Goal: Task Accomplishment & Management: Use online tool/utility

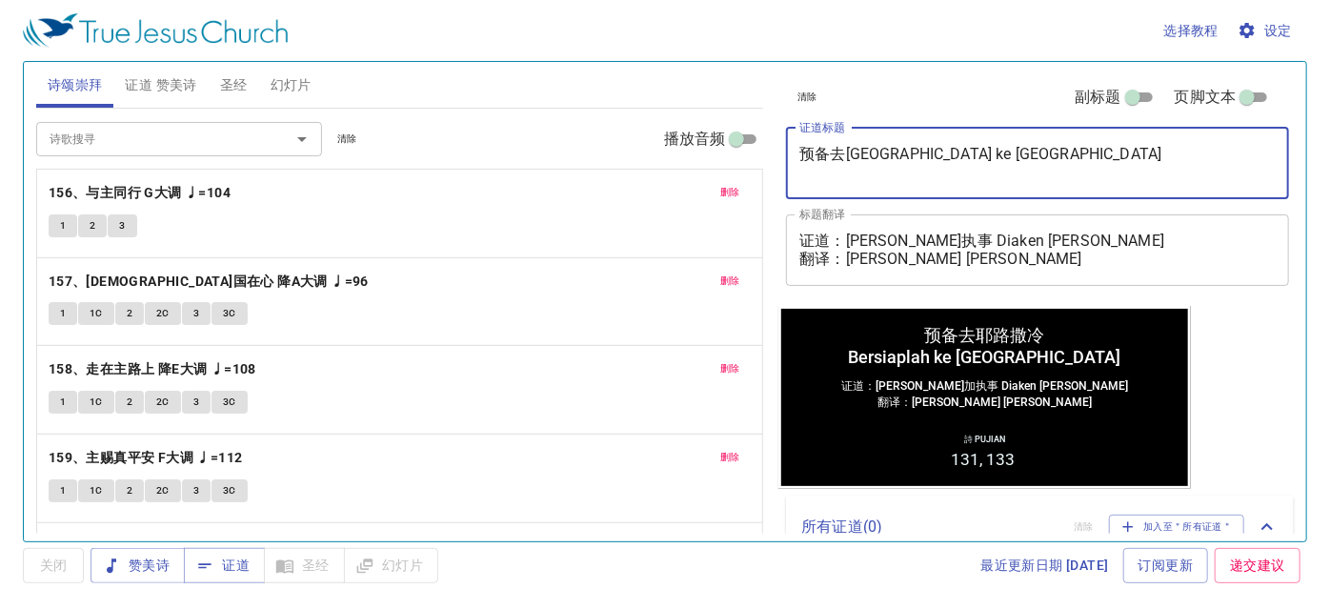
drag, startPoint x: 986, startPoint y: 169, endPoint x: 788, endPoint y: 134, distance: 201.1
click at [788, 134] on div "预备去耶路撒冷 Bersiaplah ke Yerusalem x 证道标题" at bounding box center [1037, 163] width 503 height 71
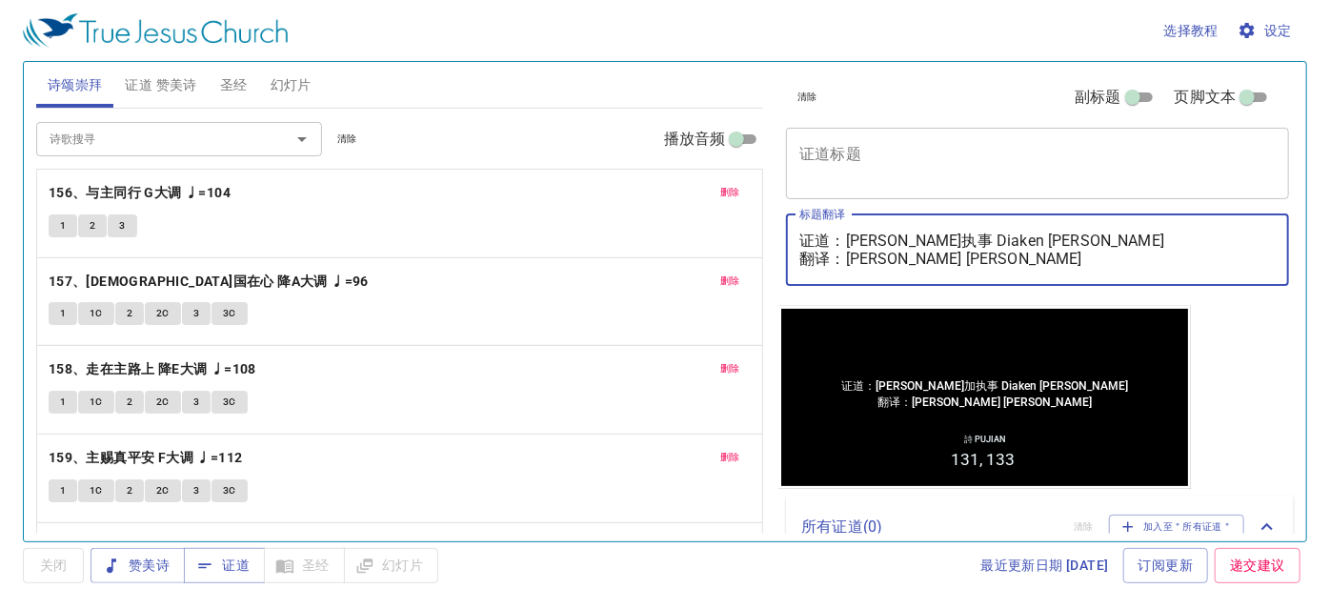
drag, startPoint x: 1888, startPoint y: 565, endPoint x: 987, endPoint y: 319, distance: 934.2
click at [1192, 298] on div "清除 副标题 页脚文本 证道标题 x 证道标题 标题翻译 证道：彭路加执事 Diaken Lukas Pang 翻译：杨仁昱姊妹 Saudari Amelyn…" at bounding box center [1035, 184] width 515 height 244
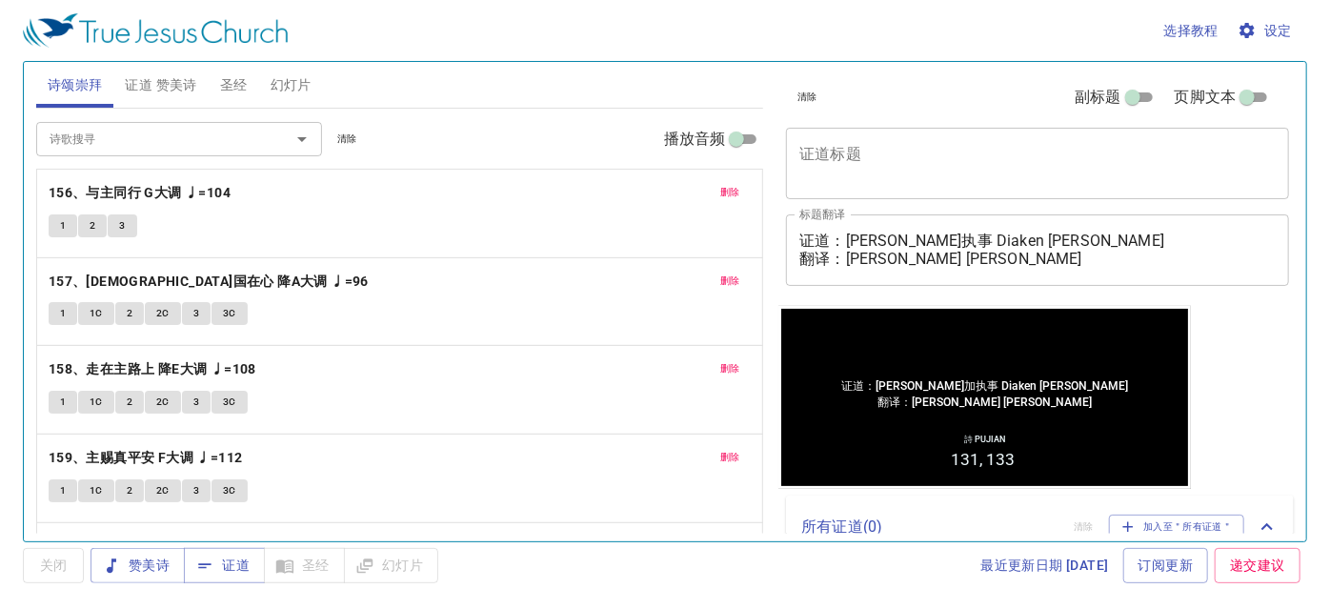
click at [724, 197] on span "删除" at bounding box center [730, 192] width 20 height 17
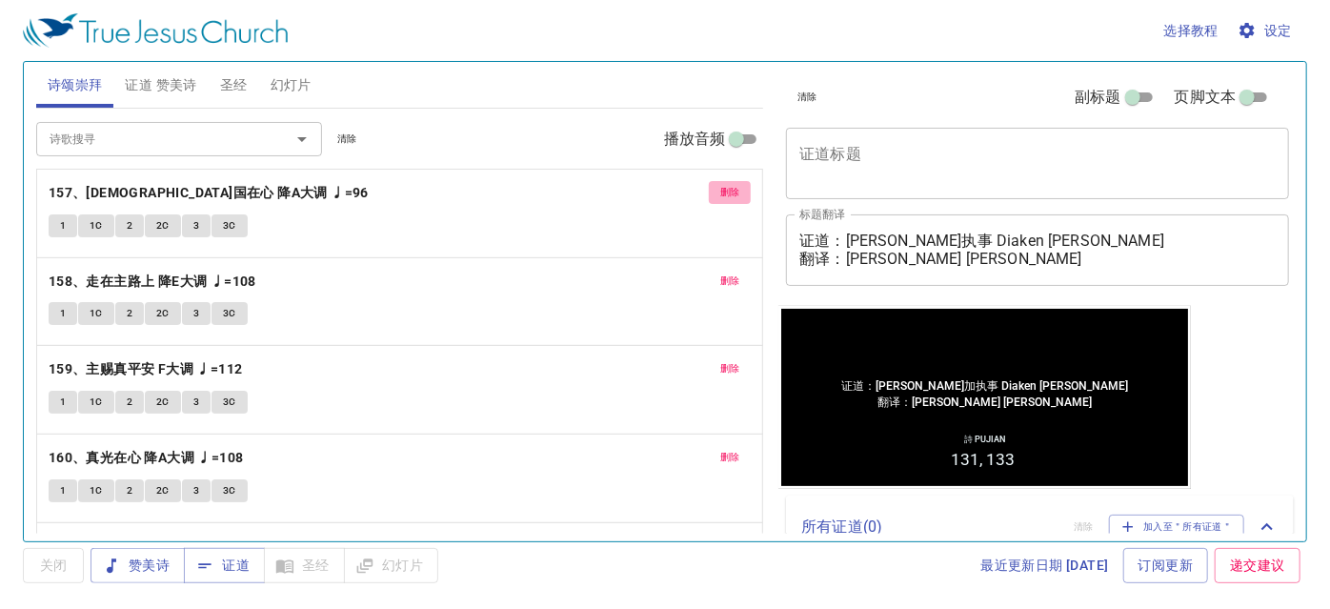
click at [725, 194] on span "删除" at bounding box center [730, 192] width 20 height 17
click at [725, 272] on span "删除" at bounding box center [730, 280] width 20 height 17
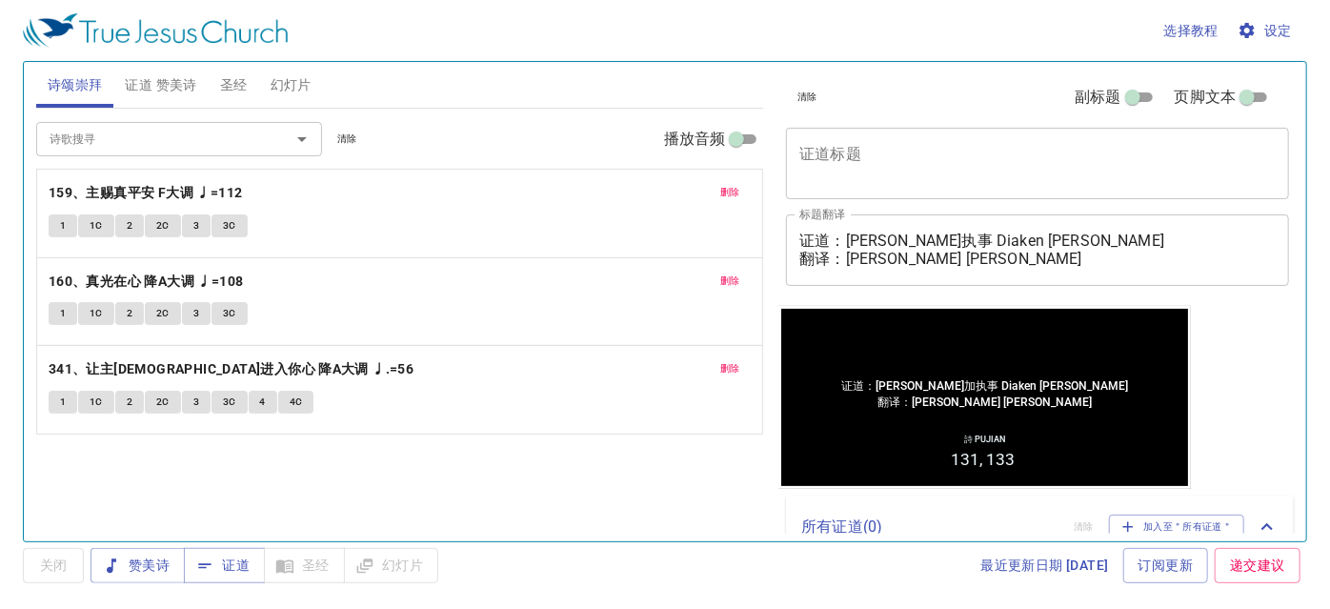
click at [725, 194] on span "删除" at bounding box center [730, 192] width 20 height 17
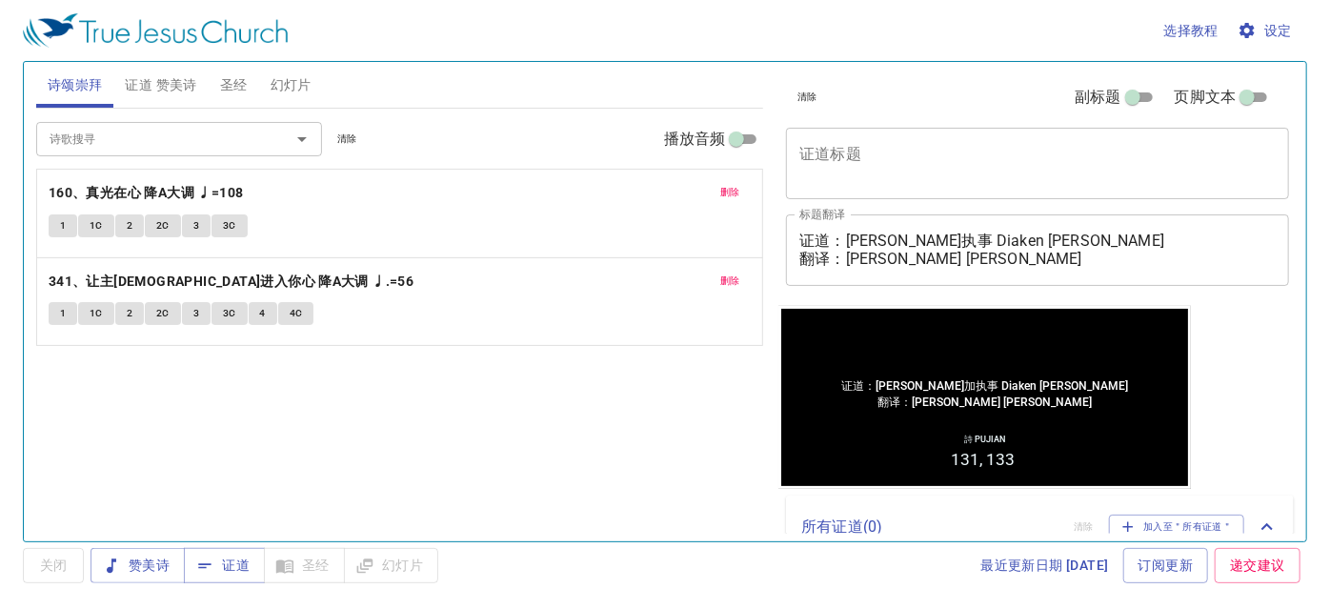
click at [725, 194] on span "删除" at bounding box center [730, 192] width 20 height 17
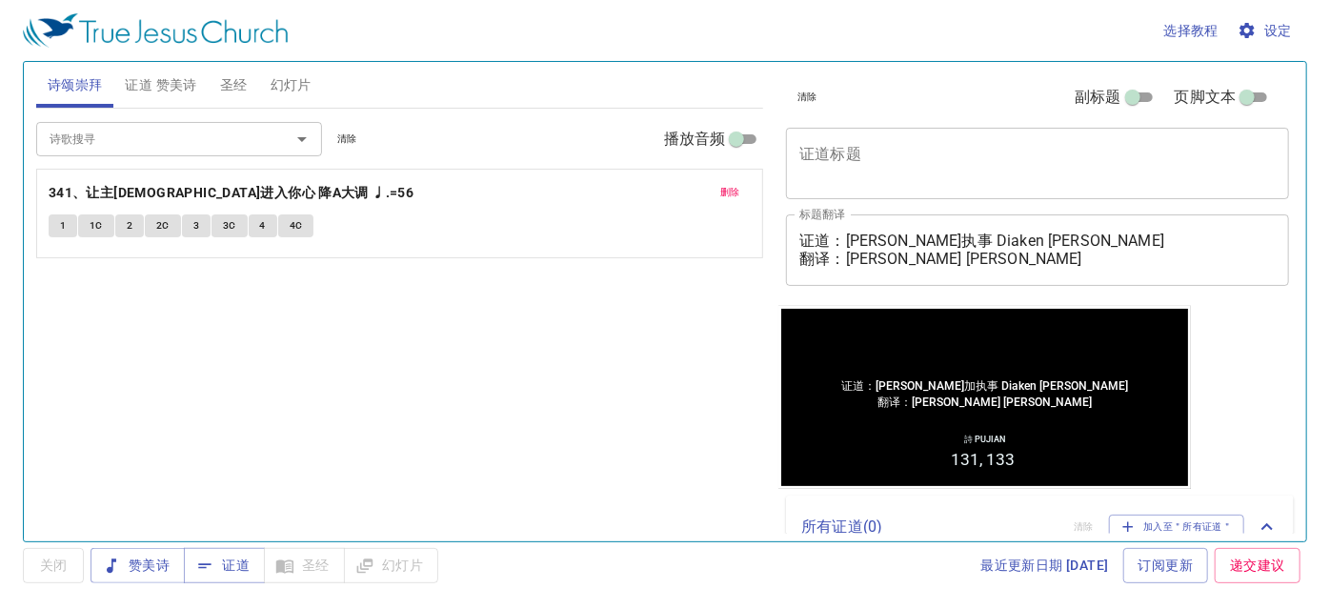
click at [726, 194] on span "删除" at bounding box center [730, 192] width 20 height 17
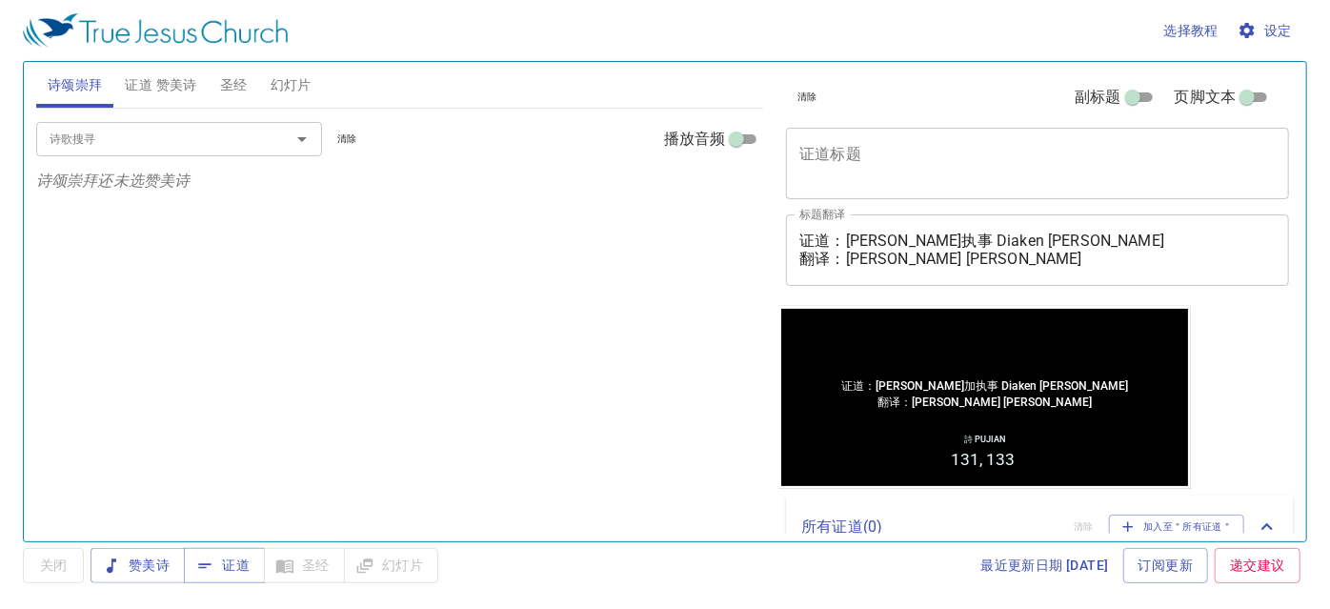
click at [121, 113] on div "诗歌搜寻 诗歌搜寻 清除 播放音频" at bounding box center [400, 139] width 728 height 61
click at [124, 133] on input "诗歌搜寻" at bounding box center [151, 139] width 218 height 22
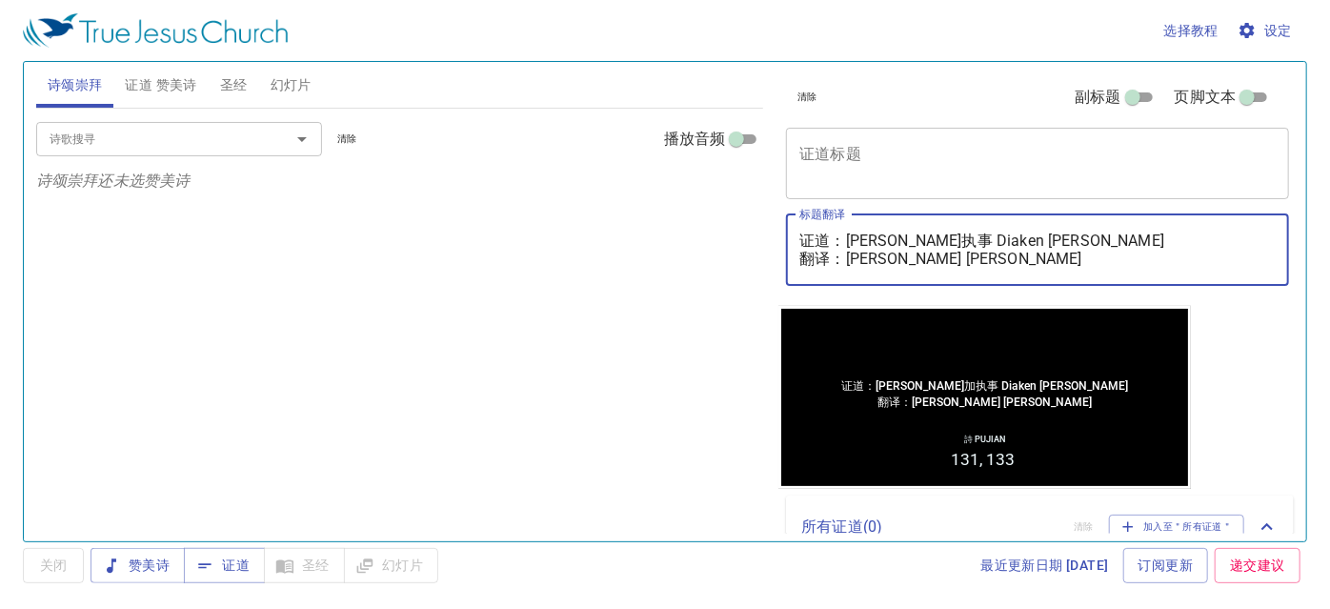
drag, startPoint x: 842, startPoint y: 244, endPoint x: 924, endPoint y: 238, distance: 82.1
drag, startPoint x: 924, startPoint y: 238, endPoint x: 734, endPoint y: 301, distance: 200.7
click at [633, 316] on div "诗歌搜寻 诗歌搜寻 清除 播放音频 诗颂崇拜还未选赞美诗" at bounding box center [400, 317] width 728 height 416
drag, startPoint x: 850, startPoint y: 235, endPoint x: 1055, endPoint y: 242, distance: 204.9
click at [1055, 242] on textarea "证道：彭路加执事 Diaken Lukas Pang 翻译：杨仁昱姊妹 Saudari Amelynda Yong" at bounding box center [1037, 250] width 476 height 36
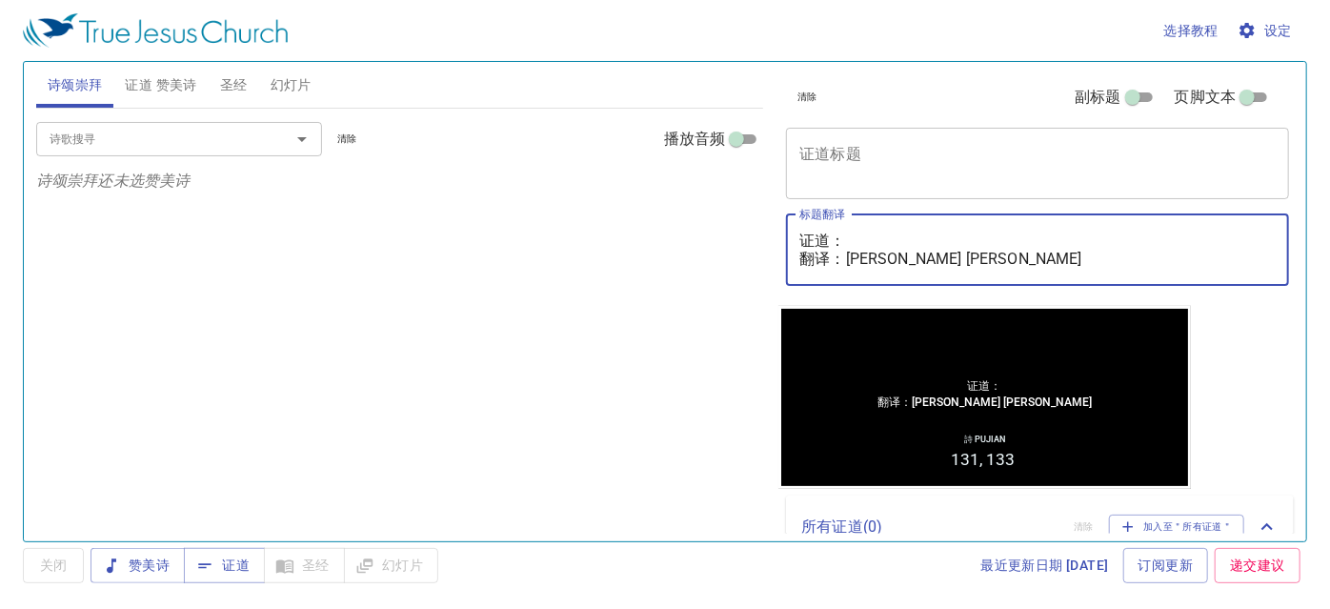
drag, startPoint x: 842, startPoint y: 264, endPoint x: 1107, endPoint y: 287, distance: 265.8
click at [1107, 287] on div "清除 副标题 页脚文本 证道标题 x 证道标题 标题翻译 证道： 翻译：杨仁昱姊妹 Saudari Amelynda Yong x 标题翻译 副标题 x 副标…" at bounding box center [1035, 184] width 515 height 244
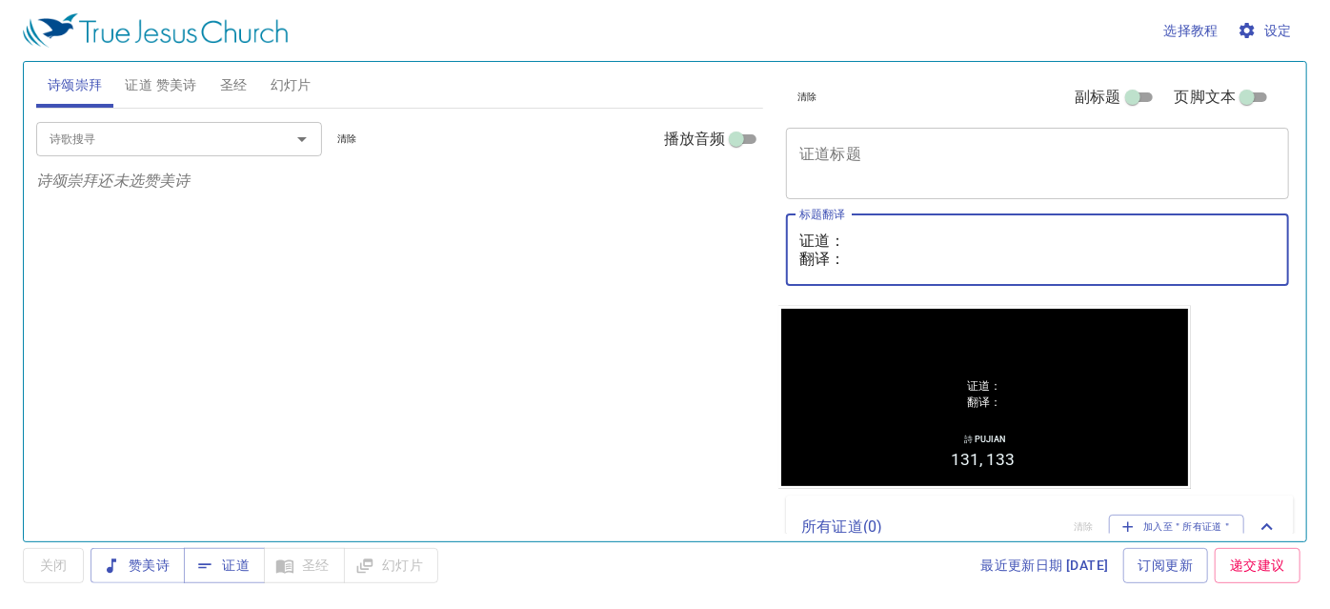
type textarea "证道： 翻译："
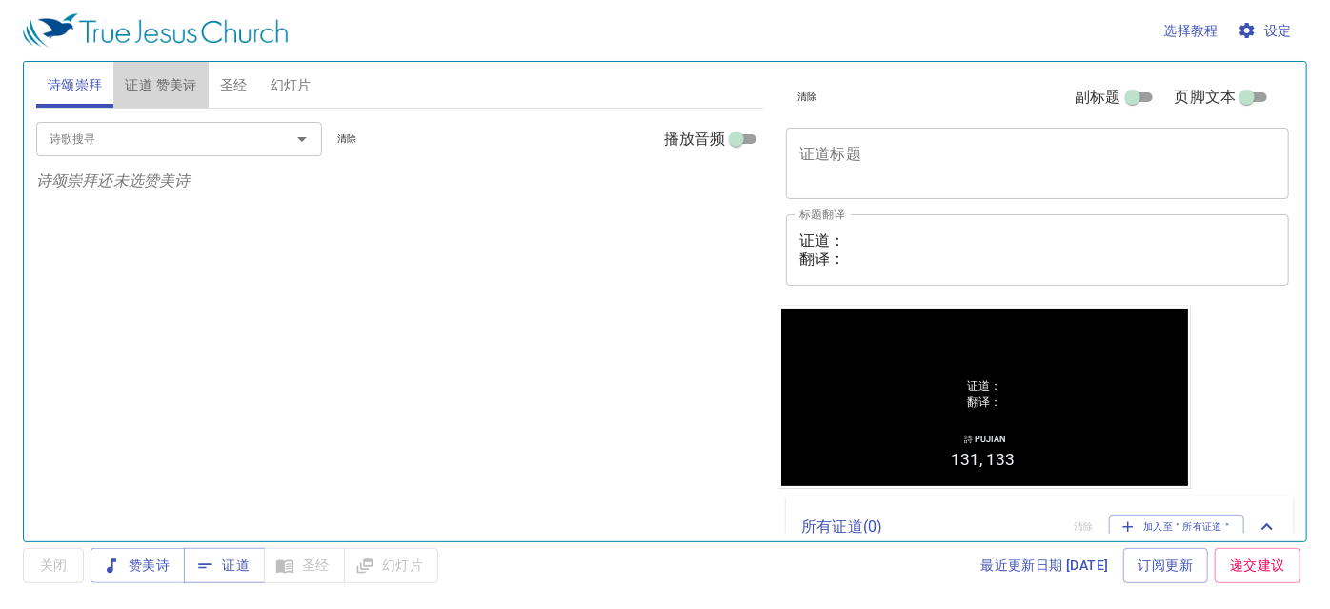
drag, startPoint x: 153, startPoint y: 84, endPoint x: 166, endPoint y: 80, distance: 13.0
click at [166, 80] on span "证道 赞美诗" at bounding box center [160, 85] width 71 height 24
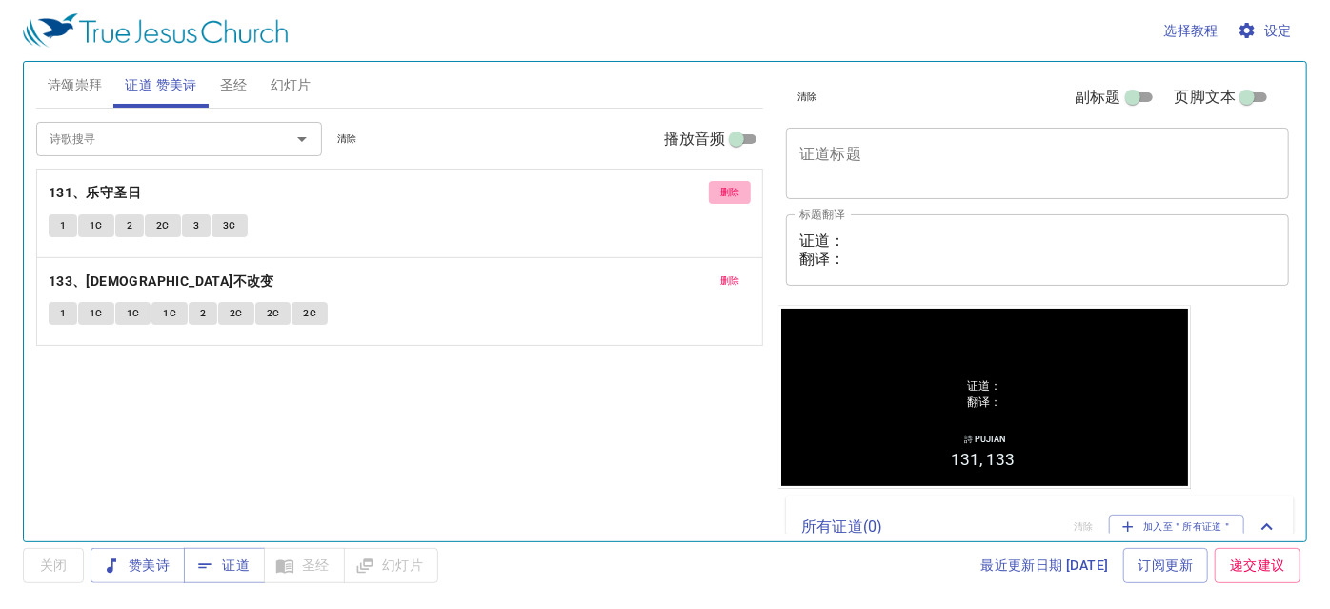
drag, startPoint x: 741, startPoint y: 183, endPoint x: 663, endPoint y: 353, distance: 186.7
click at [641, 385] on div "诗歌搜寻 诗歌搜寻 清除 播放音频 删除 131、乐守圣日 1 1C 2 2C 3 3C 删除 133、耶稣不改变 1 1C 1C 1C 2 2C 2C 2C" at bounding box center [400, 317] width 728 height 416
click at [728, 187] on span "删除" at bounding box center [730, 192] width 20 height 17
click at [724, 272] on span "删除" at bounding box center [730, 280] width 20 height 17
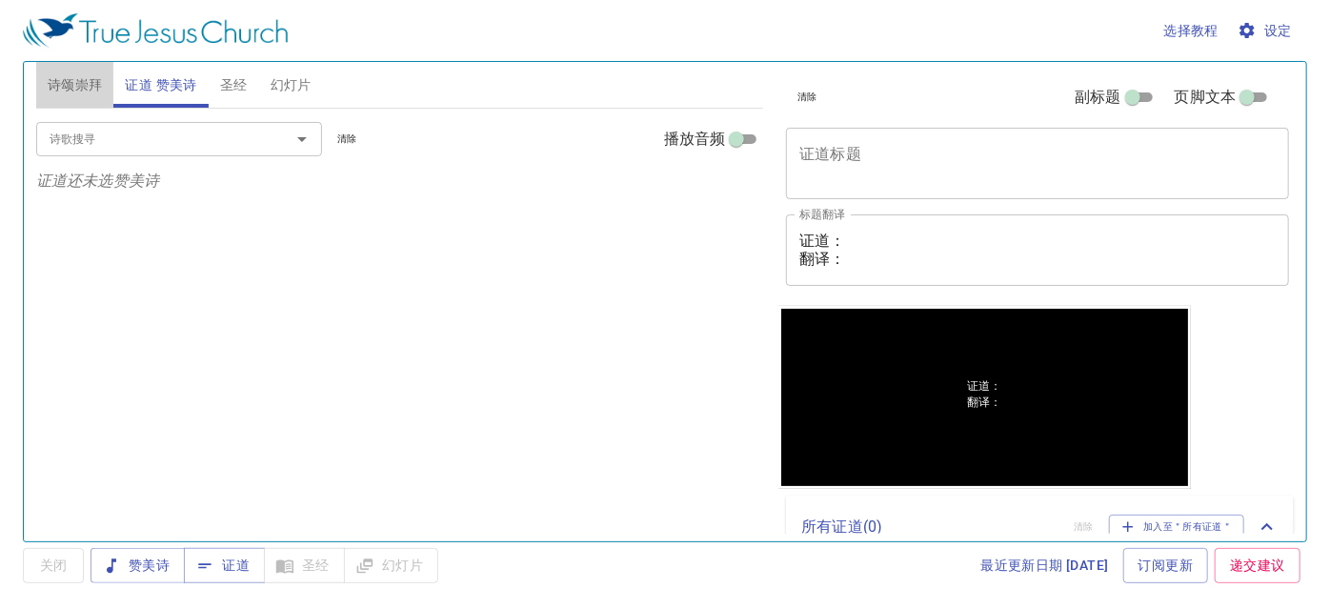
click at [49, 73] on span "诗颂崇拜" at bounding box center [75, 85] width 55 height 24
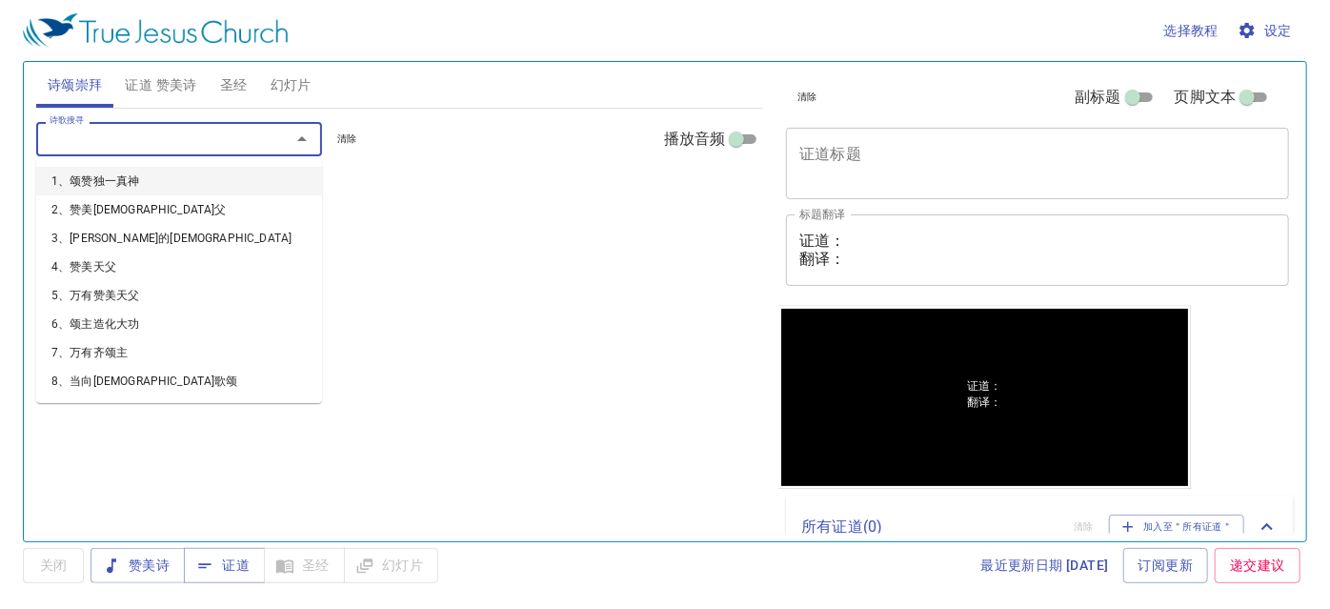
click at [133, 136] on input "诗歌搜寻" at bounding box center [151, 139] width 218 height 22
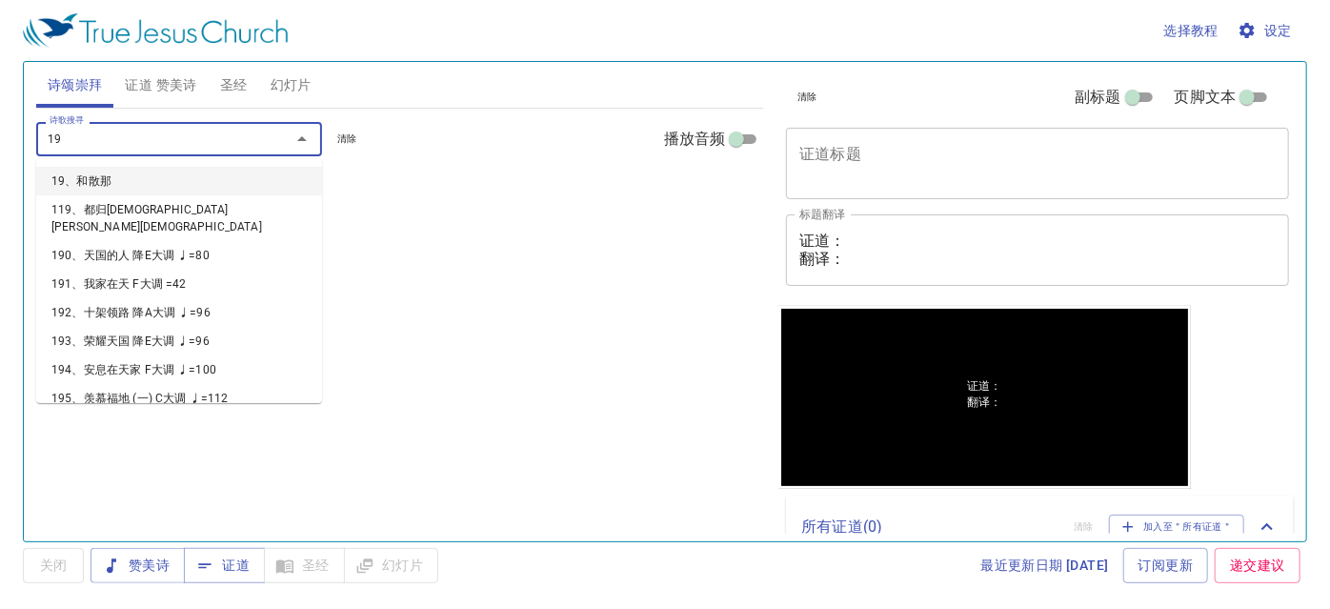
type input "196"
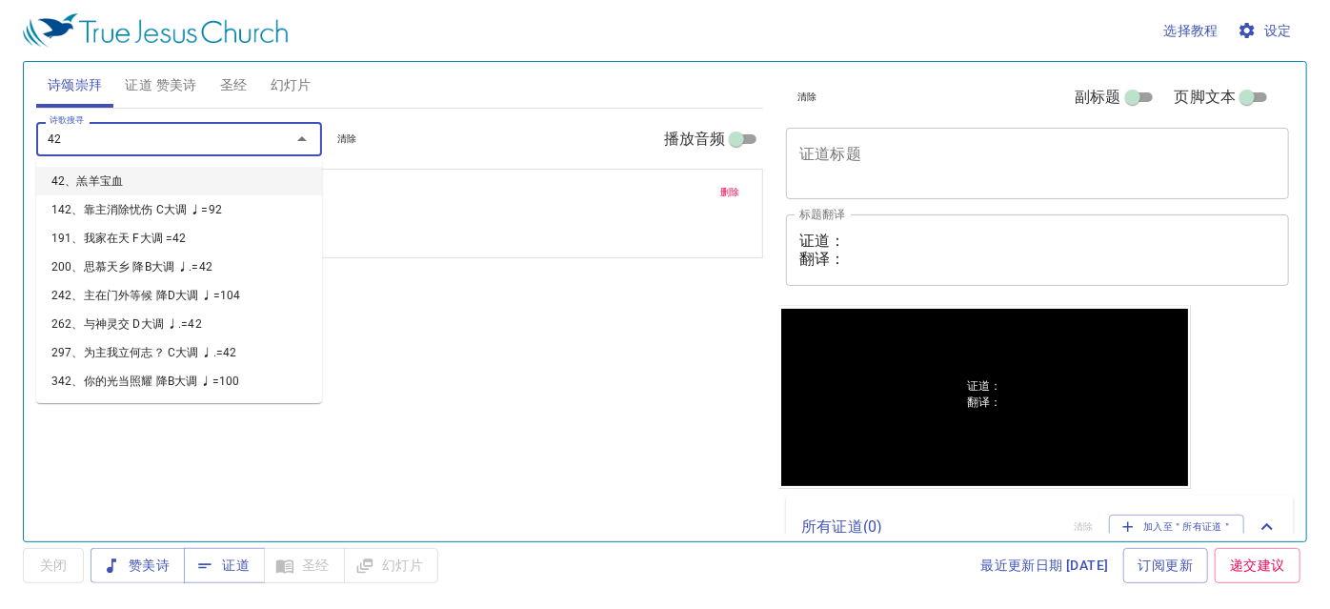
type input "429"
type input "430"
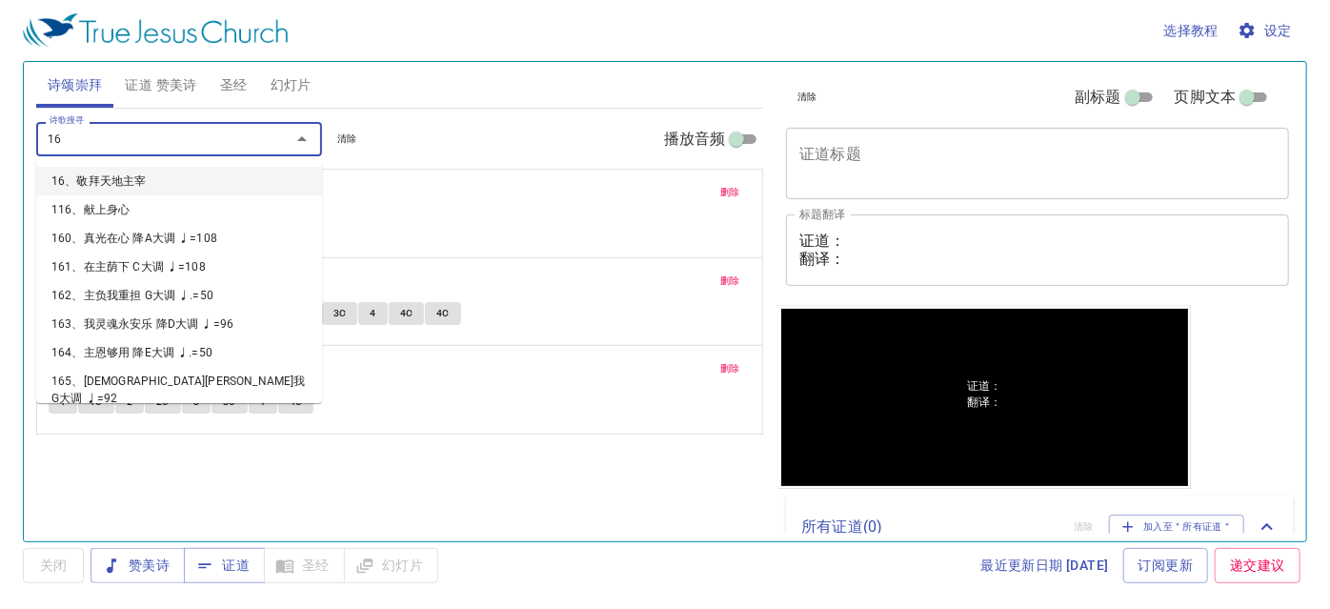
type input "160"
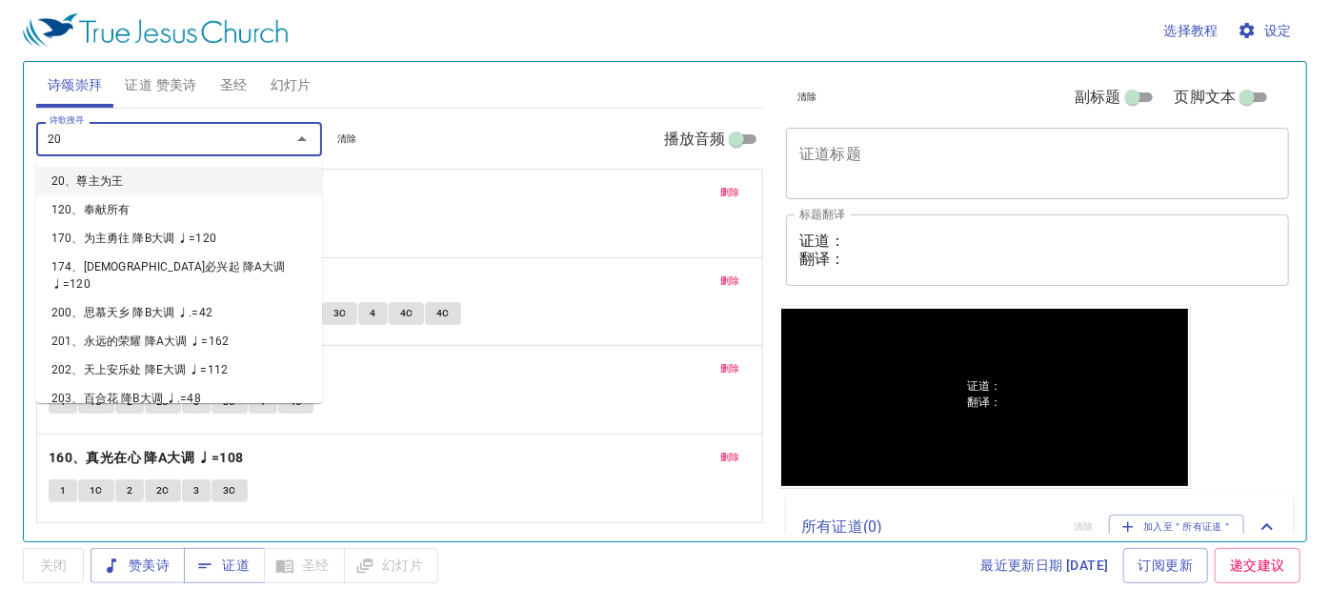
type input "205"
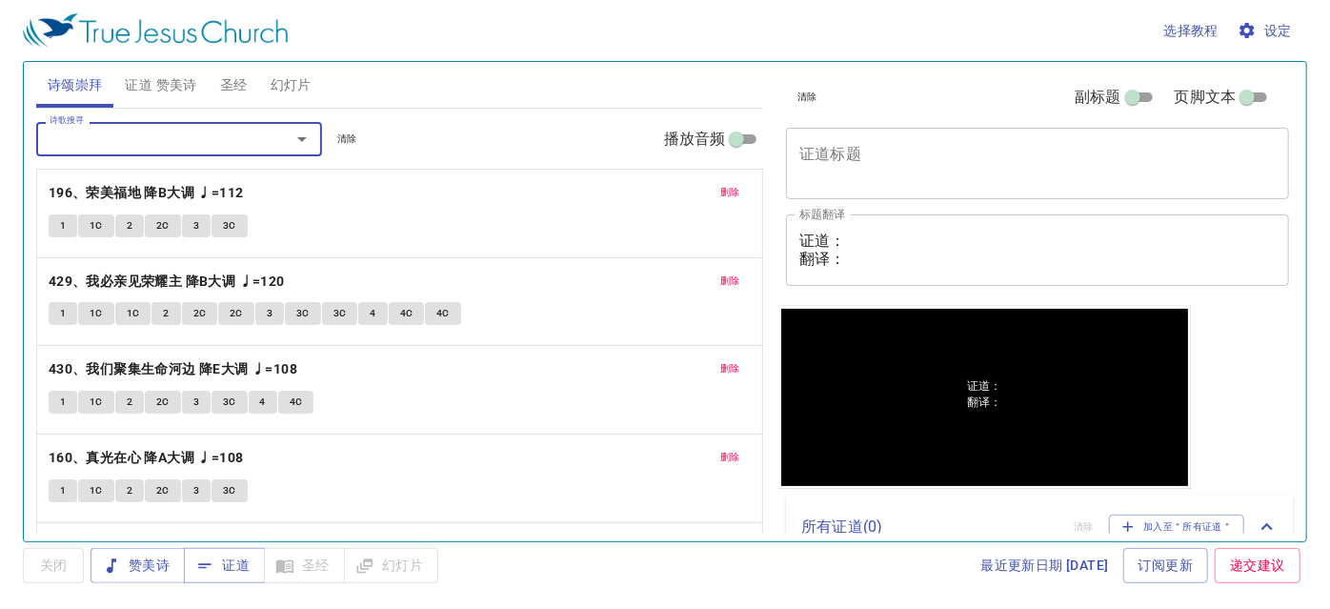
click at [170, 57] on div "选择教程 设定" at bounding box center [661, 30] width 1277 height 61
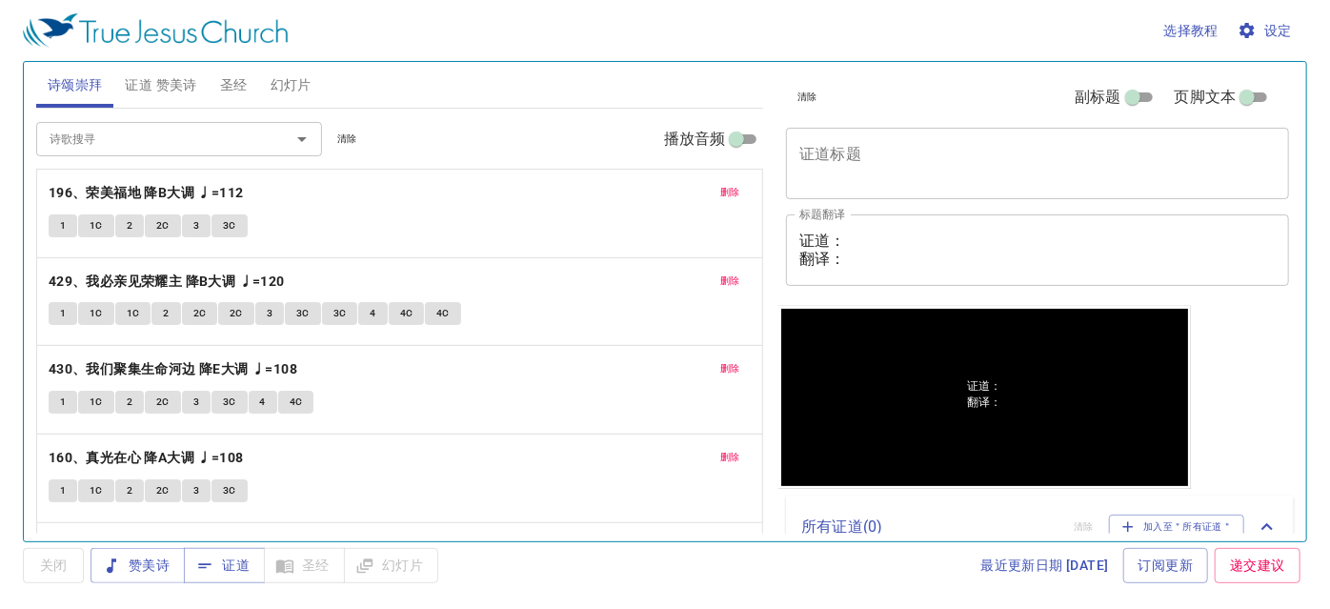
click at [163, 73] on span "证道 赞美诗" at bounding box center [160, 85] width 71 height 24
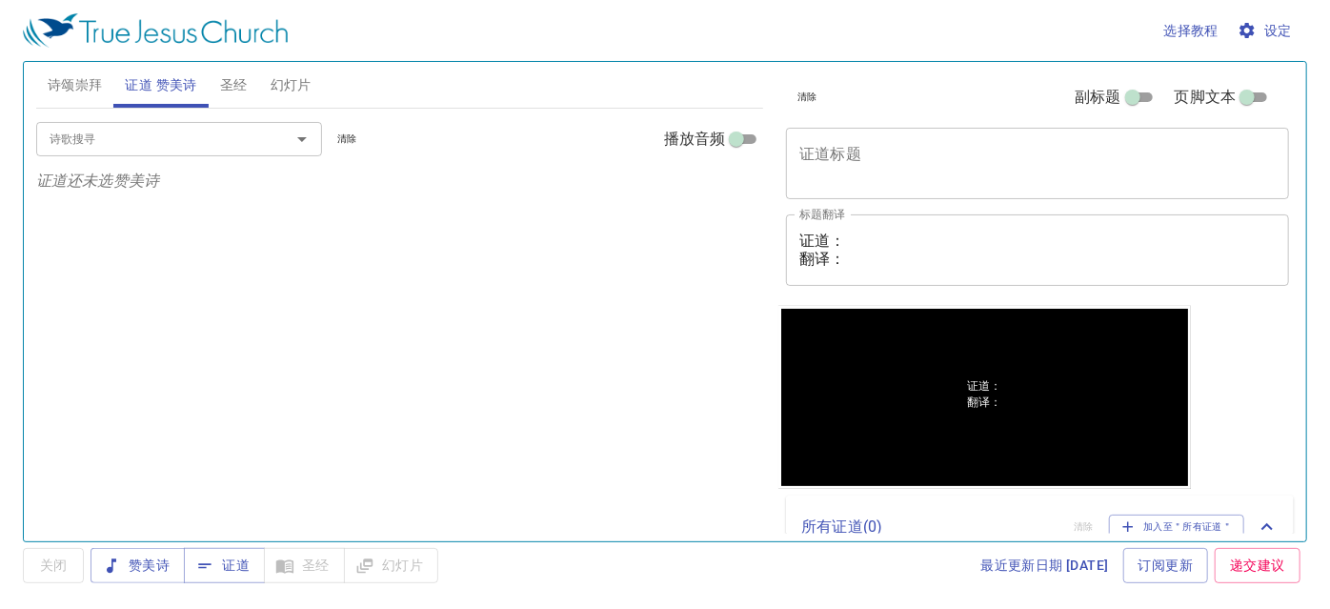
click at [269, 99] on button "幻灯片" at bounding box center [291, 85] width 64 height 46
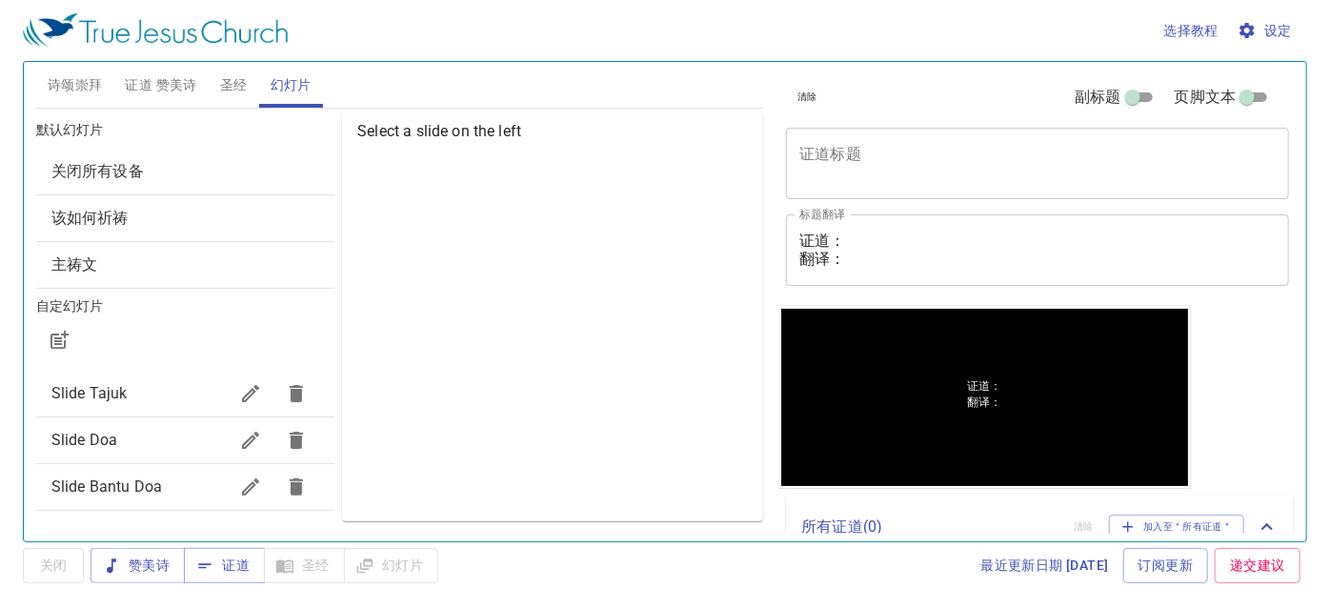
click at [157, 435] on span "Slide Doa" at bounding box center [139, 440] width 176 height 23
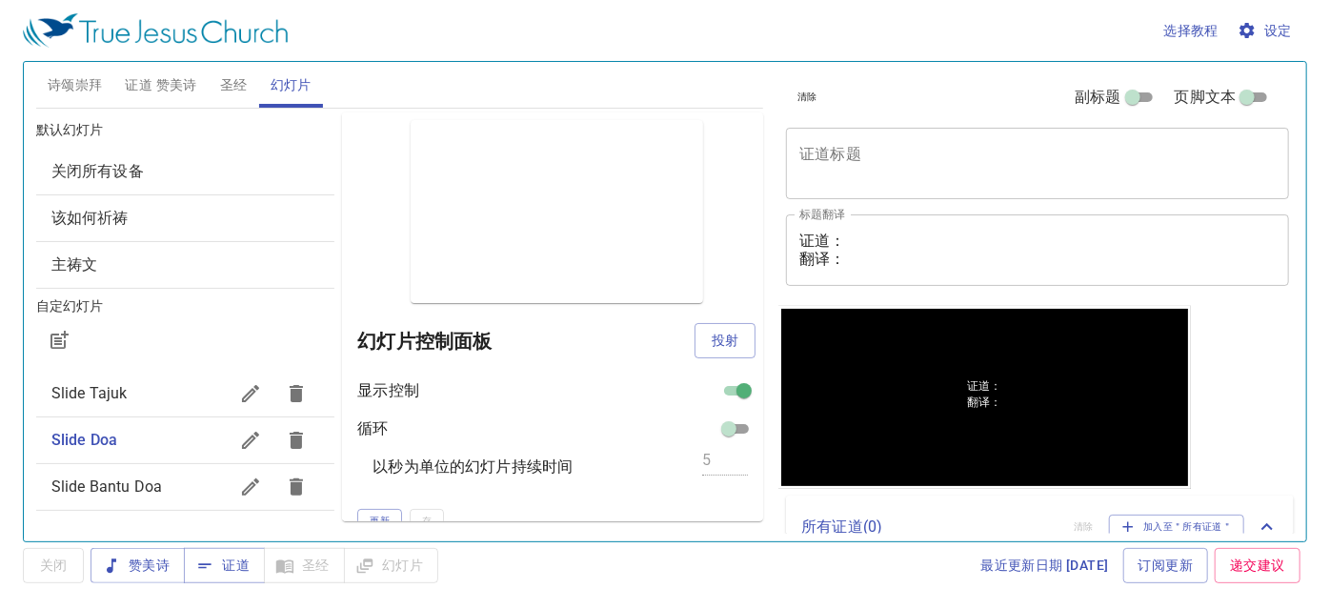
click at [710, 353] on button "投射" at bounding box center [725, 340] width 61 height 35
click at [1038, 22] on div "选择教程 设定" at bounding box center [661, 30] width 1277 height 61
drag, startPoint x: 796, startPoint y: 164, endPoint x: 1012, endPoint y: 212, distance: 221.7
click at [1082, 151] on div "x 证道标题" at bounding box center [1037, 163] width 503 height 71
click at [741, 269] on div "预览 幻灯片控制面板 显示控制 循环 以秒为单位的幻灯片持续时间 5 更新 存" at bounding box center [552, 316] width 421 height 409
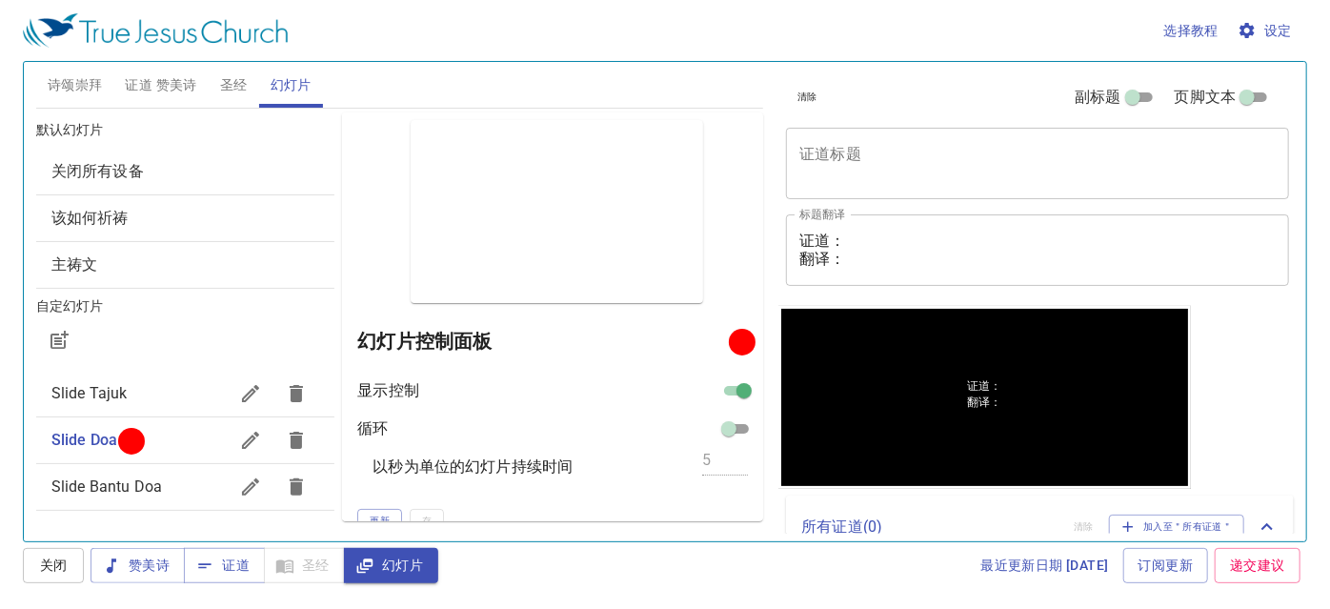
click at [953, 241] on textarea "证道： 翻译：" at bounding box center [1037, 250] width 476 height 36
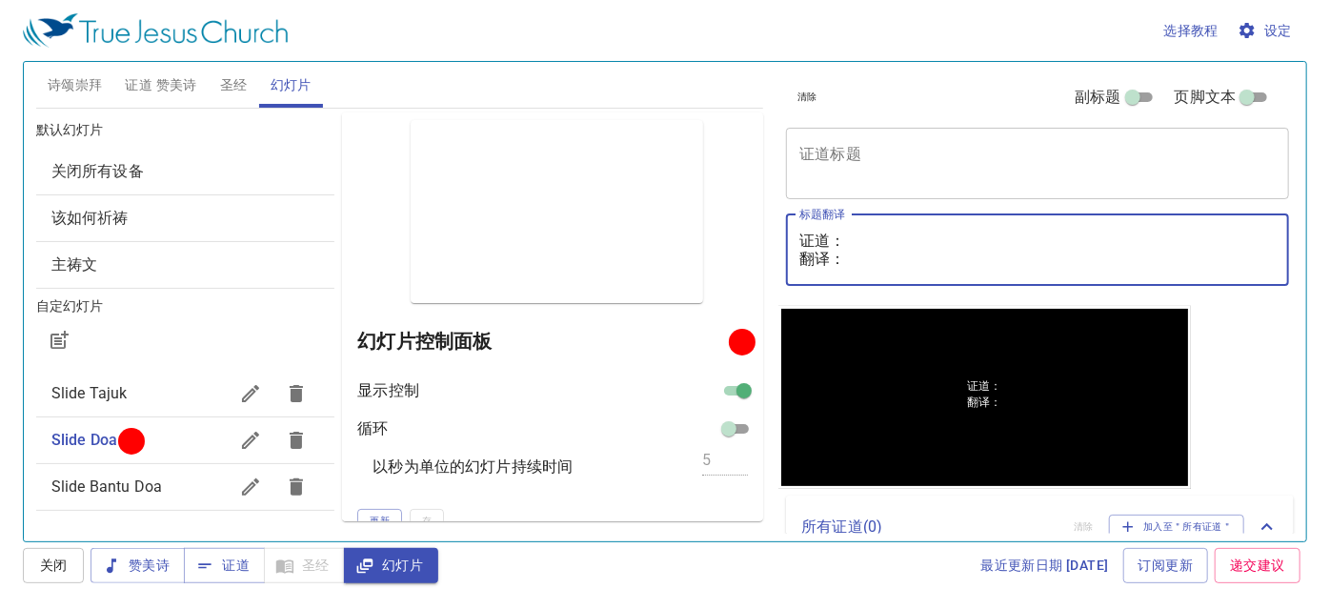
paste textarea "彭提摩太长老 Penatua Timothy Pang"
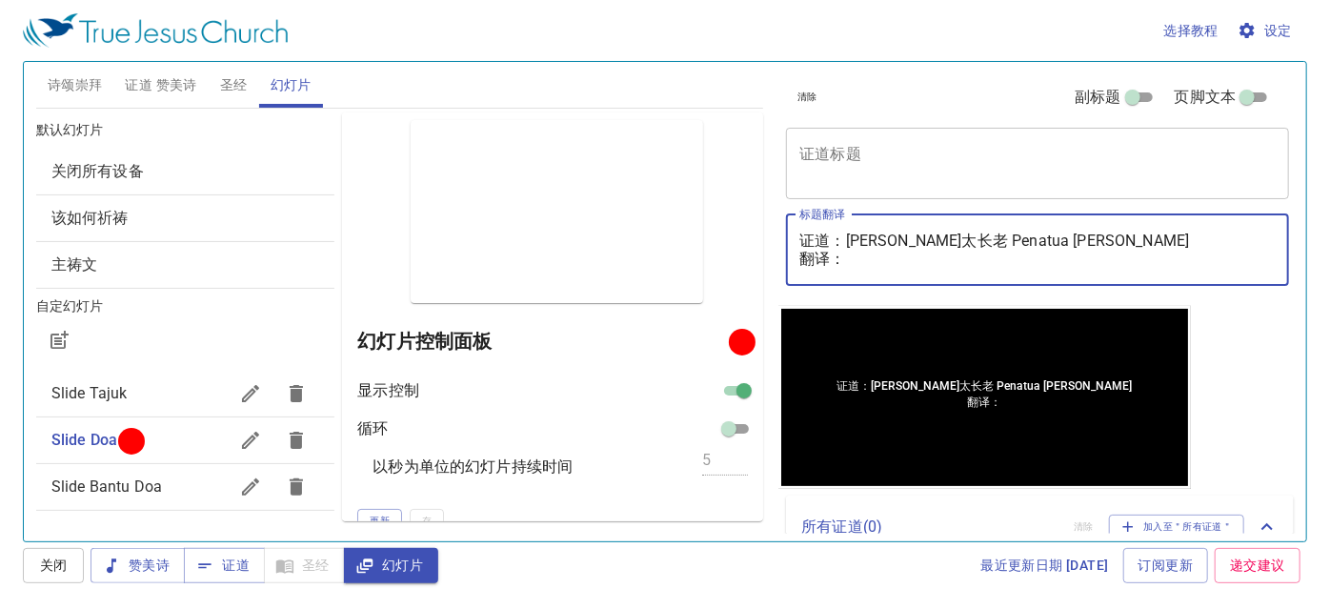
type textarea "证道：彭提摩太长老 Penatua Timothy Pang 翻译："
click at [858, 162] on textarea "证道标题" at bounding box center [1037, 163] width 476 height 36
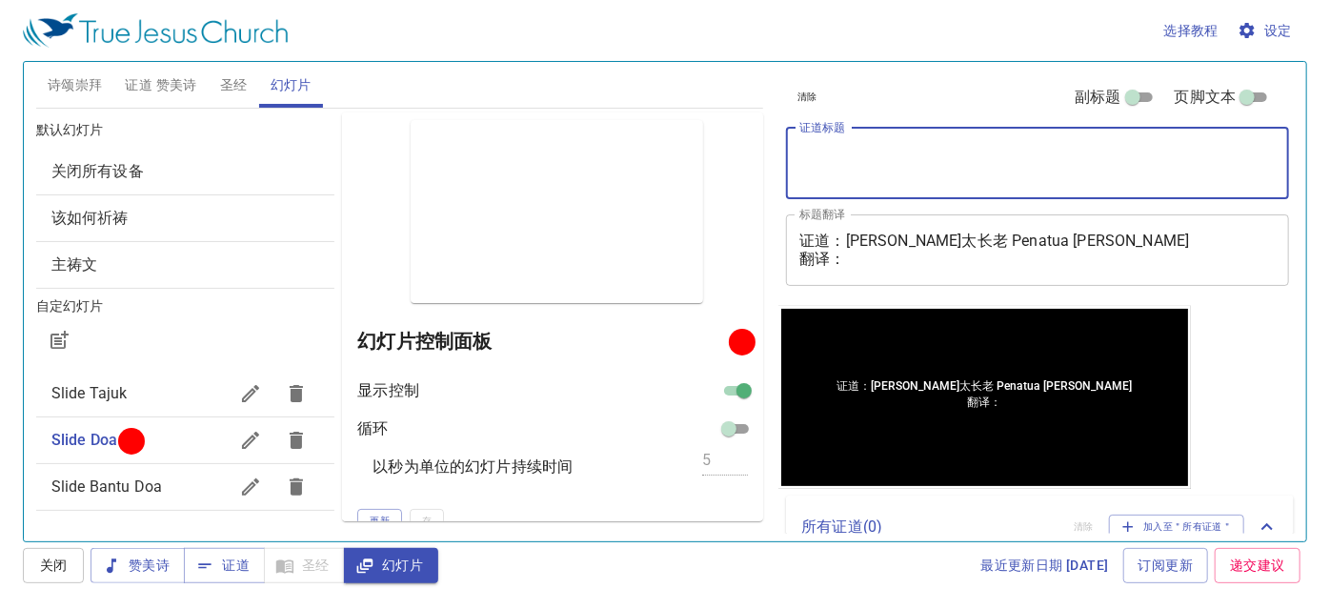
click at [172, 75] on span "证道 赞美诗" at bounding box center [160, 85] width 71 height 24
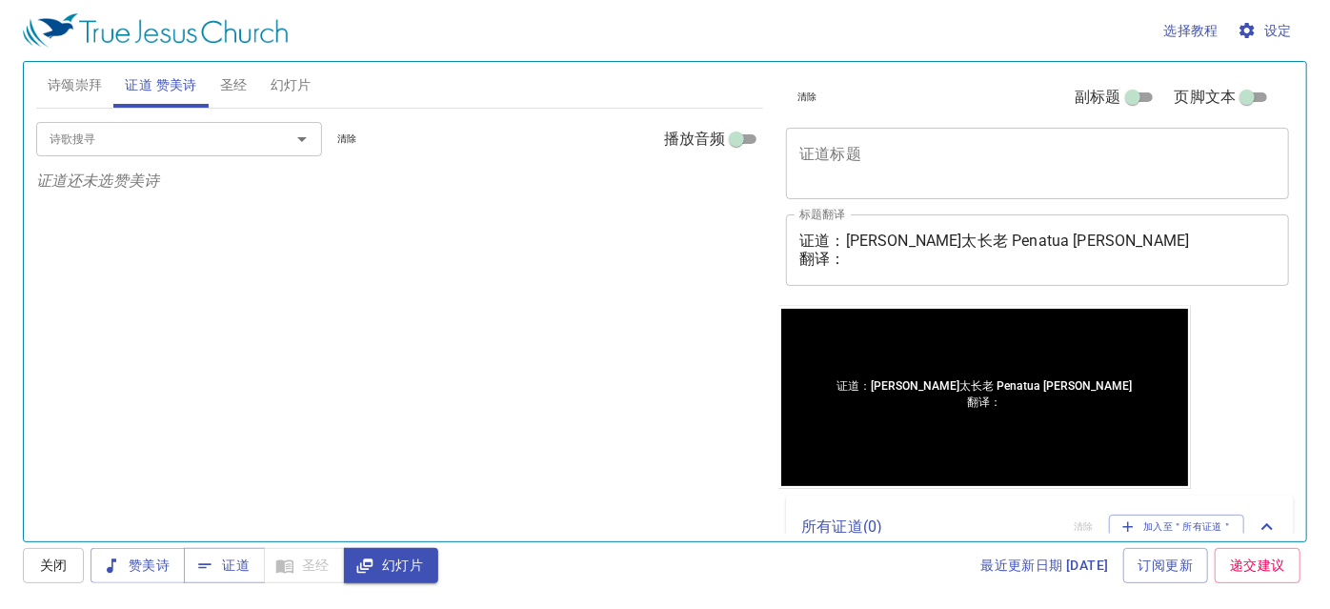
click at [827, 145] on textarea "证道标题" at bounding box center [1037, 163] width 476 height 36
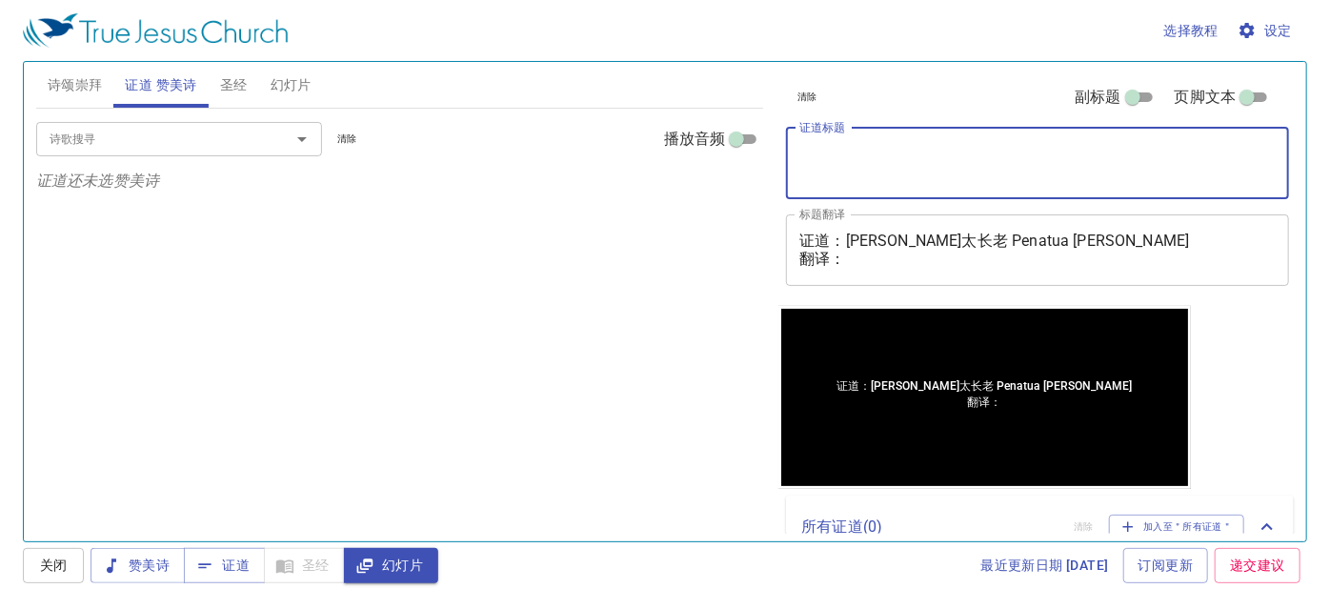
click at [854, 261] on textarea "证道：彭提摩太长老 Penatua Timothy Pang 翻译：" at bounding box center [1037, 250] width 476 height 36
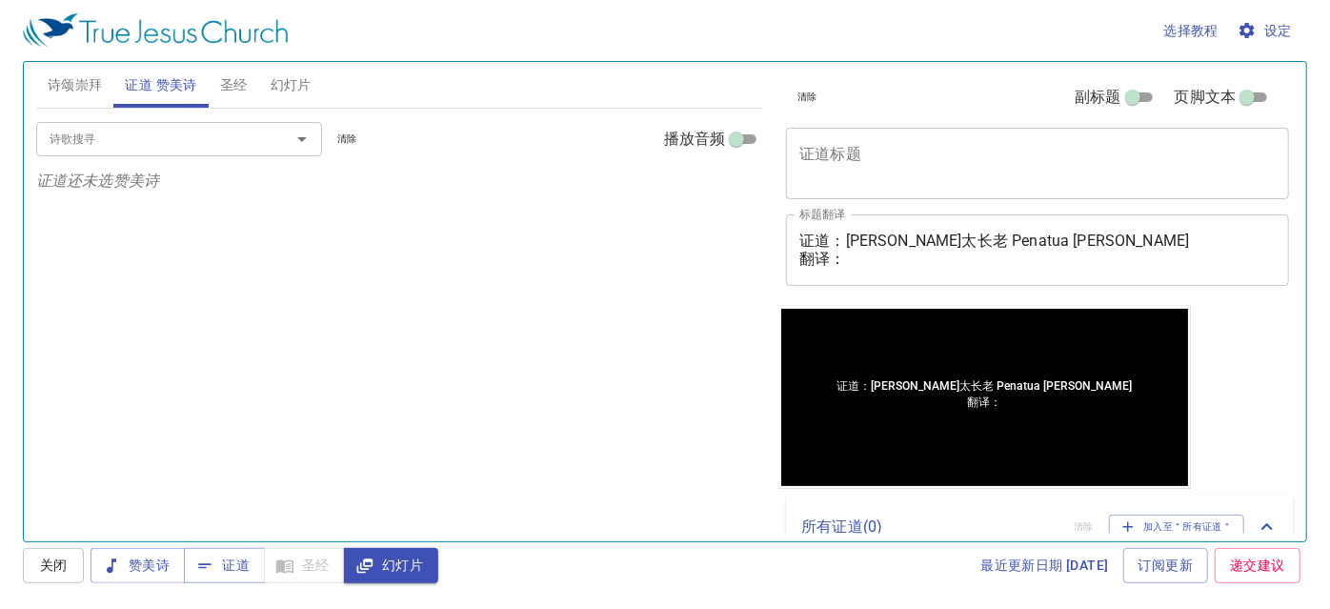
click at [835, 139] on div "x 证道标题" at bounding box center [1037, 163] width 503 height 71
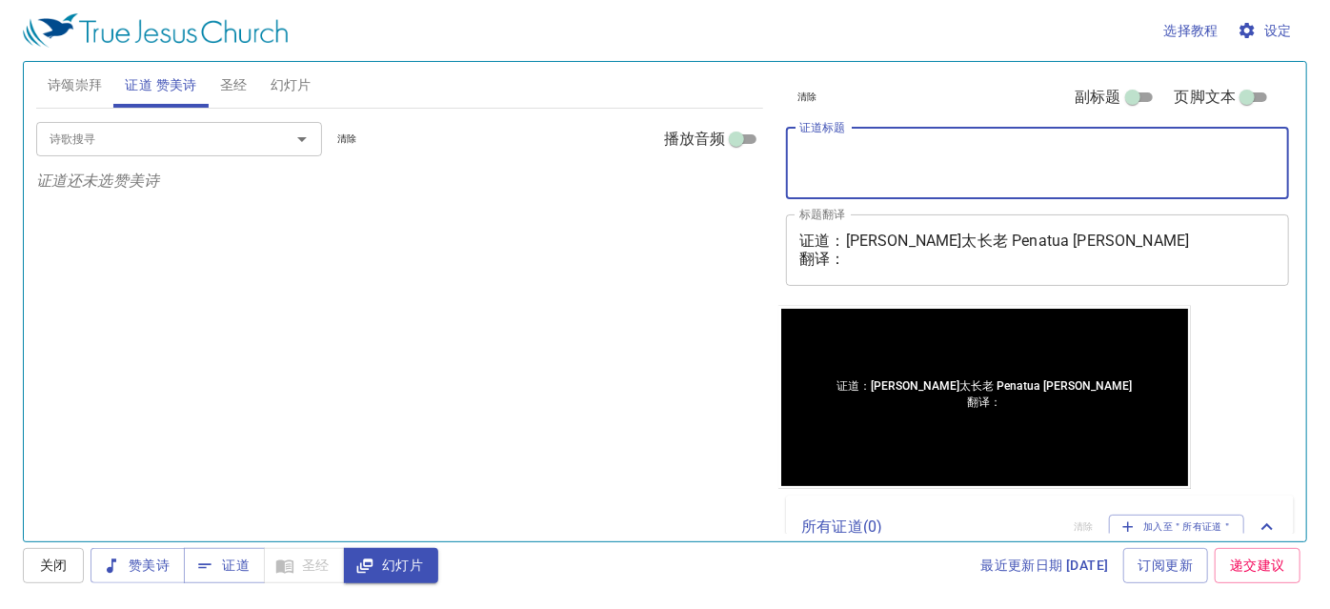
click at [922, 159] on textarea "证道标题" at bounding box center [1037, 163] width 476 height 36
type textarea "就是我的门徒"
click at [134, 118] on div "诗歌搜寻 诗歌搜寻 清除 播放音频" at bounding box center [400, 139] width 728 height 61
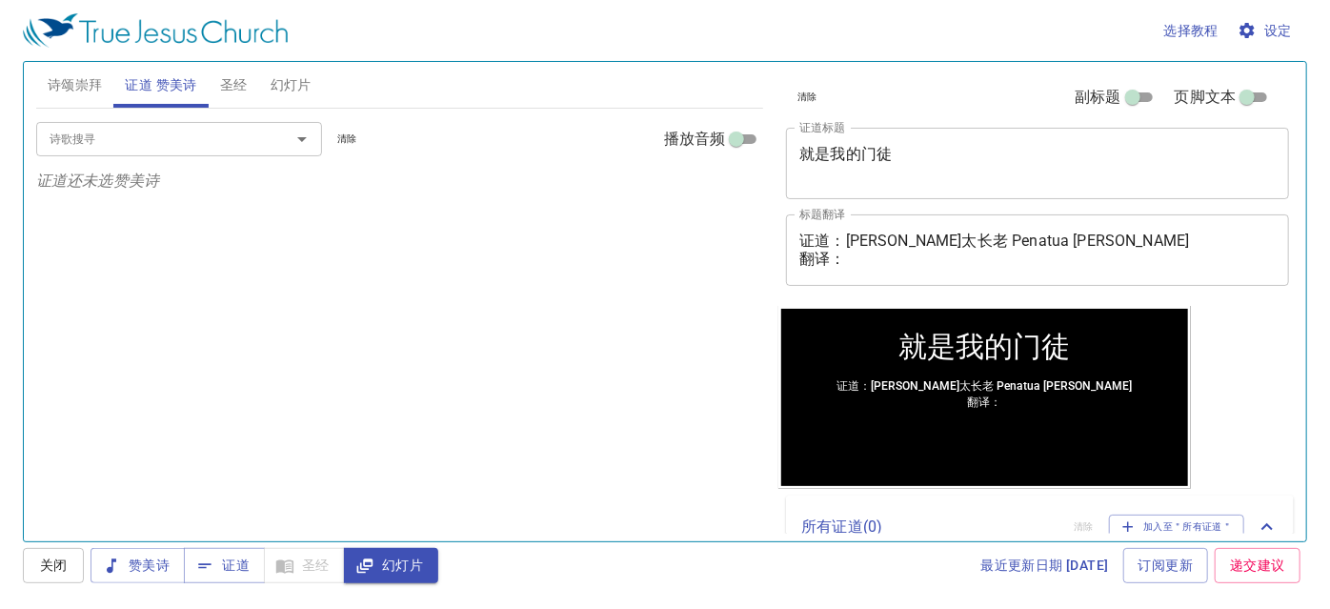
click at [132, 132] on input "诗歌搜寻" at bounding box center [151, 139] width 218 height 22
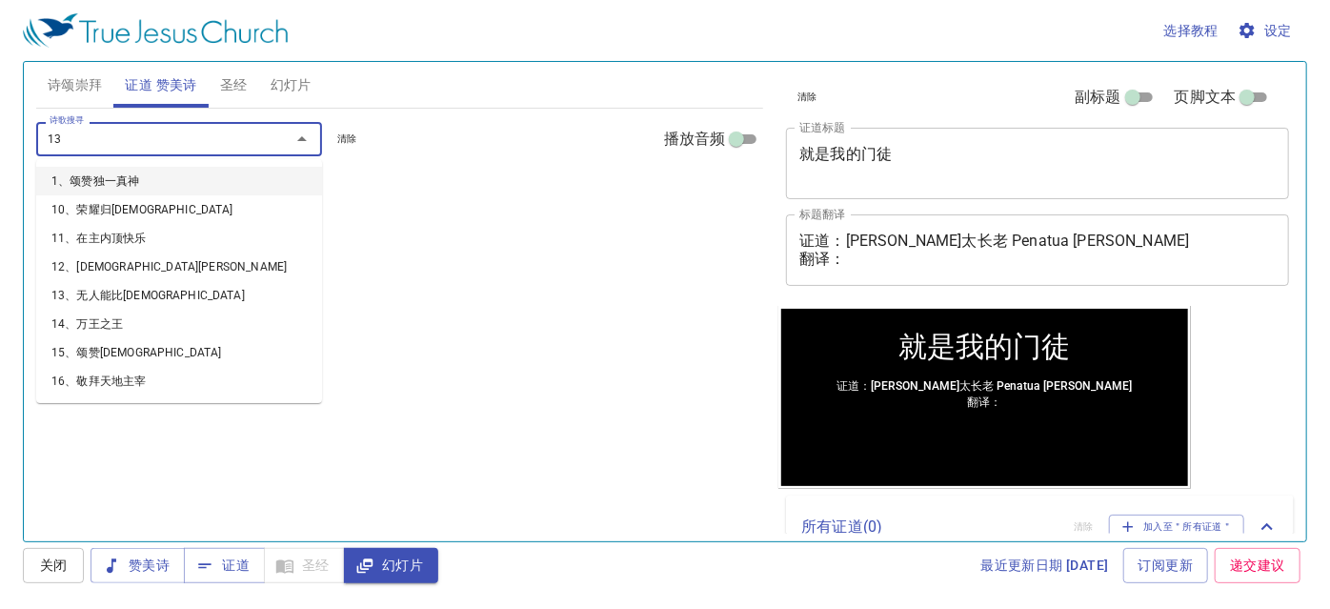
type input "131"
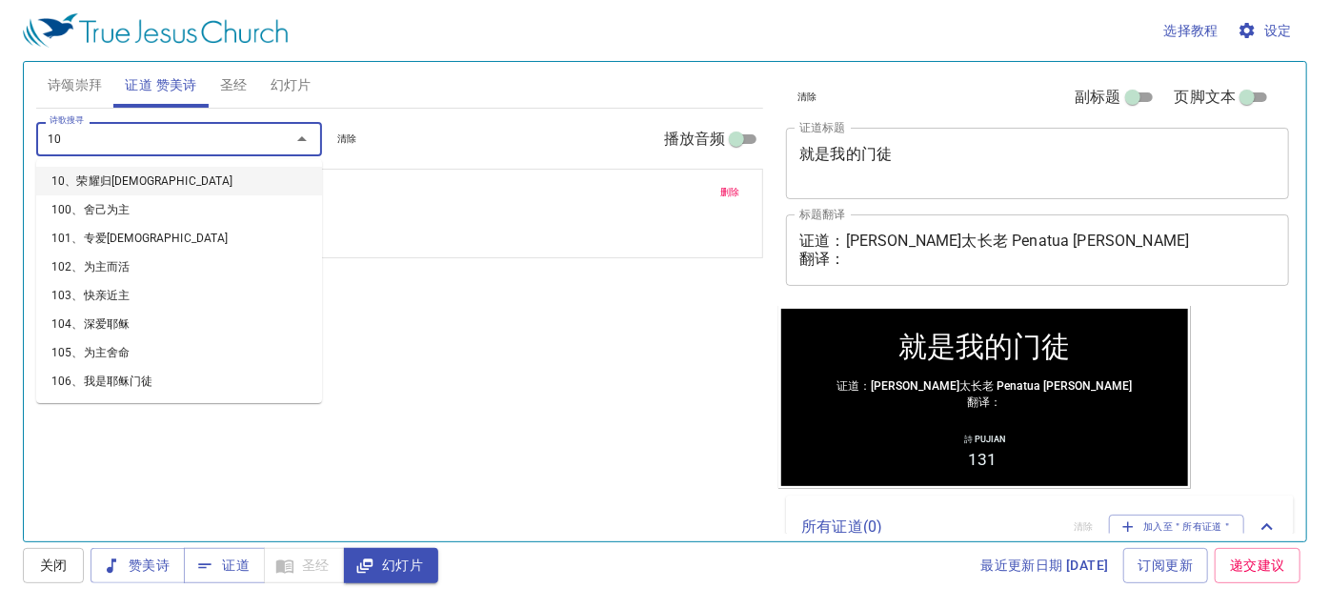
type input "106"
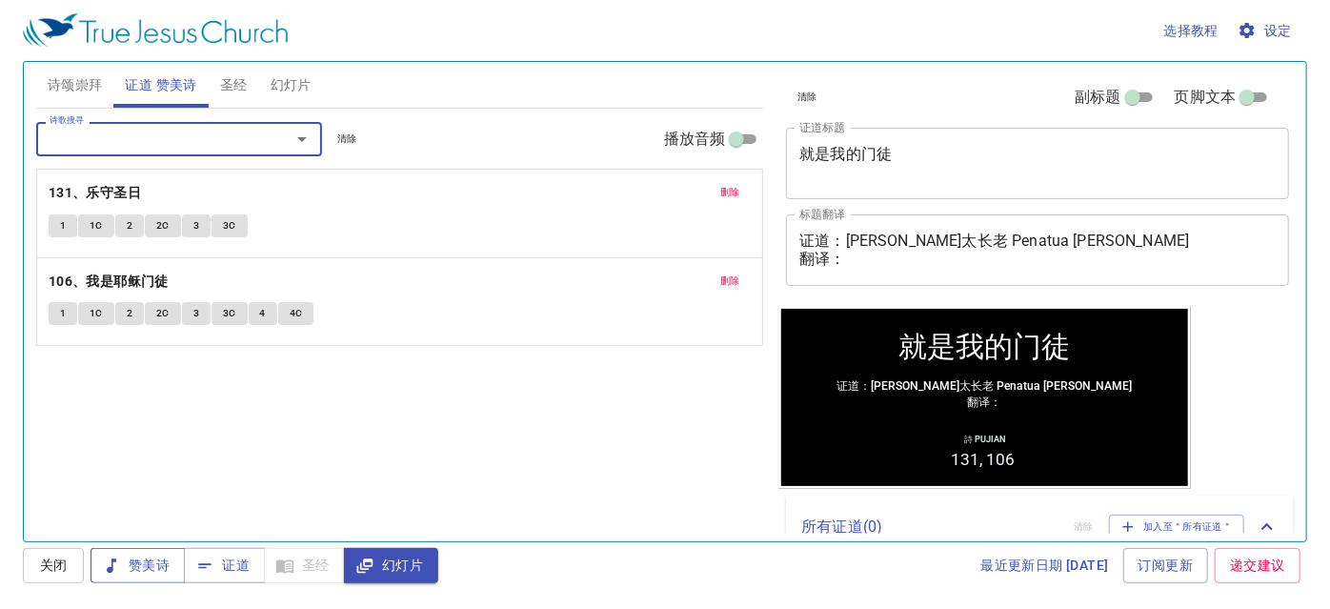
click at [126, 563] on span "赞美诗" at bounding box center [138, 566] width 64 height 24
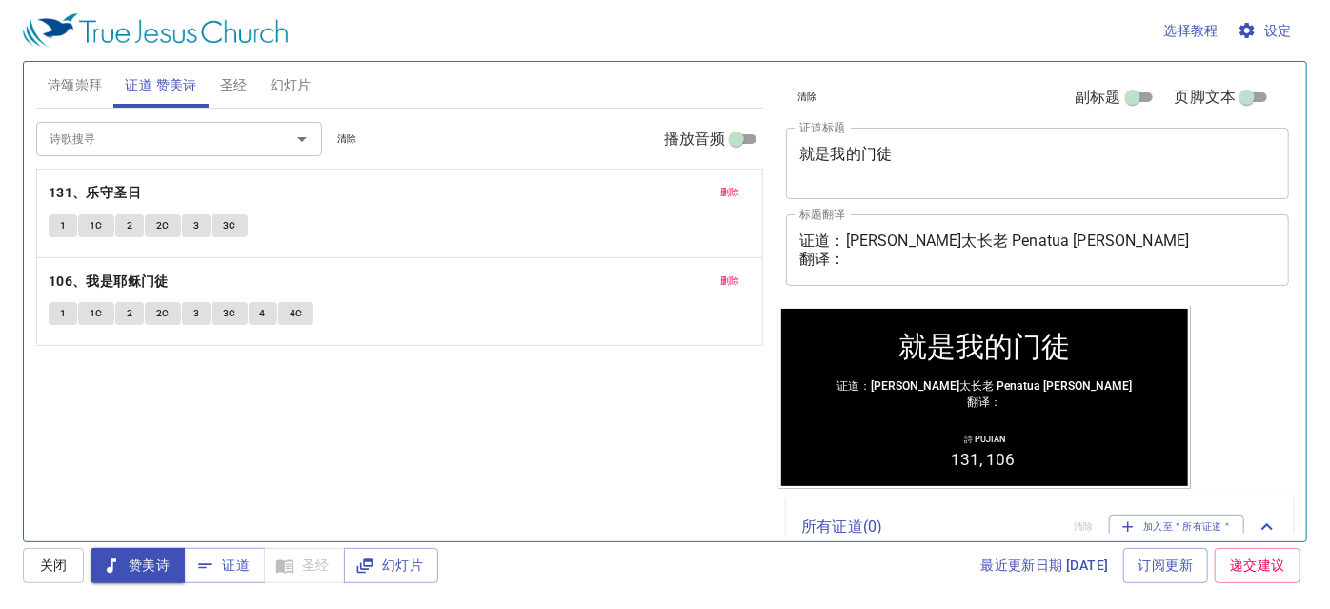
click at [865, 170] on textarea "就是我的门徒" at bounding box center [1037, 163] width 476 height 36
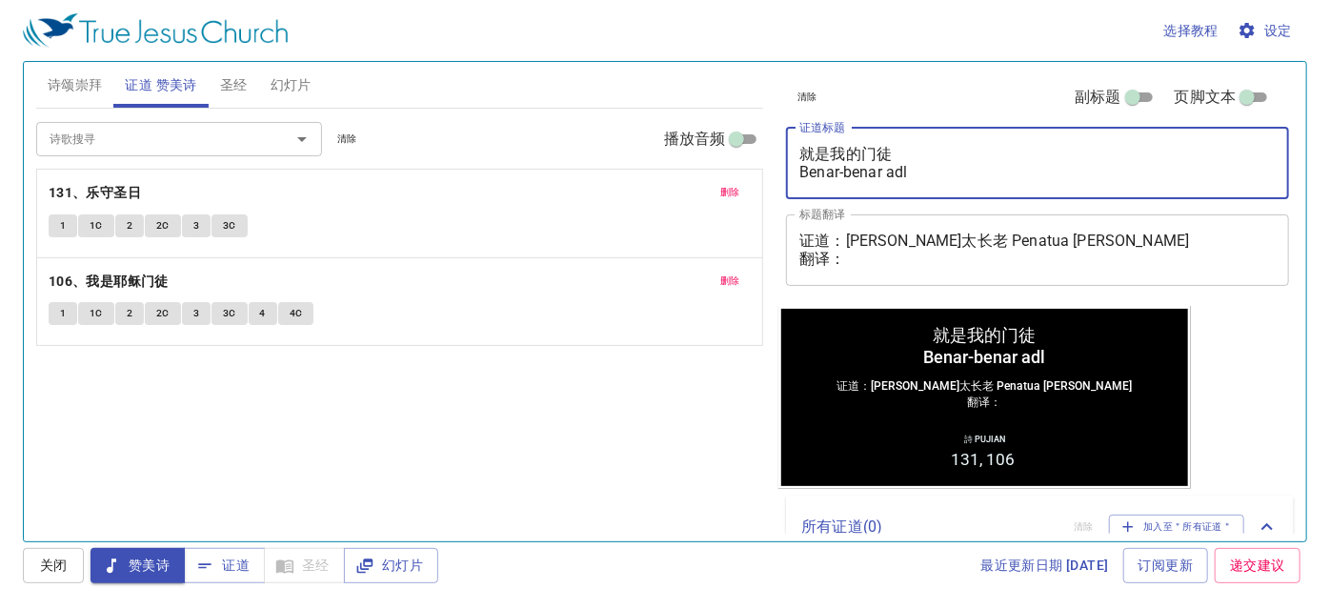
type textarea "就是我的门徒 Benar-benar adla"
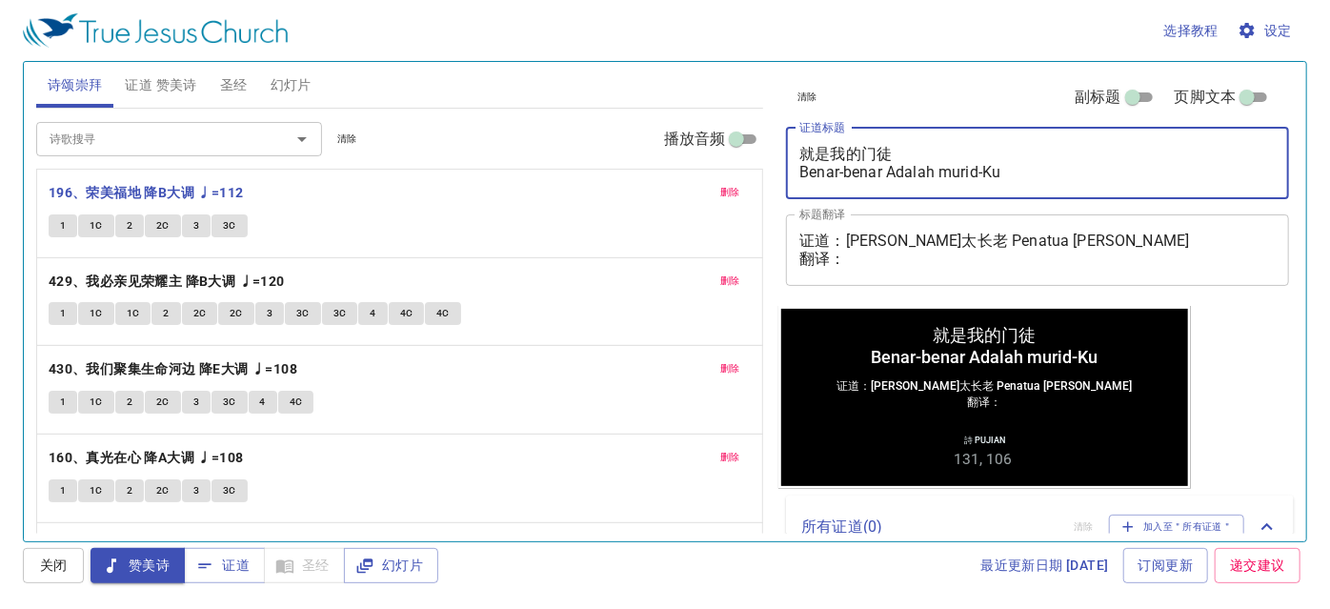
click at [1204, 388] on div "清除 副标题 页脚文本 证道标题 就是我的门徒 Benar-benar Adalah murid-Ku x 证道标题 标题翻译 证道：彭提摩太长老 Penat…" at bounding box center [1036, 293] width 531 height 479
click at [1222, 410] on div "清除 副标题 页脚文本 证道标题 就是我的门徒 Benar-benar Adalah murid-Ku x 证道标题 标题翻译 证道：彭提摩太长老 Penat…" at bounding box center [1036, 293] width 531 height 479
click at [897, 178] on textarea "就是我的门徒 Benar-benar Adalah murid-Ku" at bounding box center [1037, 163] width 476 height 36
type textarea "就是我的门徒 Benar-benar adalah murid-Ku"
click at [1223, 444] on div "清除 副标题 页脚文本 证道标题 就是我的门徒 Benar-benar adalah murid-Ku x 证道标题 标题翻译 证道：彭提摩太长老 Penat…" at bounding box center [1036, 293] width 531 height 479
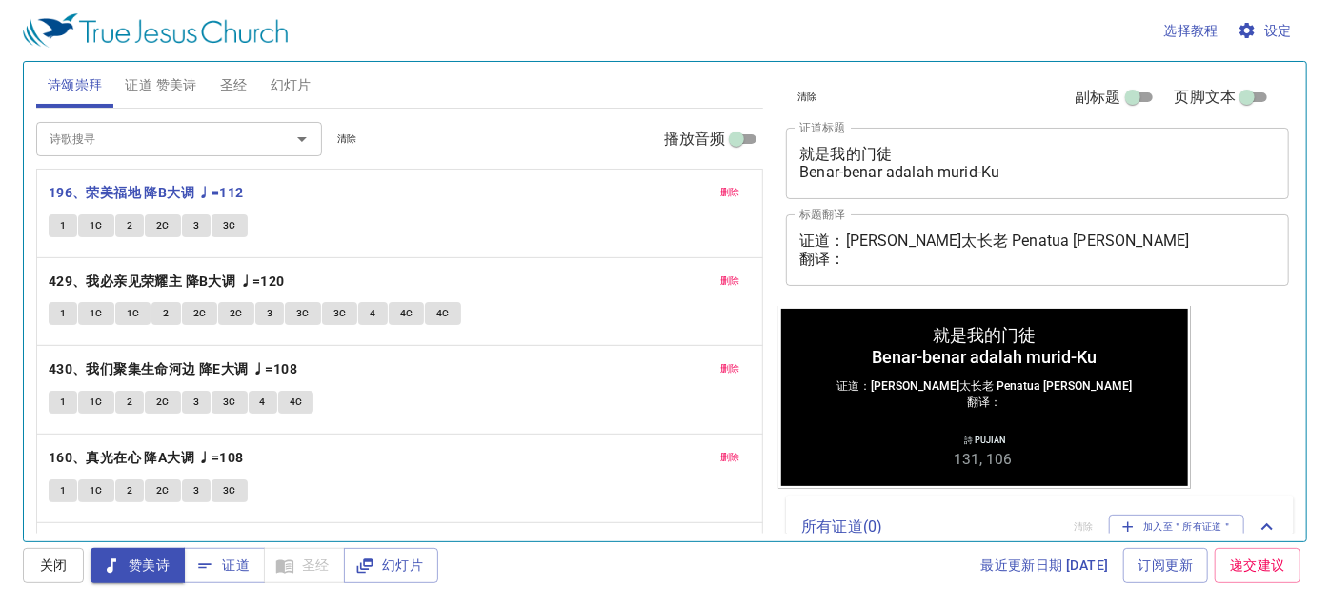
click at [854, 259] on textarea "证道：彭提摩太长老 Penatua Timothy Pang 翻译：" at bounding box center [1037, 250] width 476 height 36
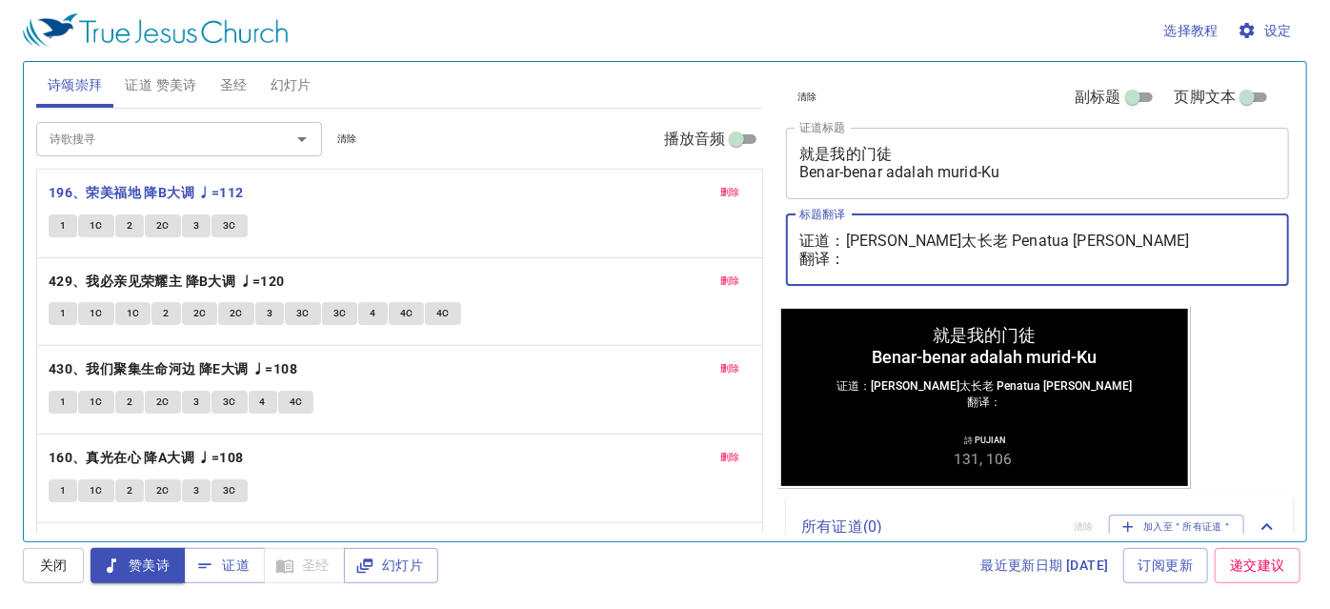
click at [145, 82] on span "证道 赞美诗" at bounding box center [160, 85] width 71 height 24
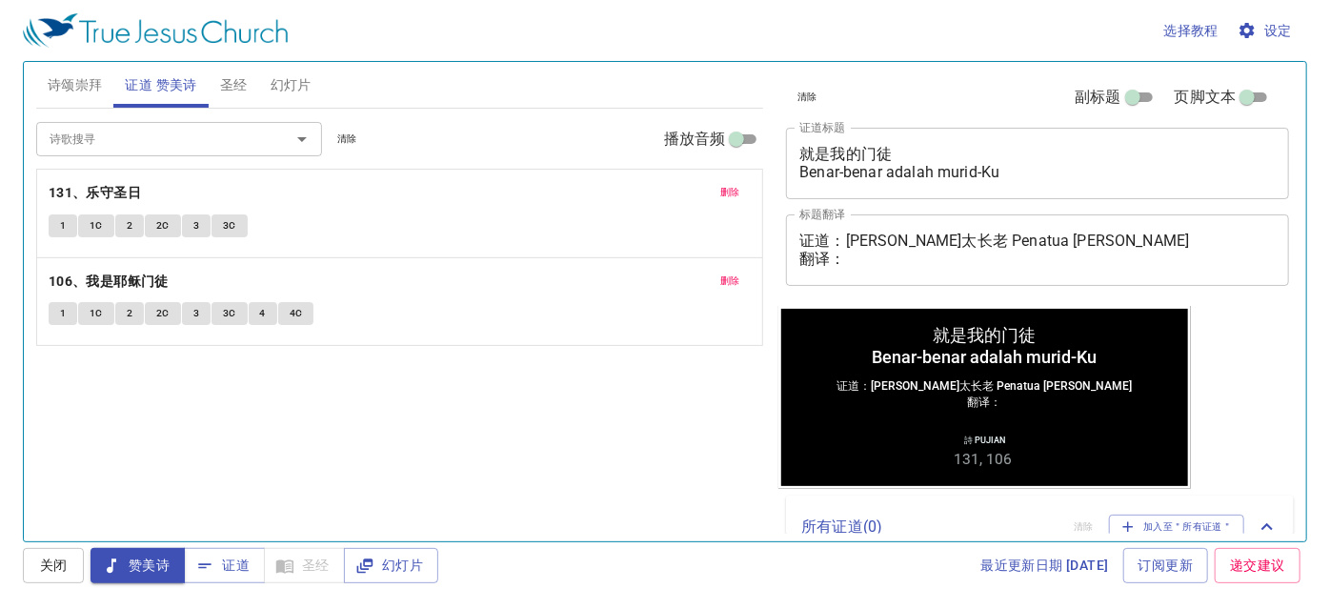
click at [868, 269] on div "证道：彭提摩太长老 Penatua Timothy Pang 翻译： x 标题翻译" at bounding box center [1037, 249] width 503 height 71
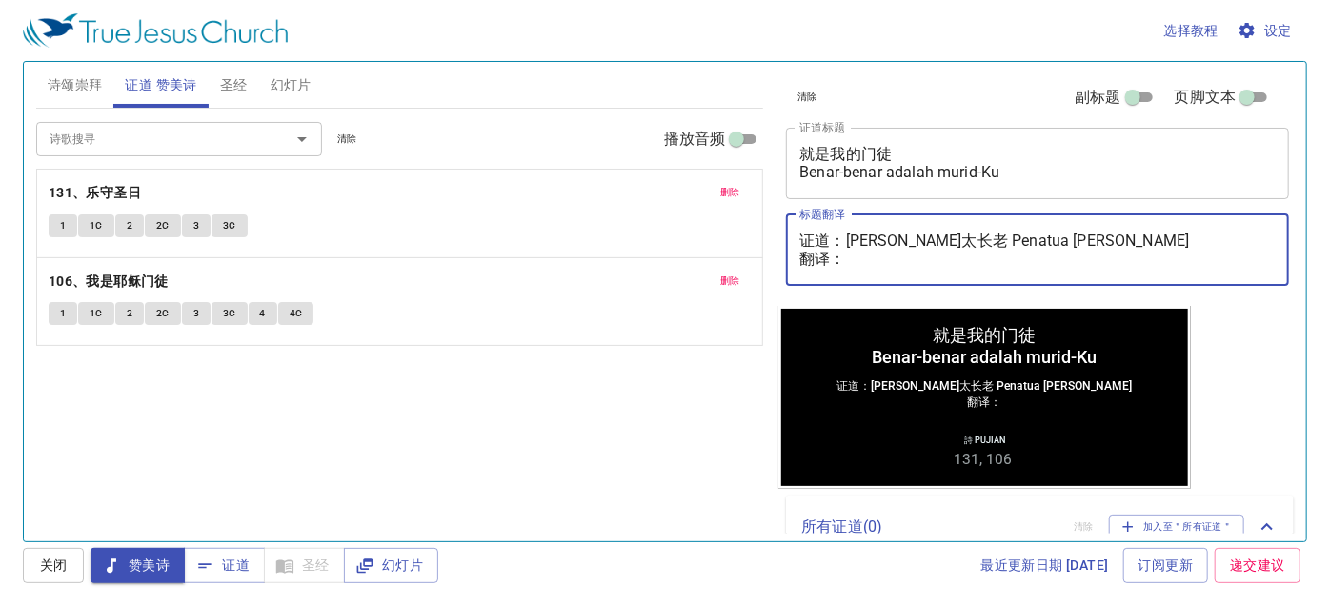
paste textarea "彭路加执事 Diaken Lukas Pang"
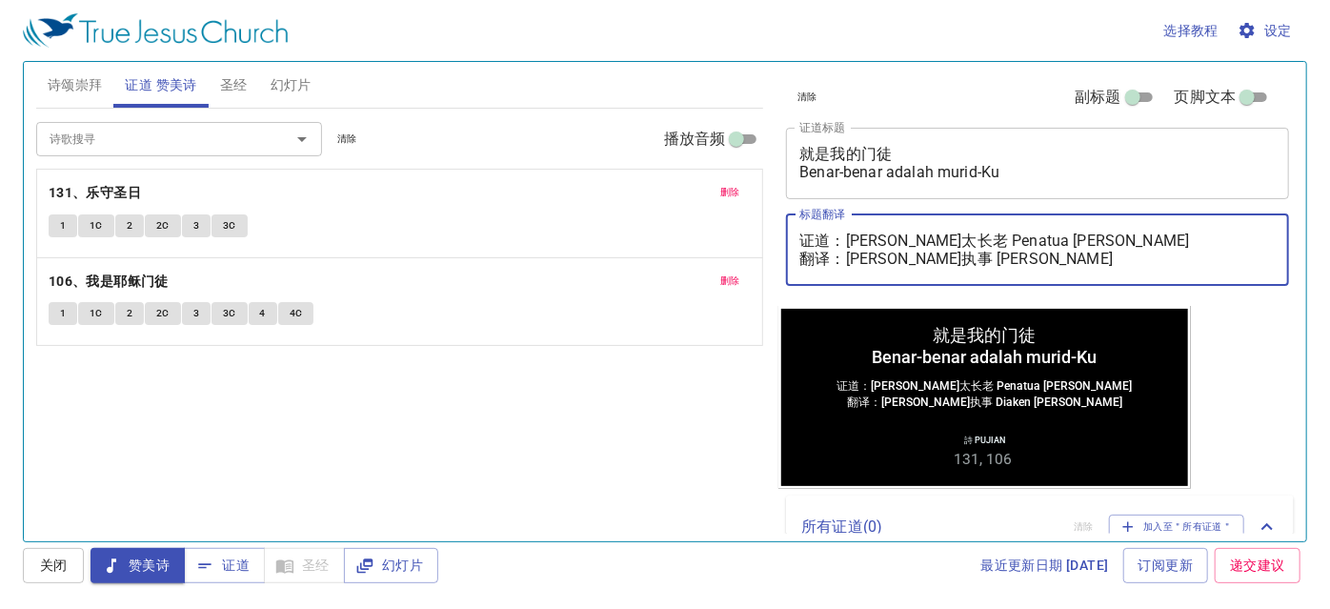
type textarea "证道：彭提摩太长老 Penatua Timothy Pang 翻译：彭路加执事 Diaken Lukas Pang"
click at [653, 464] on div "诗歌搜寻 诗歌搜寻 清除 播放音频 删除 131、乐守圣日 1 1C 2 2C 3 3C 删除 106、我是耶稣门徒 1 1C 2 2C 3 3C 4 4C" at bounding box center [400, 317] width 728 height 416
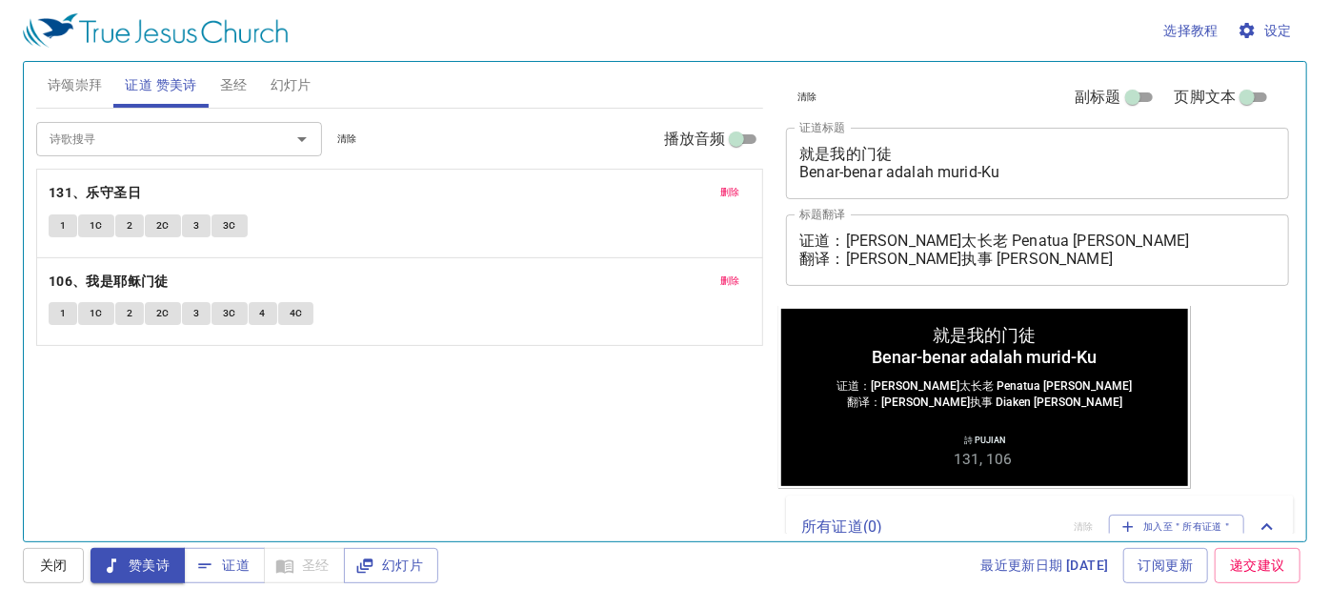
click at [32, 58] on div "选择教程 设定" at bounding box center [661, 30] width 1277 height 61
click at [49, 80] on span "诗颂崇拜" at bounding box center [75, 85] width 55 height 24
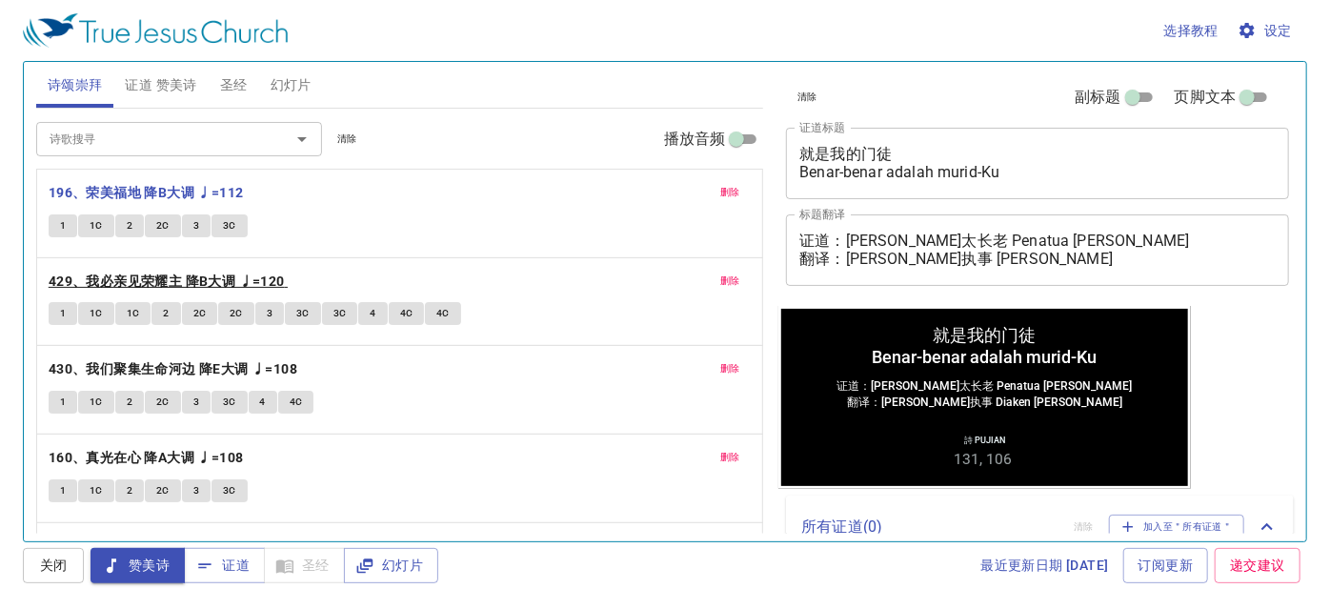
click at [114, 289] on b "429、我必亲见荣耀主 降B大调 ♩=120" at bounding box center [167, 282] width 236 height 24
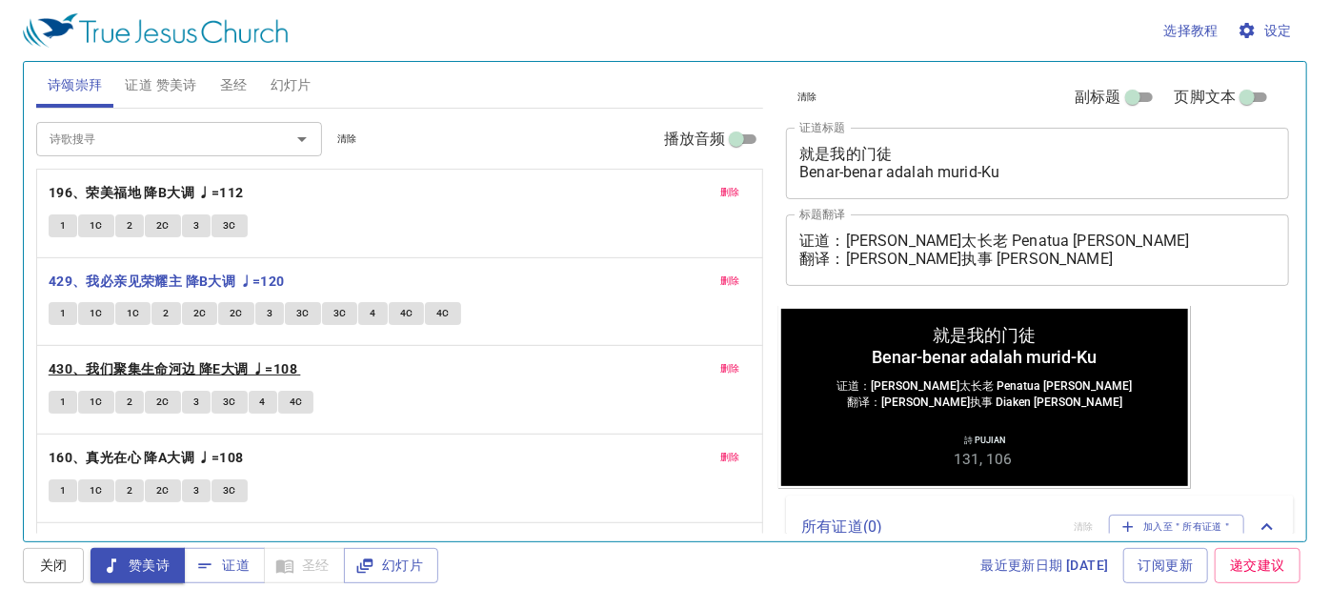
click at [68, 367] on b "430、我们聚集生命河边 降E大调 ♩=108" at bounding box center [173, 369] width 249 height 24
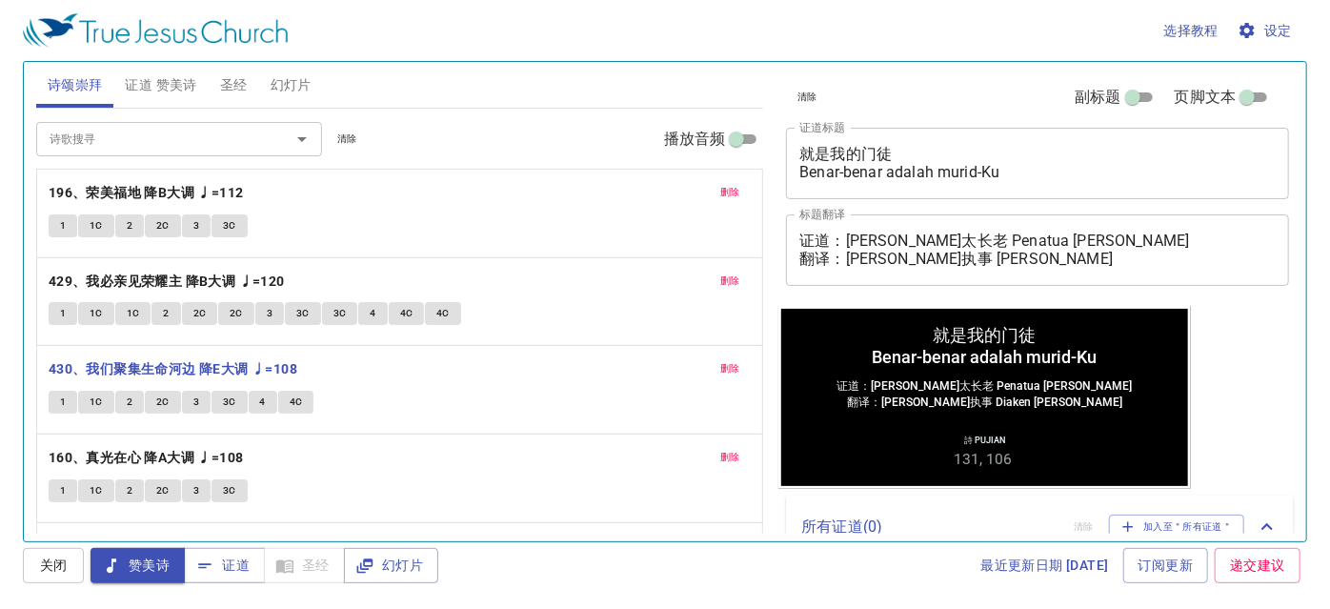
drag, startPoint x: 1062, startPoint y: 274, endPoint x: 857, endPoint y: 256, distance: 205.6
click at [857, 256] on div "证道：彭提摩太长老 Penatua Timothy Pang 翻译：彭路加执事 Diaken Lukas Pang x 标题翻译" at bounding box center [1037, 249] width 503 height 71
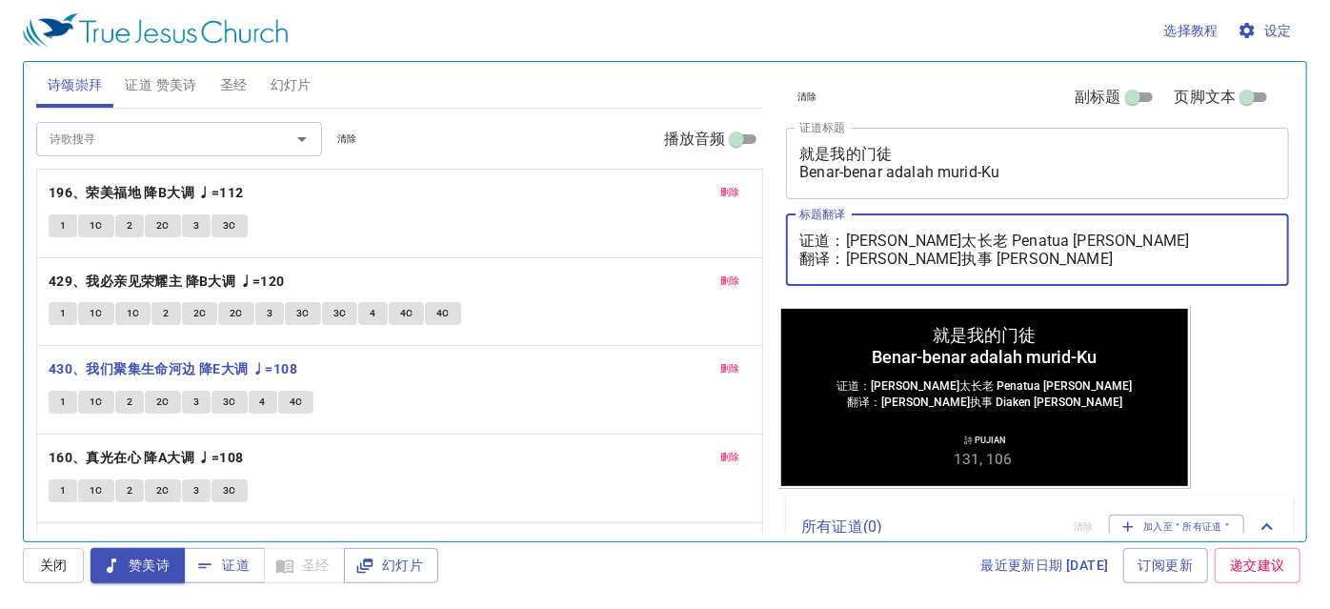
drag, startPoint x: 846, startPoint y: 253, endPoint x: 1064, endPoint y: 264, distance: 218.4
click at [1064, 264] on textarea "证道：彭提摩太长老 Penatua Timothy Pang 翻译：彭路加执事 Diaken Lukas Pang" at bounding box center [1037, 250] width 476 height 36
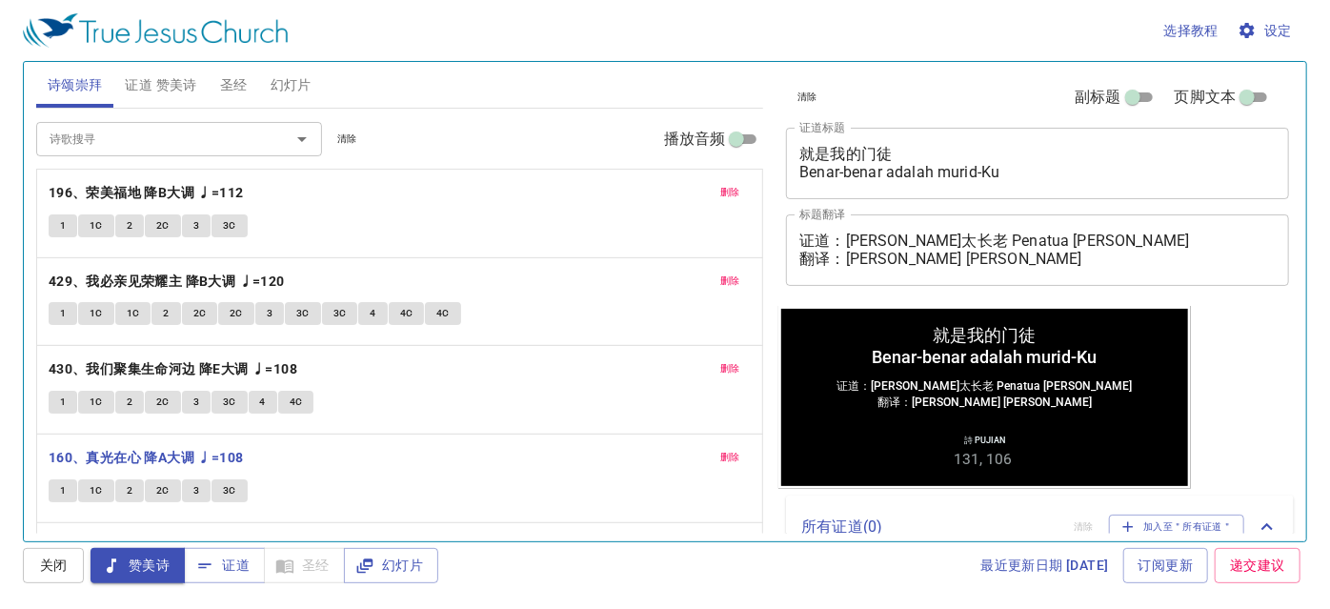
scroll to position [73, 0]
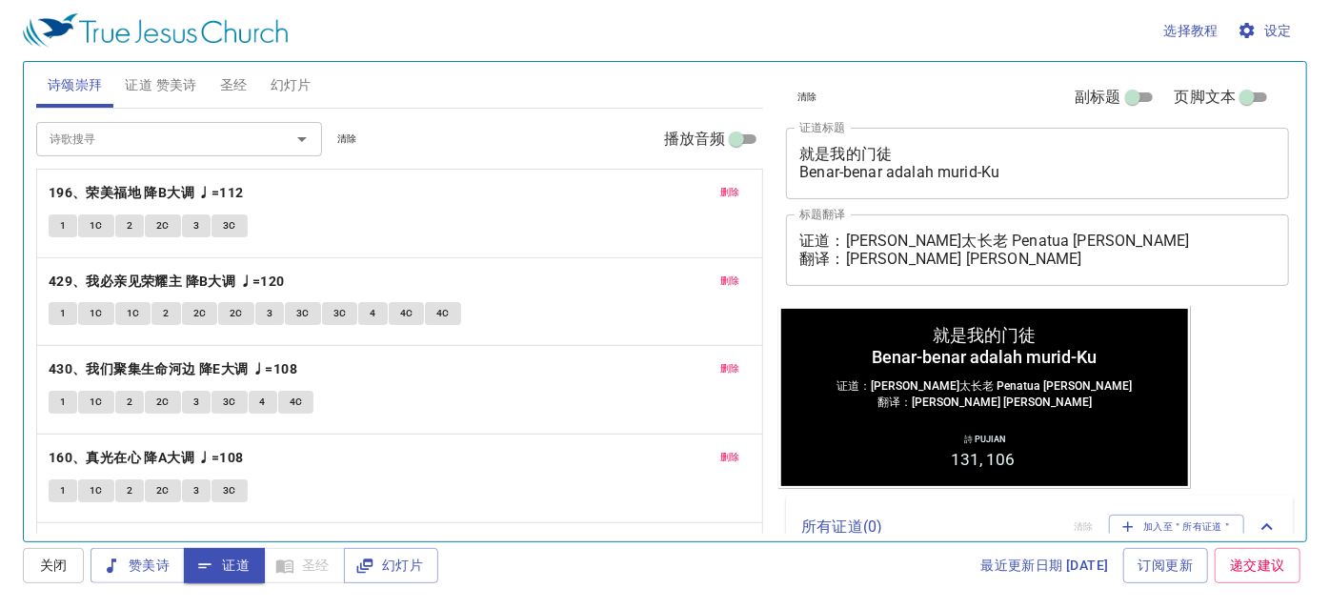
scroll to position [73, 0]
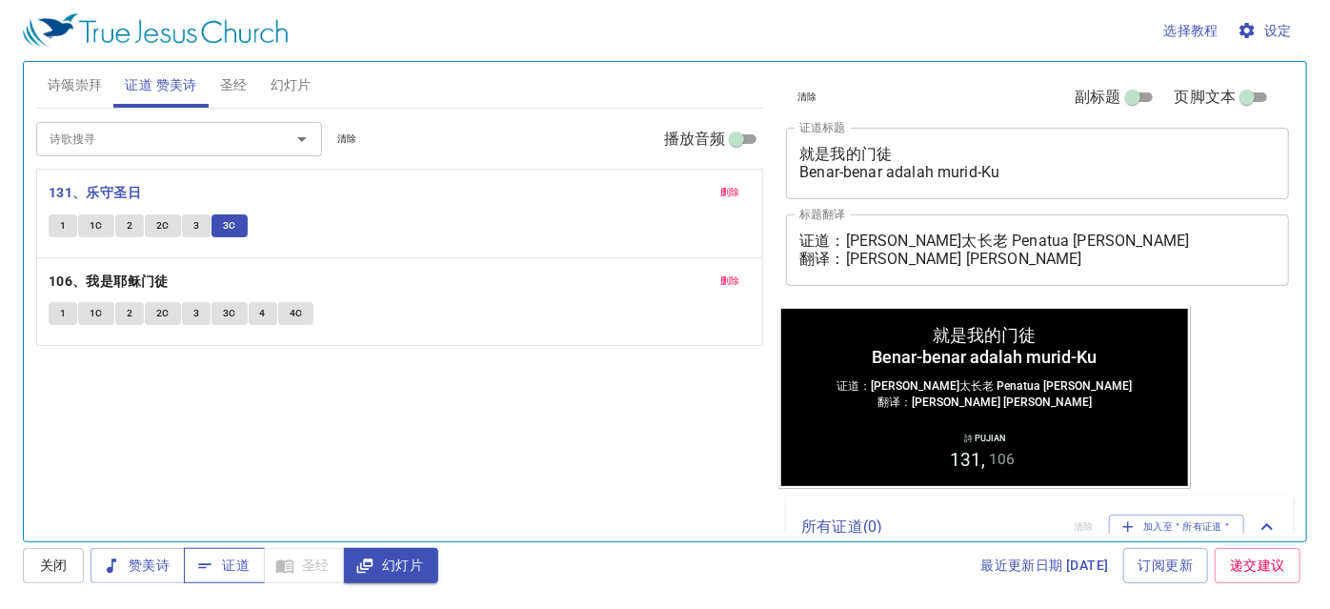
click at [233, 574] on span "证道" at bounding box center [224, 566] width 50 height 24
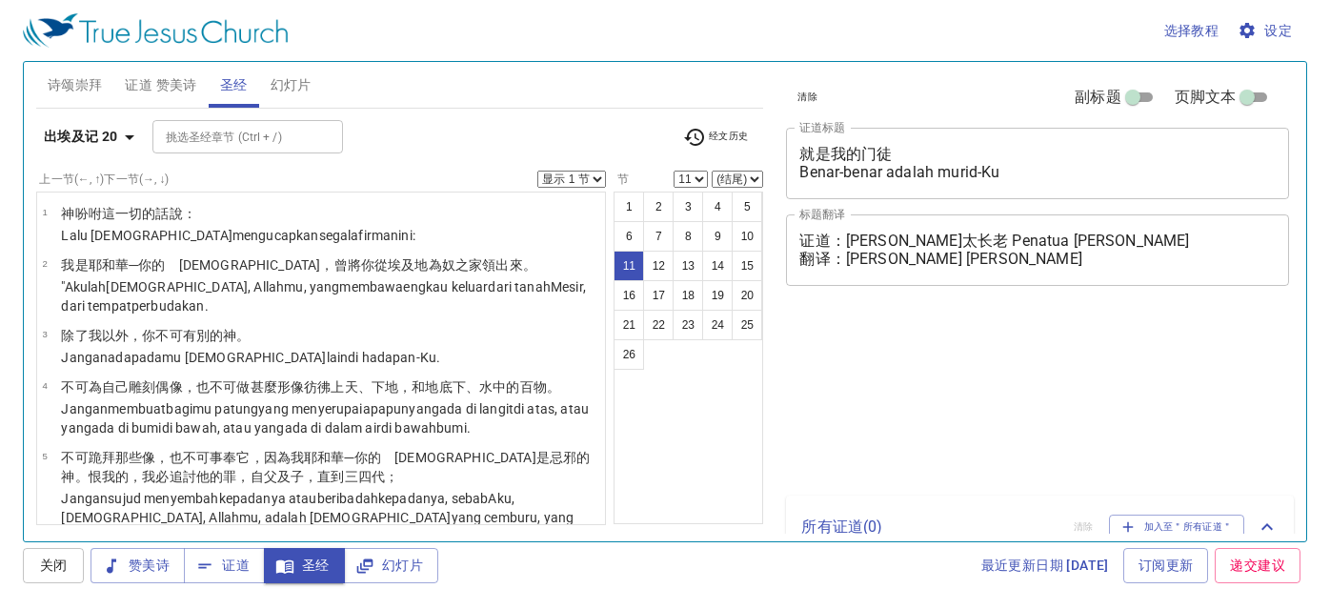
select select "11"
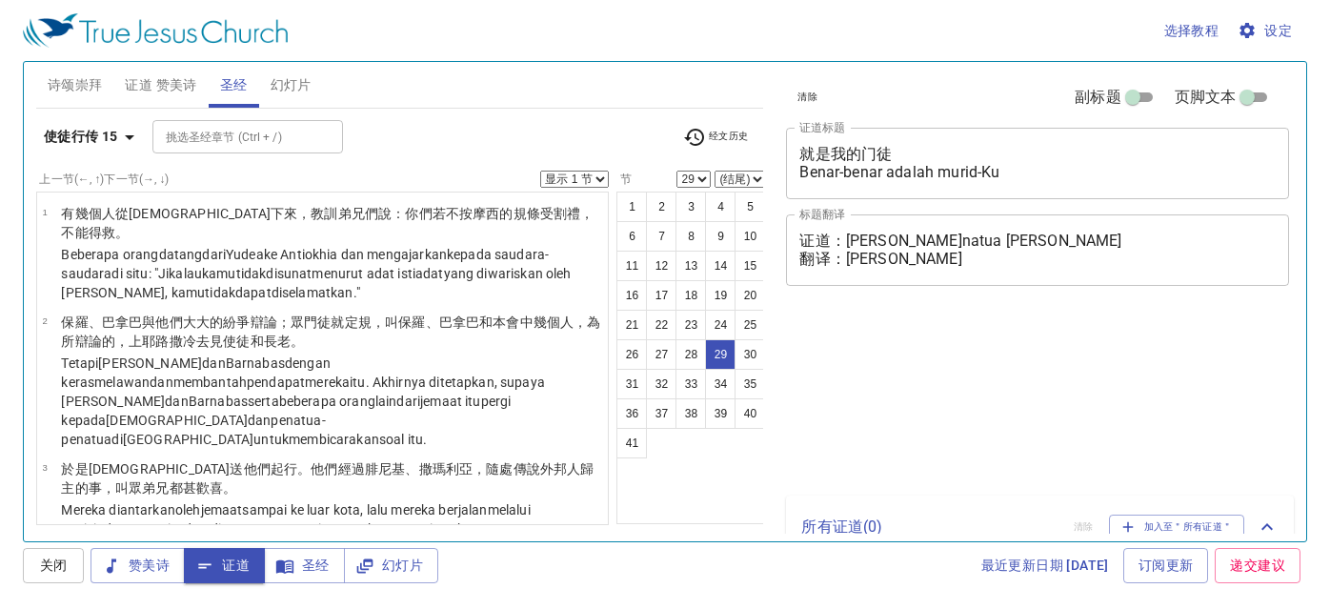
select select "29"
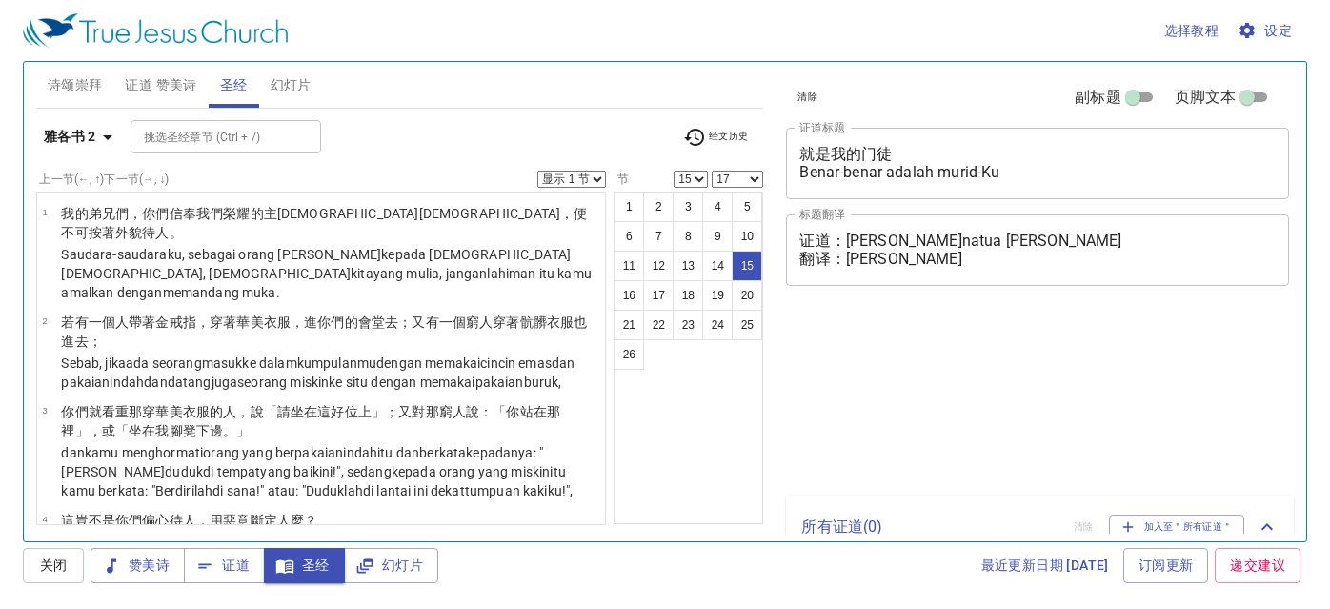
select select "15"
select select "17"
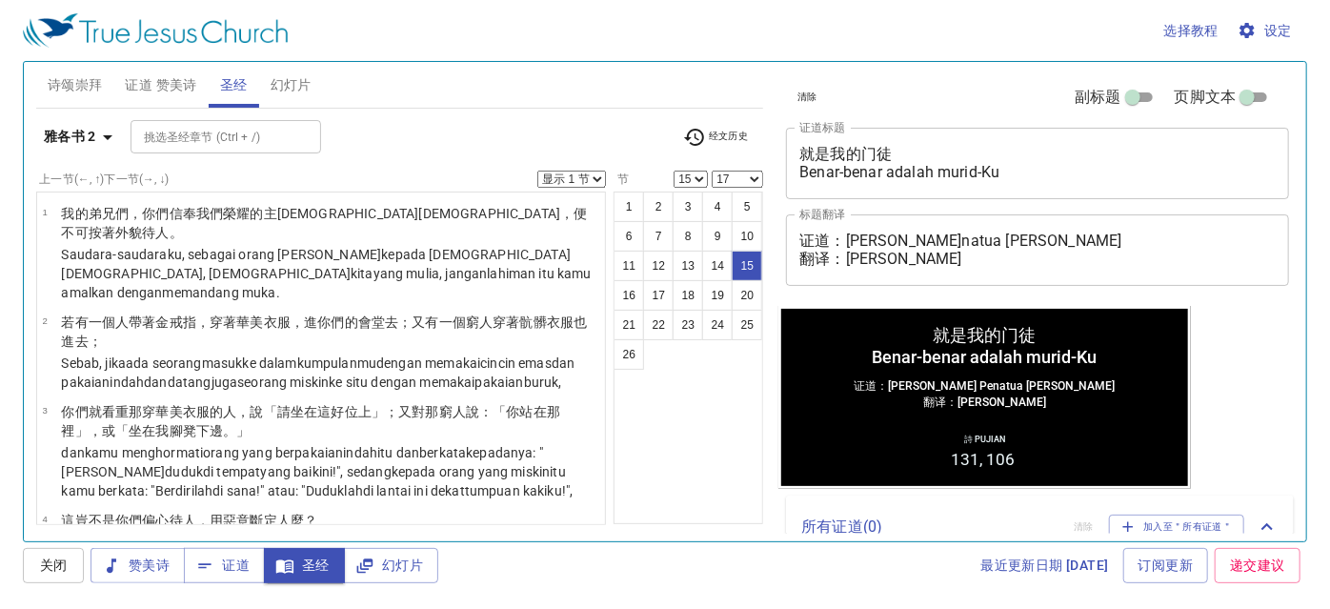
scroll to position [1054, 0]
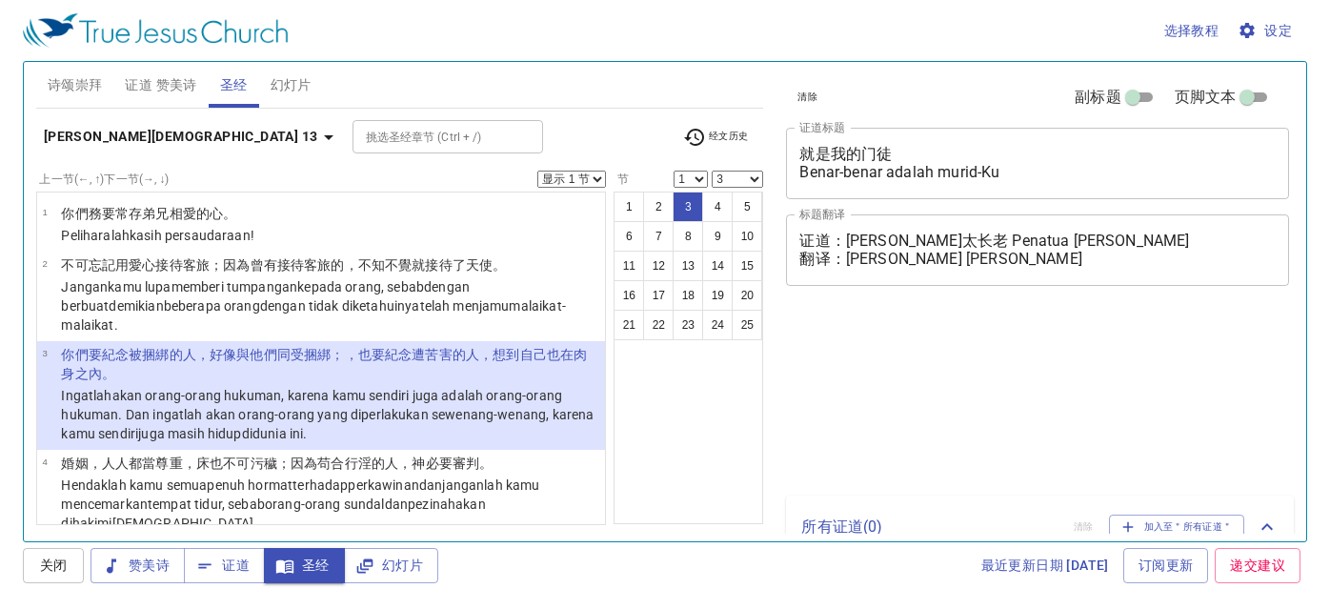
select select "3"
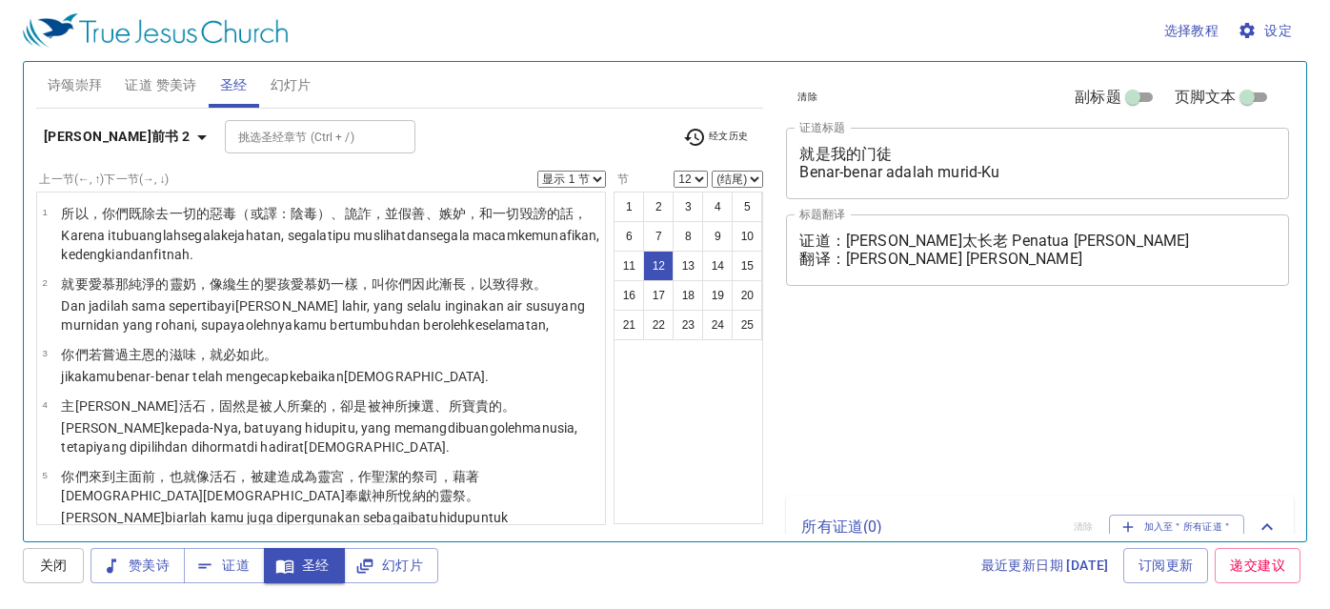
select select "12"
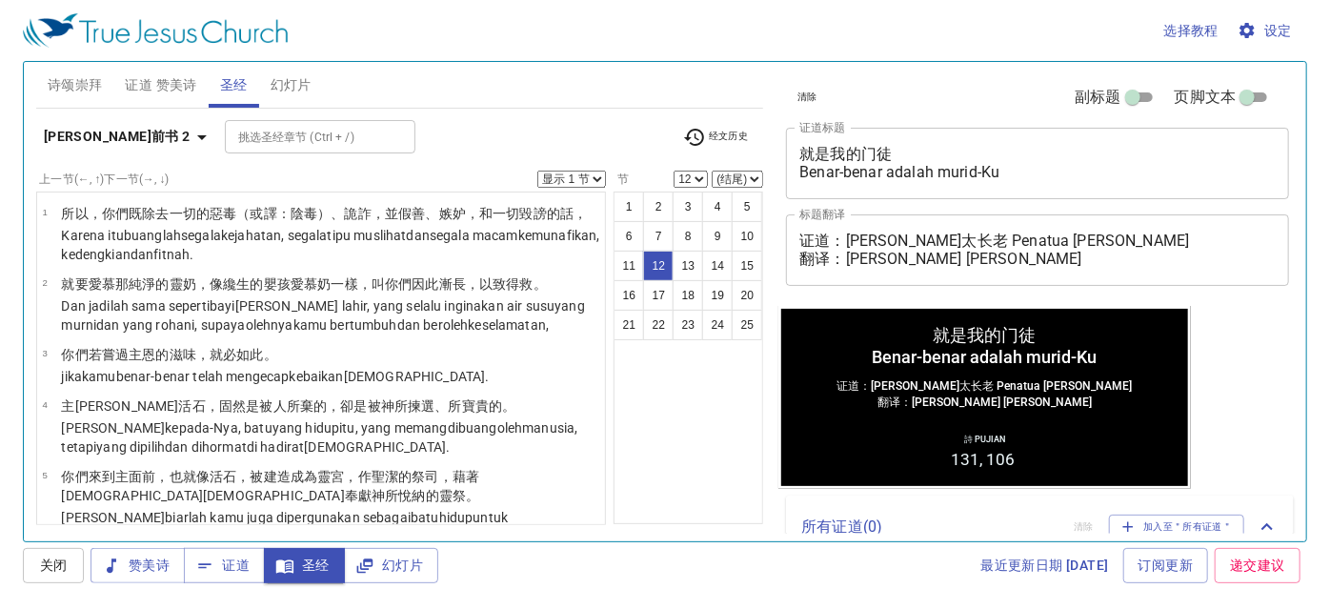
scroll to position [891, 0]
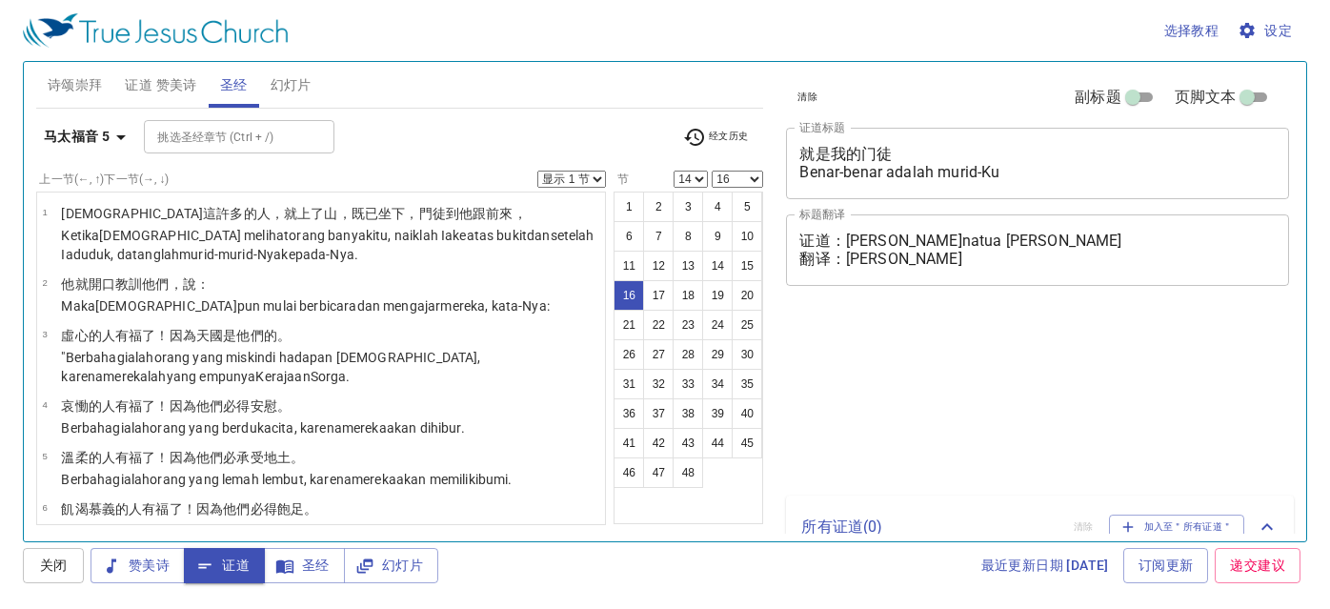
select select "14"
select select "16"
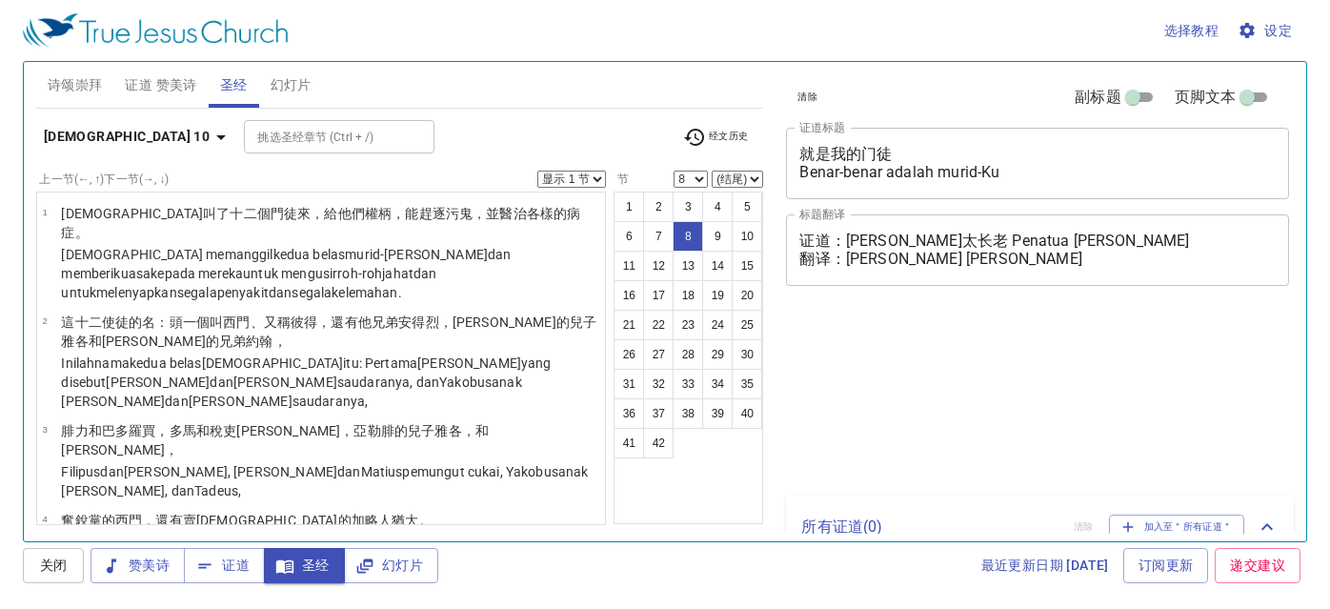
select select "8"
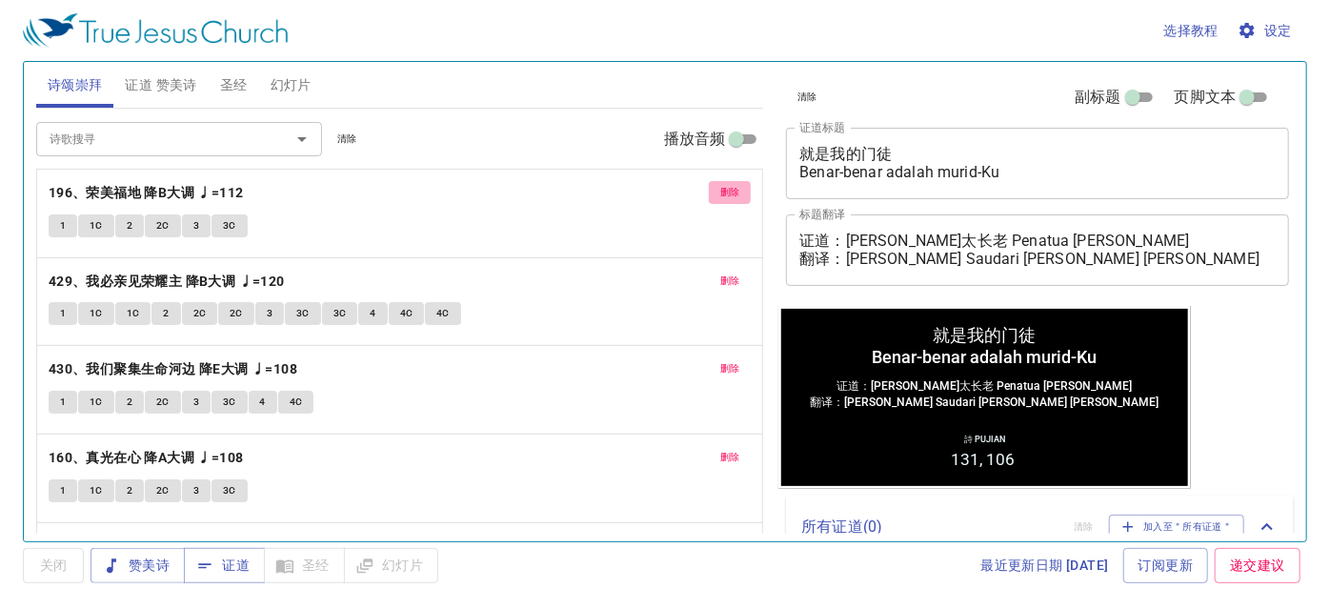
click at [728, 197] on button "删除" at bounding box center [730, 192] width 43 height 23
click at [728, 272] on span "删除" at bounding box center [730, 280] width 20 height 17
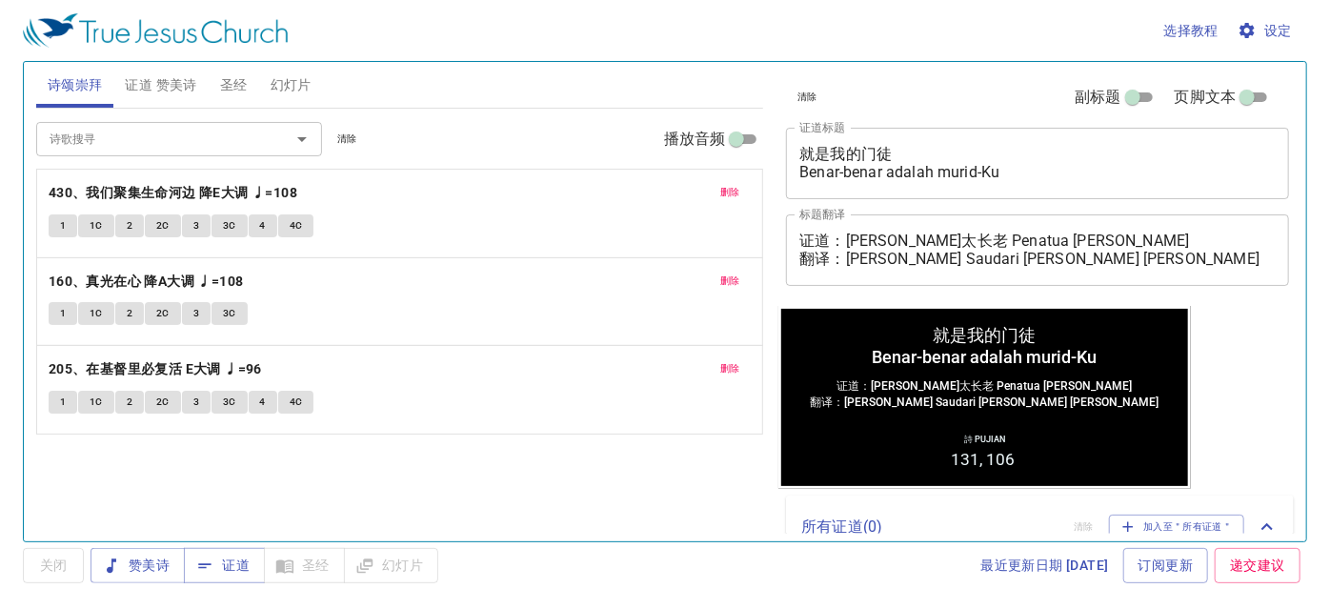
click at [728, 197] on span "删除" at bounding box center [730, 192] width 20 height 17
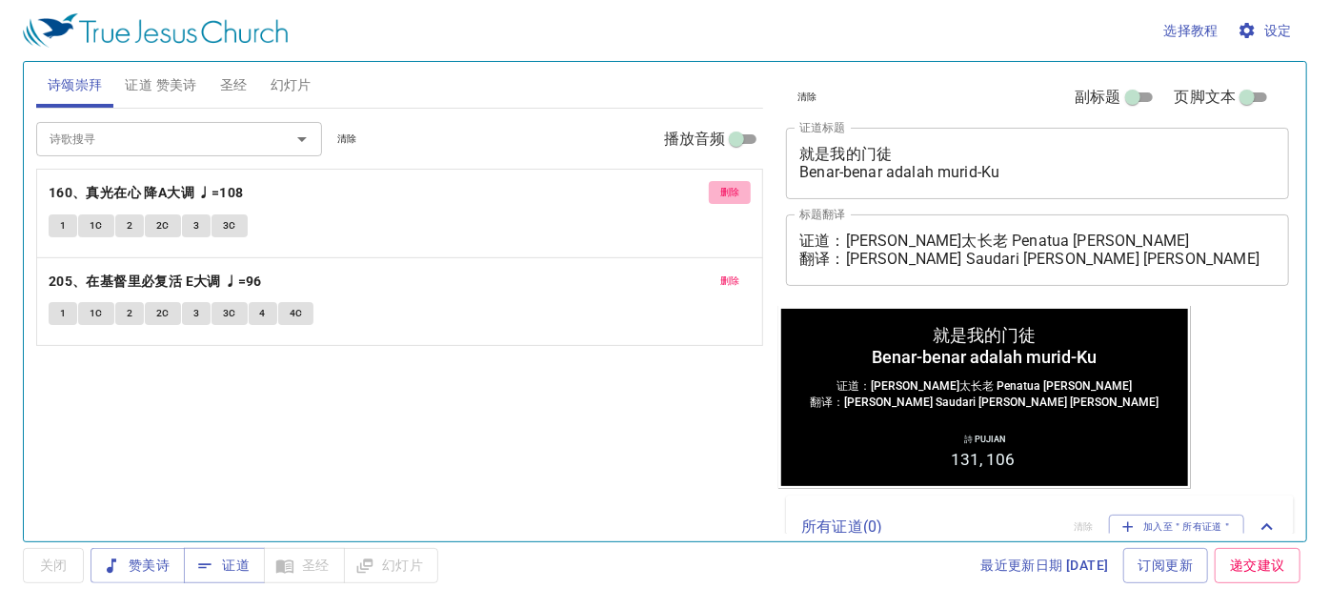
click at [728, 197] on span "删除" at bounding box center [730, 192] width 20 height 17
click at [728, 272] on span "删除" at bounding box center [730, 280] width 20 height 17
click at [728, 197] on div "诗歌搜寻 诗歌搜寻 清除 播放音频 删除 160、真光在心 降A大调 ♩=108 1 1C 2 2C 3 3C 删除 205、在基督里必复活 E大调 ♩=96…" at bounding box center [400, 317] width 728 height 416
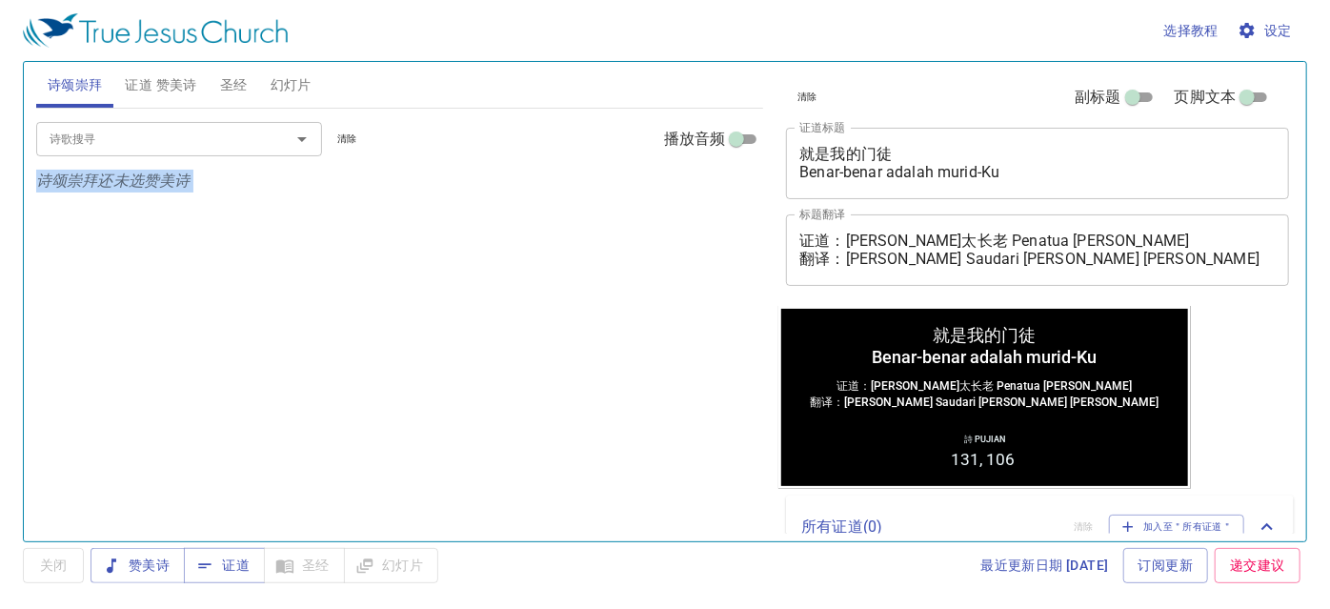
click at [227, 423] on div "诗歌搜寻 诗歌搜寻 清除 播放音频 诗颂崇拜还未选赞美诗" at bounding box center [400, 317] width 728 height 416
click at [190, 75] on span "证道 赞美诗" at bounding box center [160, 85] width 71 height 24
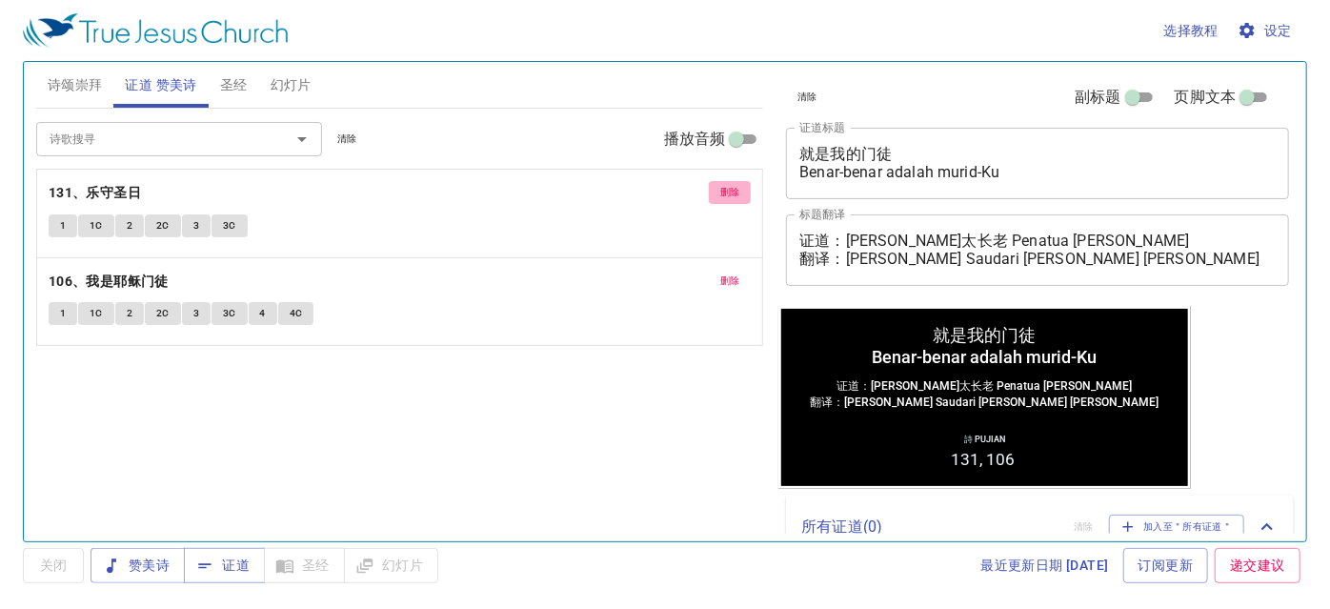
click at [724, 187] on span "删除" at bounding box center [730, 192] width 20 height 17
click at [724, 272] on span "删除" at bounding box center [730, 280] width 20 height 17
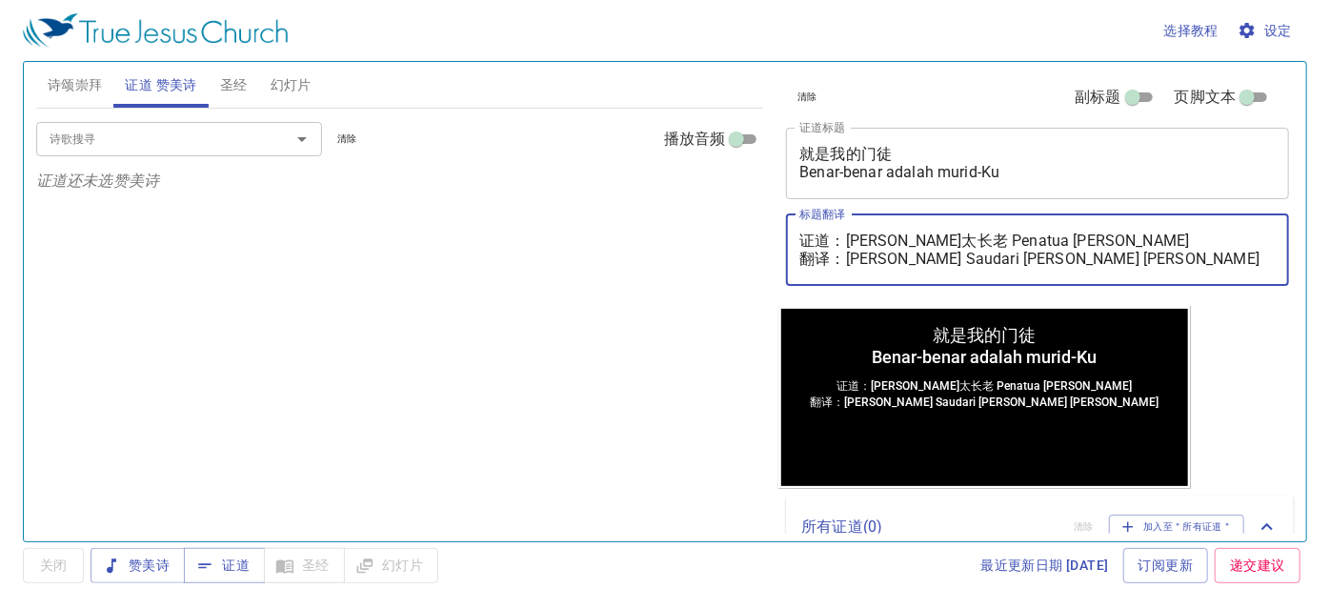
drag, startPoint x: 1060, startPoint y: 263, endPoint x: 711, endPoint y: 197, distance: 355.8
click at [711, 197] on div "诗颂崇拜 证道 赞美诗 圣经 幻灯片 诗歌搜寻 诗歌搜寻 清除 播放音频 诗颂崇拜还未选赞美诗 诗歌搜寻 诗歌搜寻 清除 播放音频 证道还未选赞美诗 创世记 …" at bounding box center [665, 293] width 1273 height 479
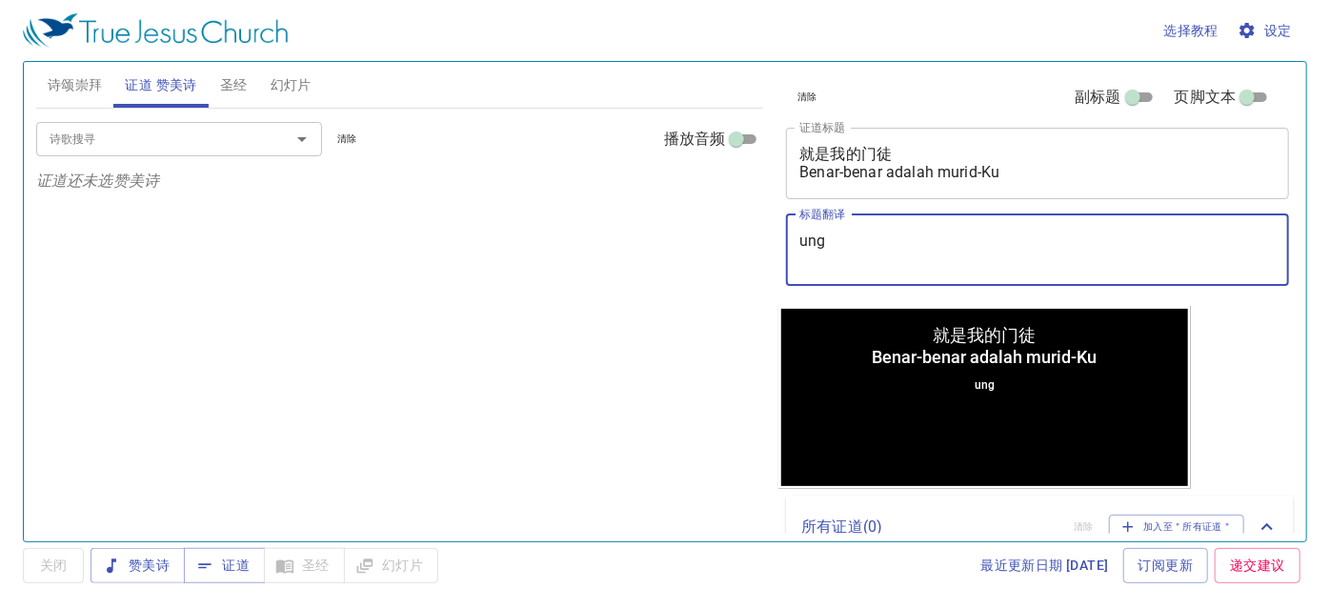
click at [861, 203] on div "清除 副标题 页脚文本 证道标题 就是我的门徒 Benar-benar adalah murid-Ku x 证道标题 标题翻译 ung x 标题翻译 副标题 …" at bounding box center [1035, 184] width 515 height 244
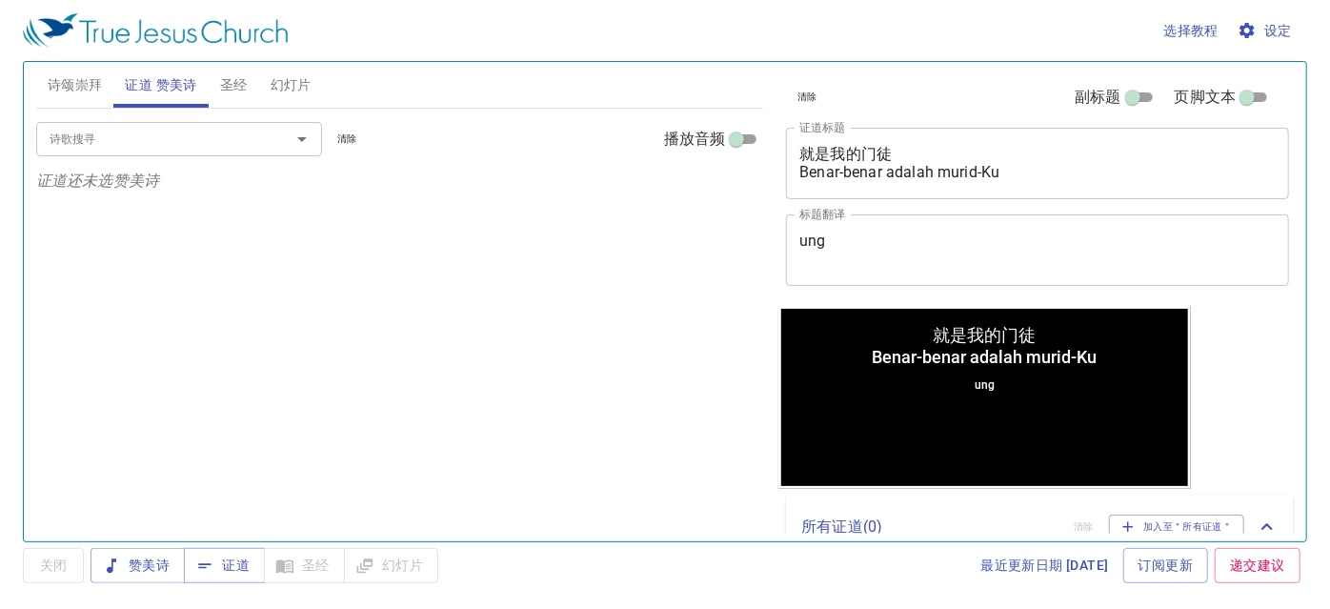
click at [856, 253] on textarea "ung" at bounding box center [1037, 250] width 476 height 36
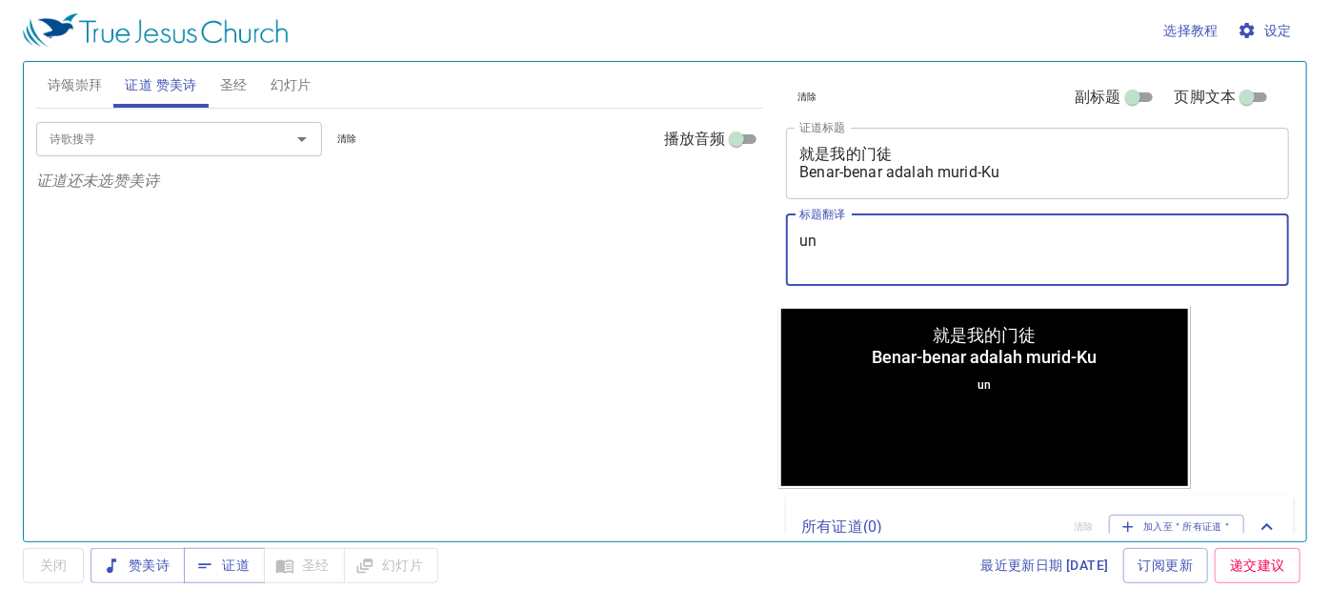
type textarea "u"
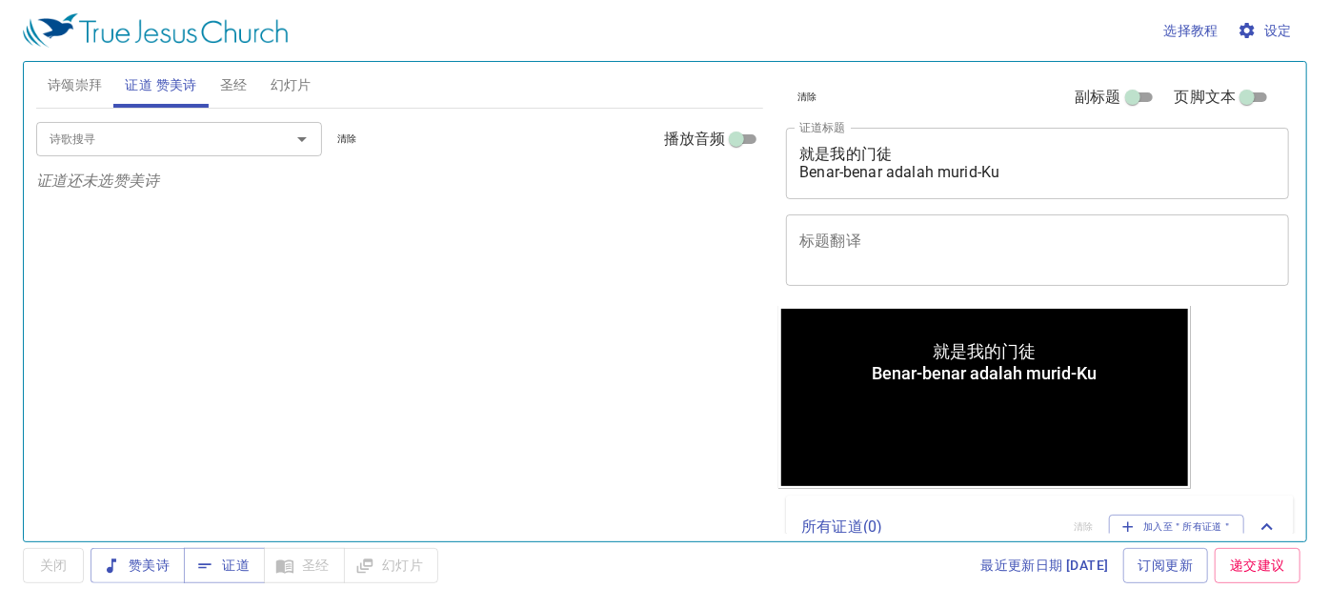
drag, startPoint x: 1015, startPoint y: 182, endPoint x: 882, endPoint y: 170, distance: 133.0
click at [882, 170] on div "就是我的门徒 Benar-benar adalah murid-Ku x 证道标题" at bounding box center [1037, 163] width 503 height 71
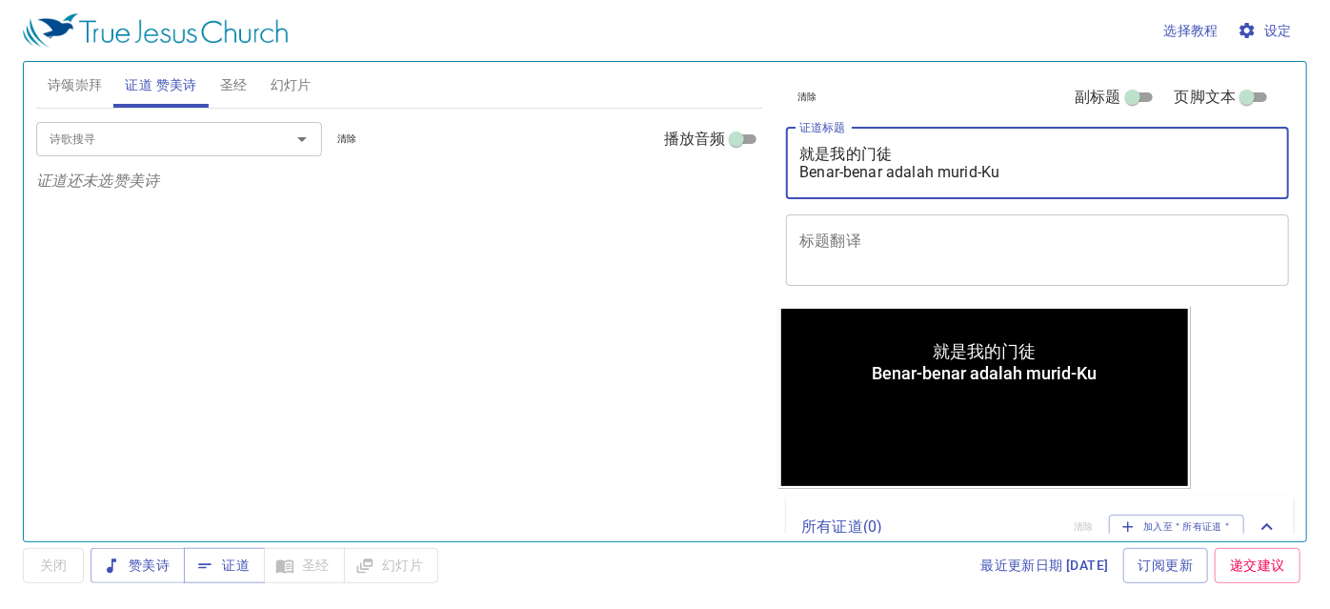
drag, startPoint x: 1010, startPoint y: 176, endPoint x: 790, endPoint y: 161, distance: 220.6
click at [790, 161] on div "就是我的门徒 Benar-benar adalah murid-Ku x 证道标题" at bounding box center [1037, 163] width 503 height 71
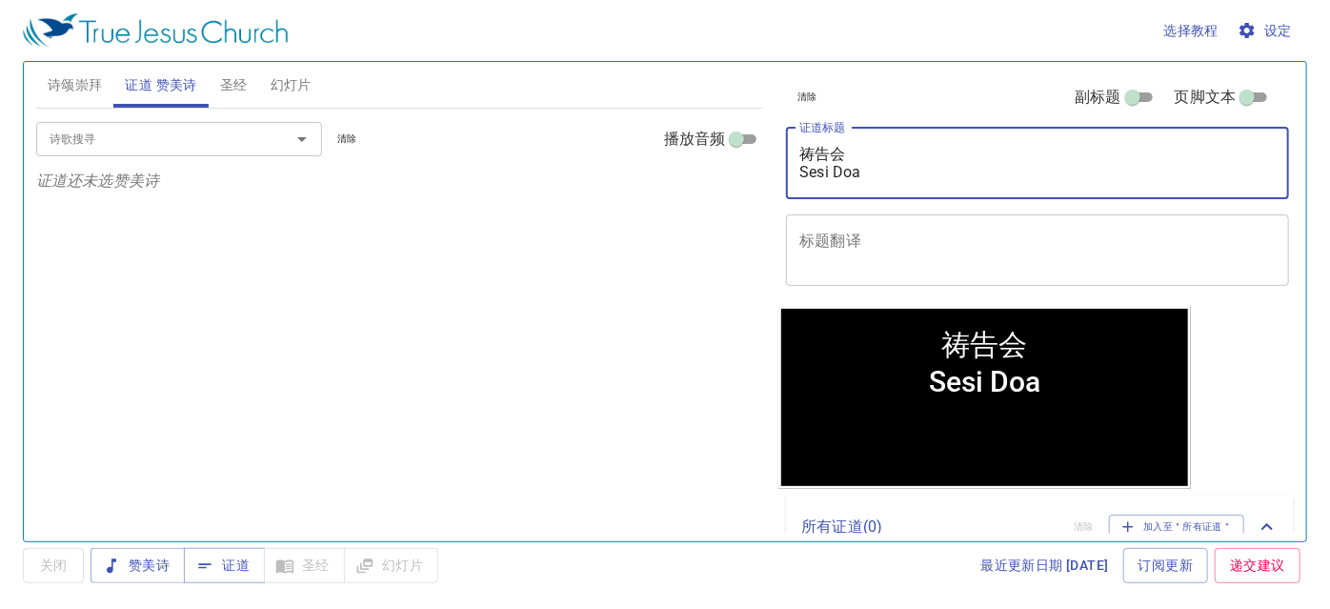
type textarea "祷告会 Sesi Doa"
drag, startPoint x: 668, startPoint y: 292, endPoint x: 671, endPoint y: 280, distance: 11.8
click at [669, 284] on div "诗歌搜寻 诗歌搜寻 清除 播放音频 证道还未选赞美诗" at bounding box center [400, 317] width 728 height 416
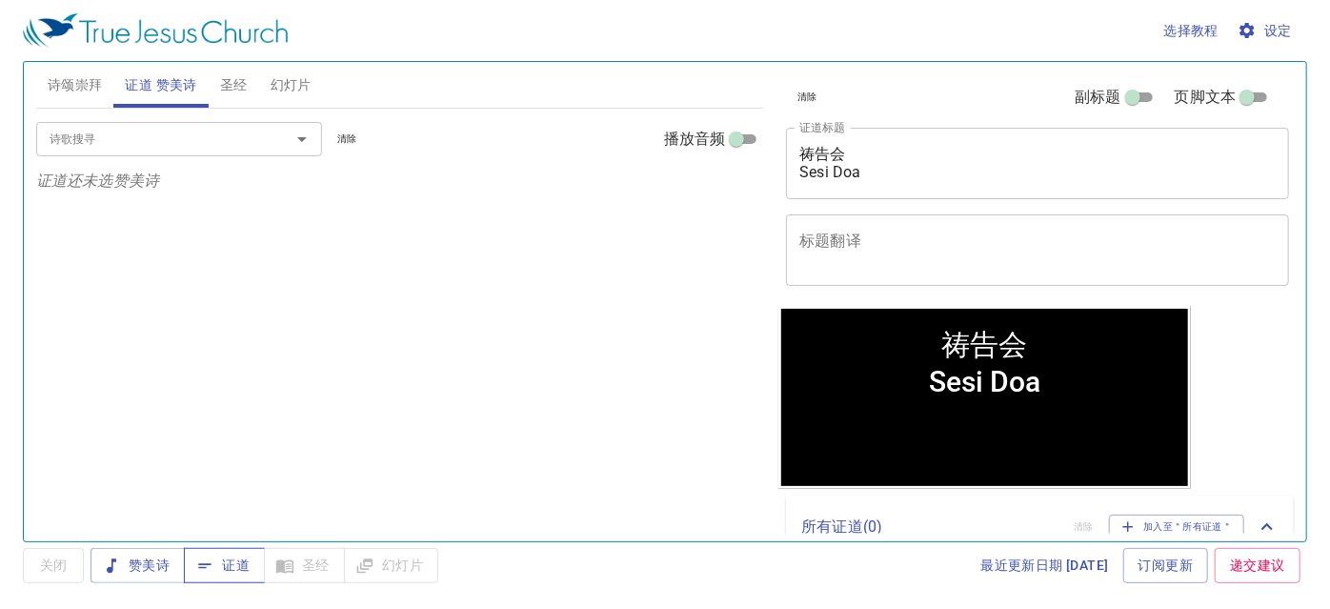
click at [244, 572] on span "证道" at bounding box center [224, 566] width 50 height 24
click at [232, 91] on span "圣经" at bounding box center [234, 85] width 28 height 24
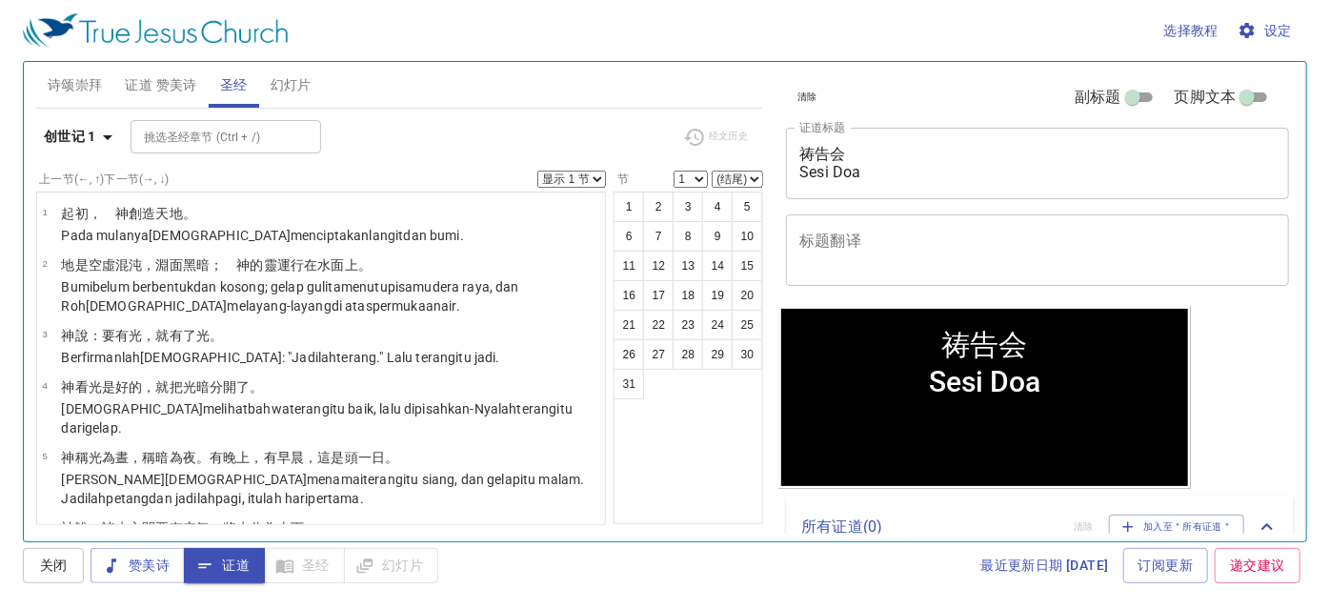
click at [55, 127] on b "创世记 1" at bounding box center [70, 137] width 52 height 24
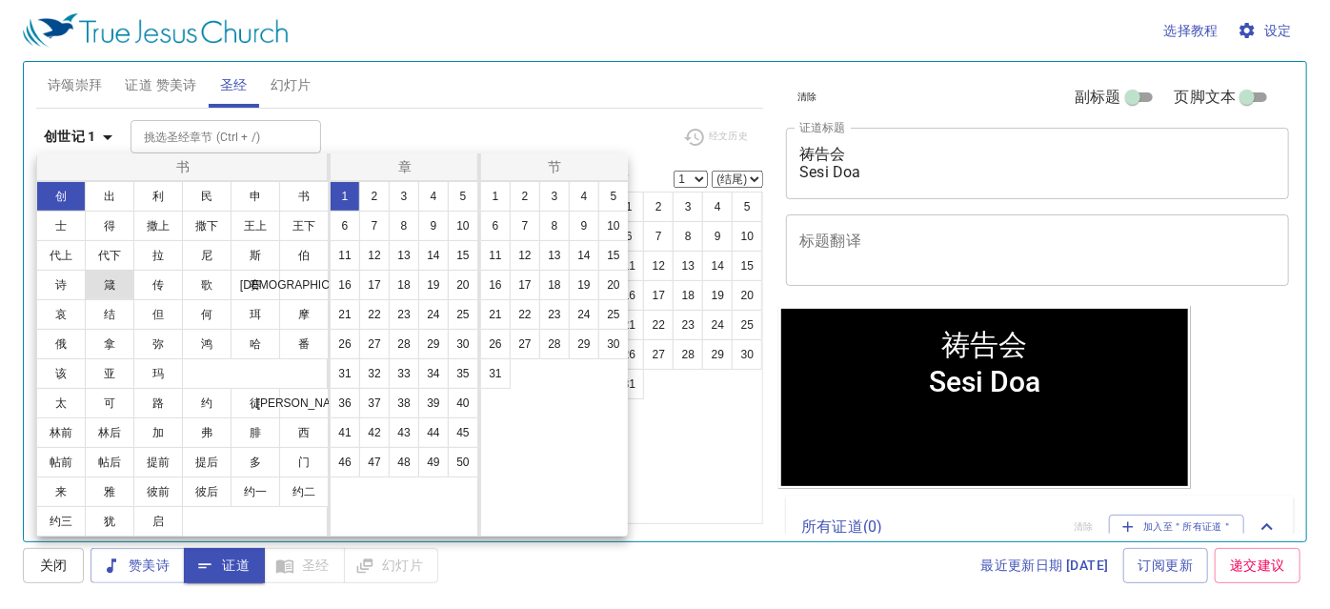
click at [109, 284] on button "箴" at bounding box center [110, 285] width 50 height 30
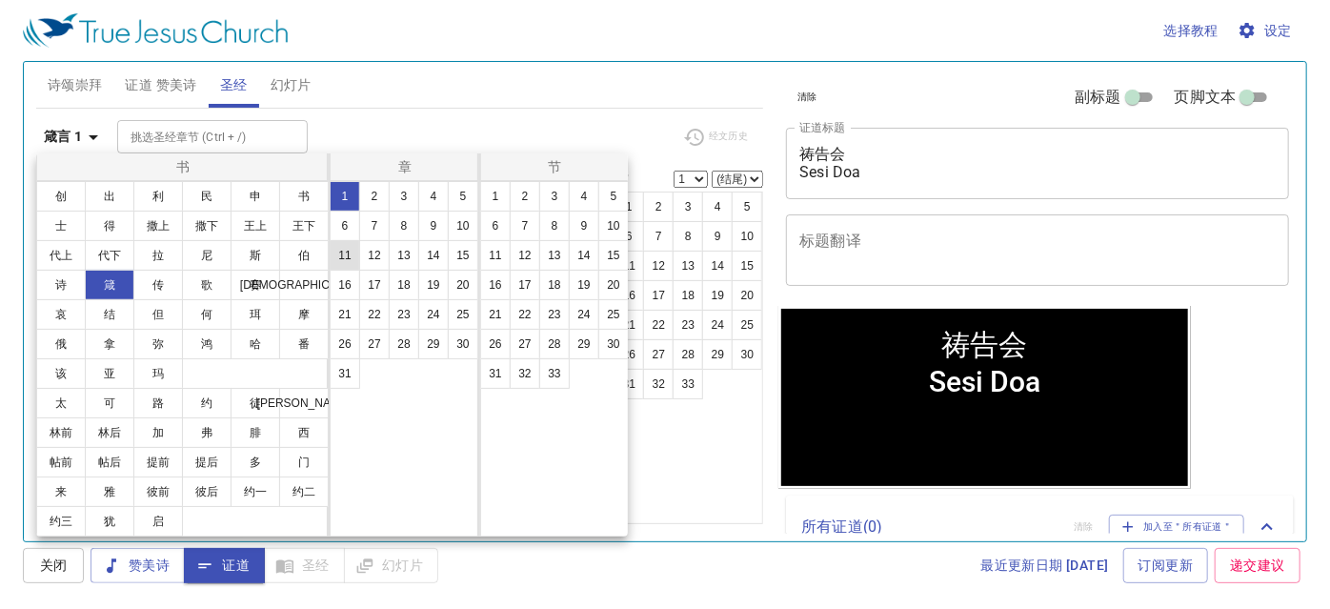
click at [337, 259] on button "11" at bounding box center [345, 255] width 30 height 30
click at [494, 194] on button "1" at bounding box center [495, 196] width 30 height 30
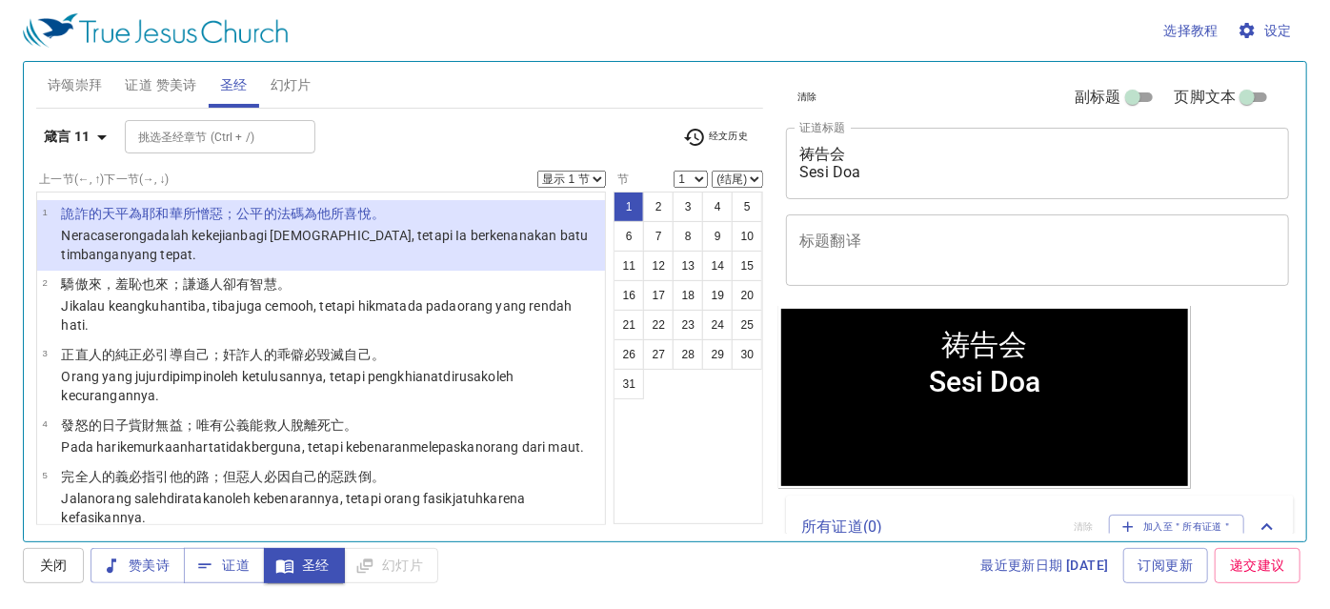
click at [734, 172] on select "(结尾) 2 3 4 5 6 7 8 9 10 11 12 13 14 15 16 17 18 19 20 21 22 23 24 25 26 27 28 2…" at bounding box center [737, 179] width 51 height 17
select select "11"
click at [713, 171] on select "(结尾) 2 3 4 5 6 7 8 9 10 11 12 13 14 15 16 17 18 19 20 21 22 23 24 25 26 27 28 2…" at bounding box center [737, 179] width 51 height 17
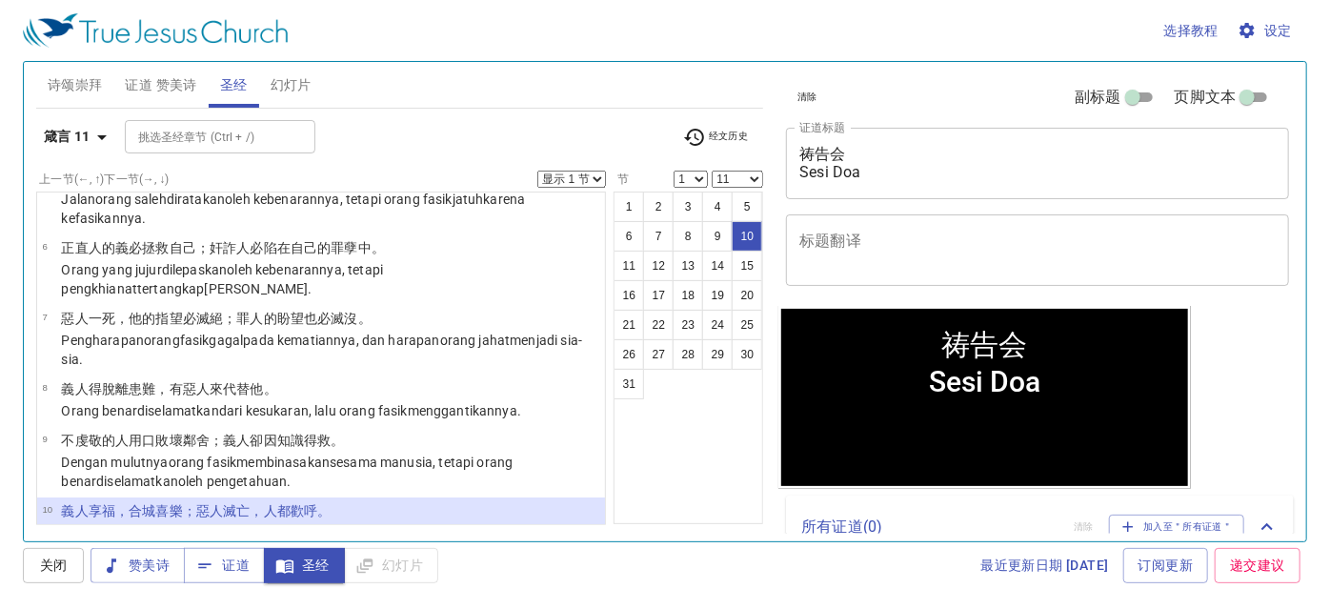
scroll to position [492, 0]
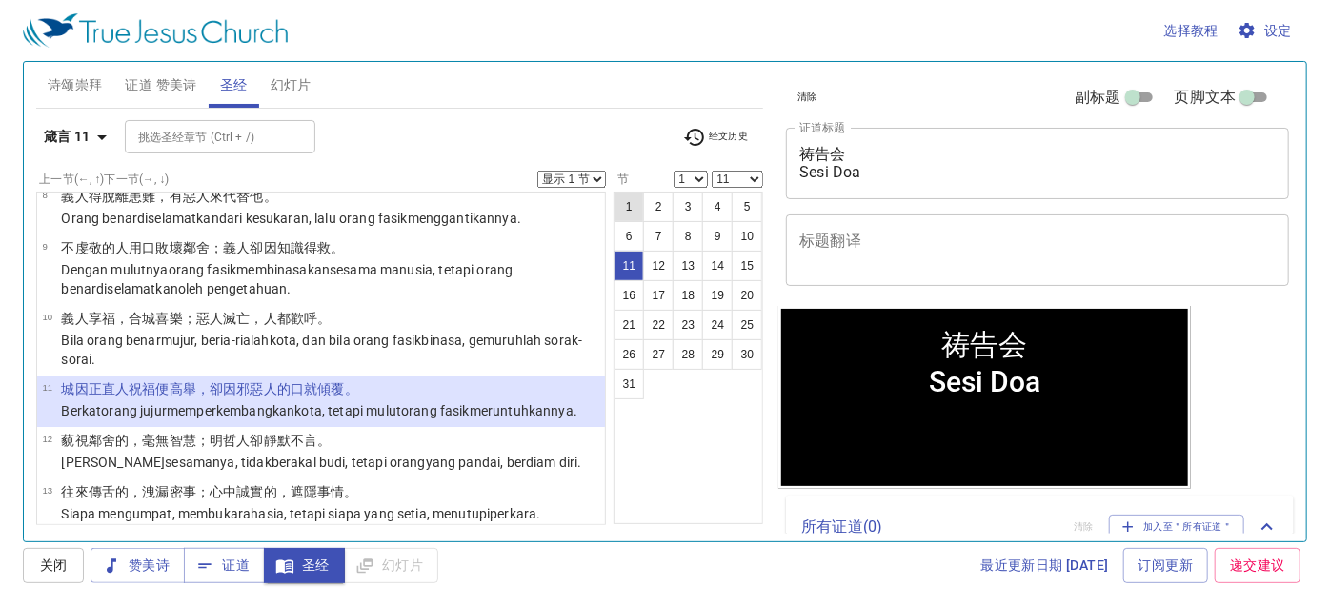
click at [628, 213] on button "1" at bounding box center [629, 207] width 30 height 30
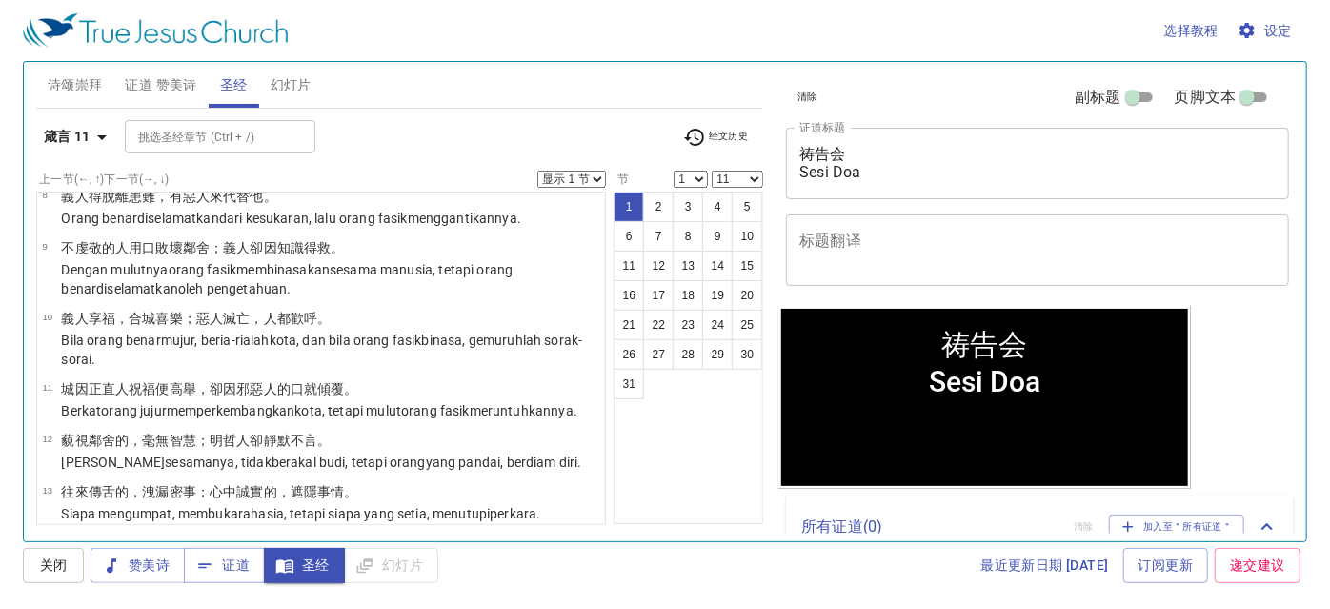
scroll to position [0, 0]
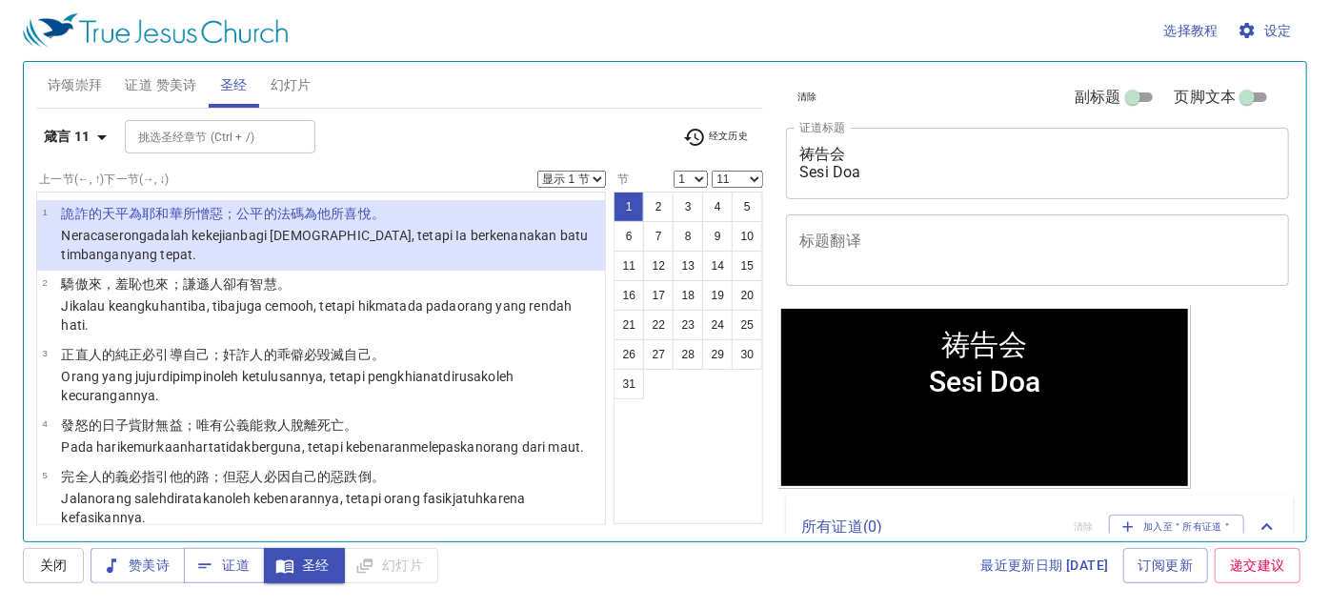
click at [802, 241] on textarea "标题翻译" at bounding box center [1037, 250] width 476 height 36
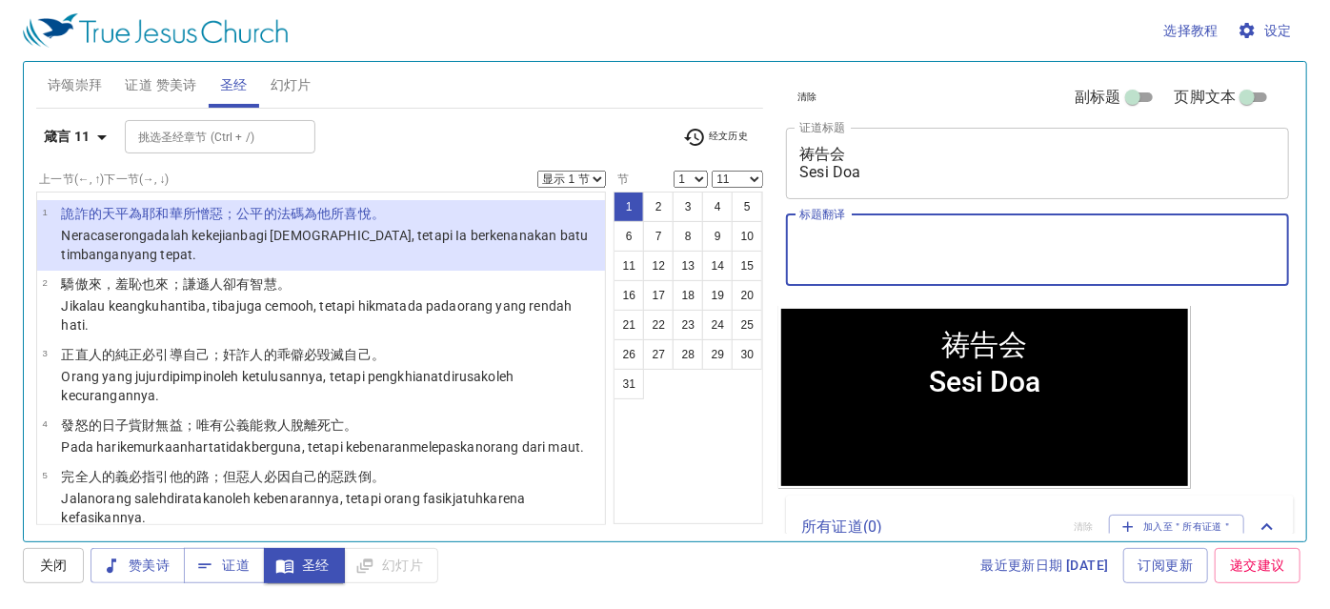
drag, startPoint x: 806, startPoint y: 243, endPoint x: 869, endPoint y: 246, distance: 62.9
click at [869, 246] on textarea "标题翻译" at bounding box center [1037, 250] width 476 height 36
click at [753, 78] on div "诗颂崇拜 证道 赞美诗 圣经 幻灯片" at bounding box center [400, 85] width 728 height 46
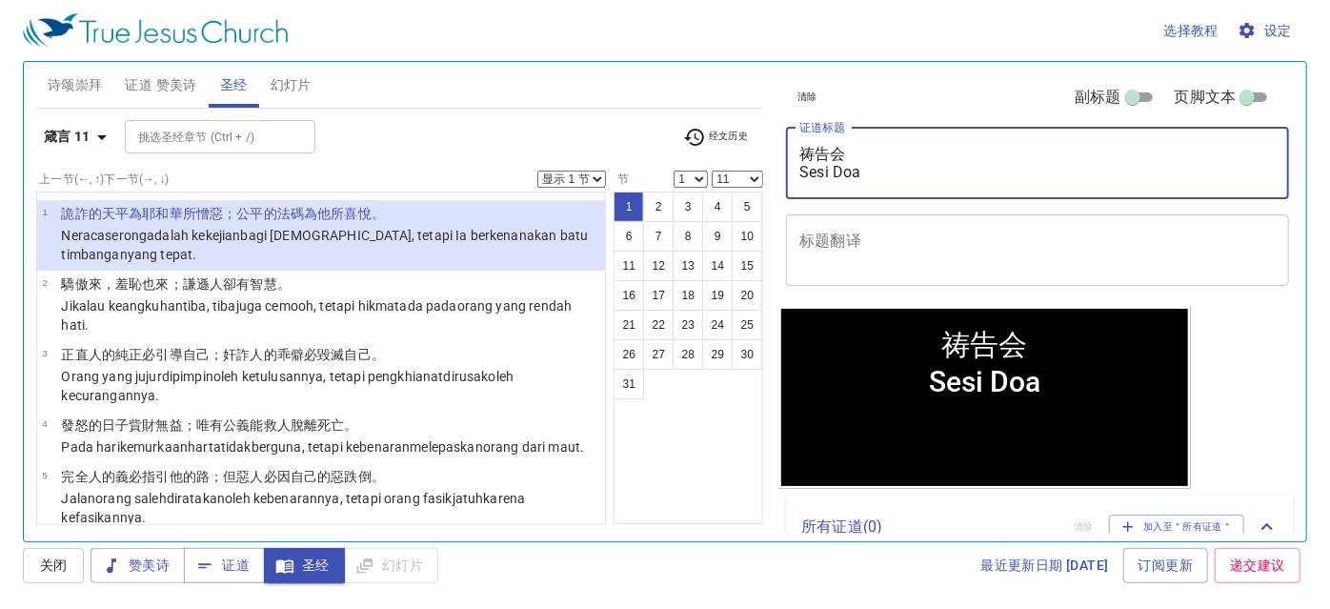
drag, startPoint x: 869, startPoint y: 181, endPoint x: 799, endPoint y: 174, distance: 69.9
click at [799, 174] on div "祷告会 Sesi Doa x 证道标题" at bounding box center [1037, 163] width 503 height 71
click at [1209, 354] on div "清除 副标题 页脚文本 证道标题 祷告会 Sesi Doa x 证道标题 标题翻译 x 标题翻译 副标题 x 副标题 副标题翻译 x 副标题翻译 页脚文本 页…" at bounding box center [1036, 293] width 531 height 479
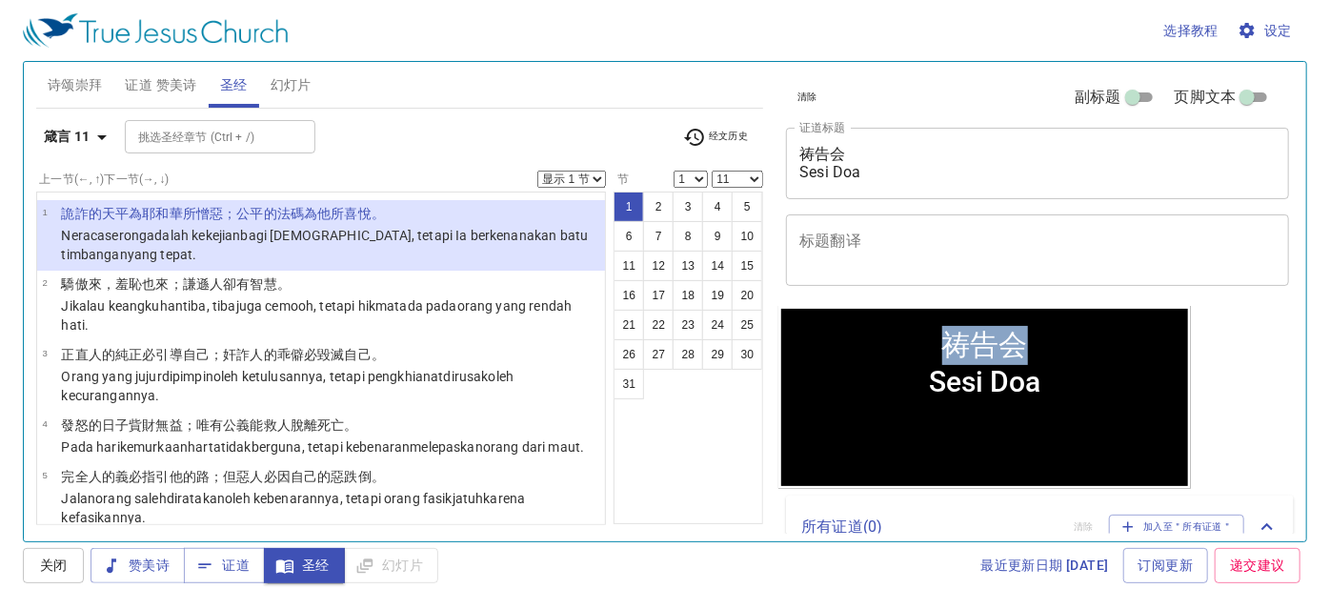
drag, startPoint x: 937, startPoint y: 348, endPoint x: 1011, endPoint y: 356, distance: 73.9
click at [1011, 356] on div "祷告会 Sesi Doa" at bounding box center [984, 361] width 111 height 72
click at [1057, 356] on div "祷告会 Sesi Doa" at bounding box center [984, 360] width 407 height 89
drag, startPoint x: 937, startPoint y: 351, endPoint x: 1106, endPoint y: 357, distance: 168.8
click at [1106, 357] on div "祷告会 Sesi Doa" at bounding box center [984, 360] width 407 height 89
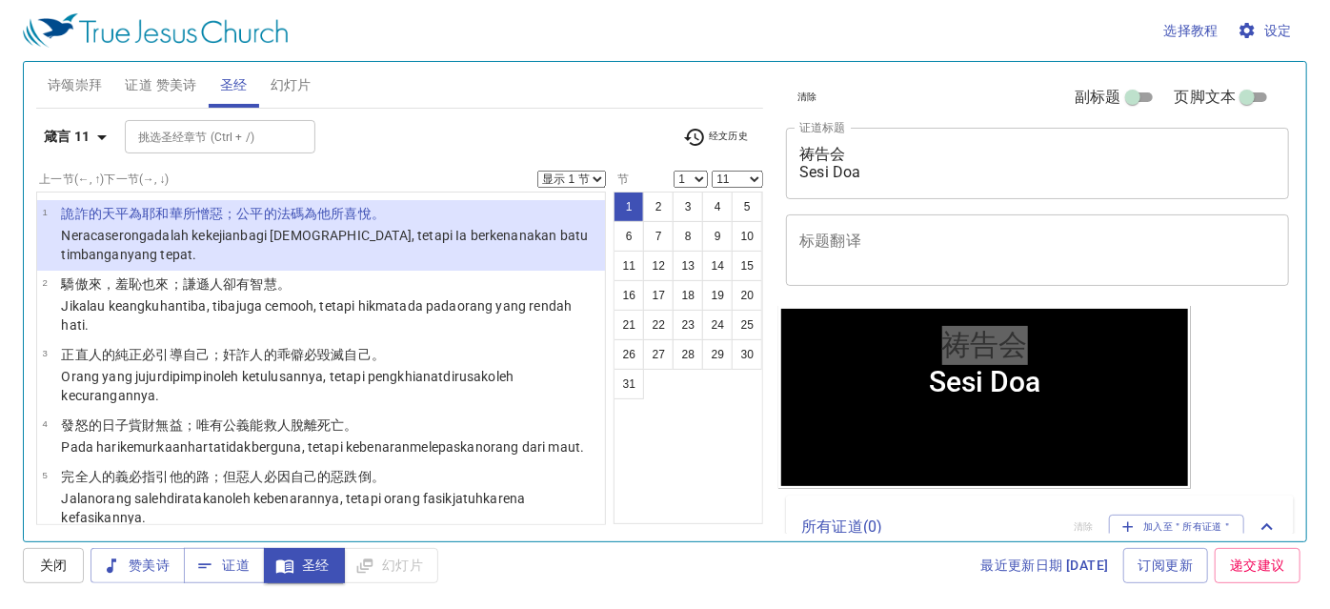
drag, startPoint x: 1204, startPoint y: 389, endPoint x: 1209, endPoint y: 403, distance: 15.1
click at [1204, 391] on div "清除 副标题 页脚文本 证道标题 祷告会 Sesi Doa x 证道标题 标题翻译 x 标题翻译 副标题 x 副标题 副标题翻译 x 副标题翻译 页脚文本 页…" at bounding box center [1036, 293] width 531 height 479
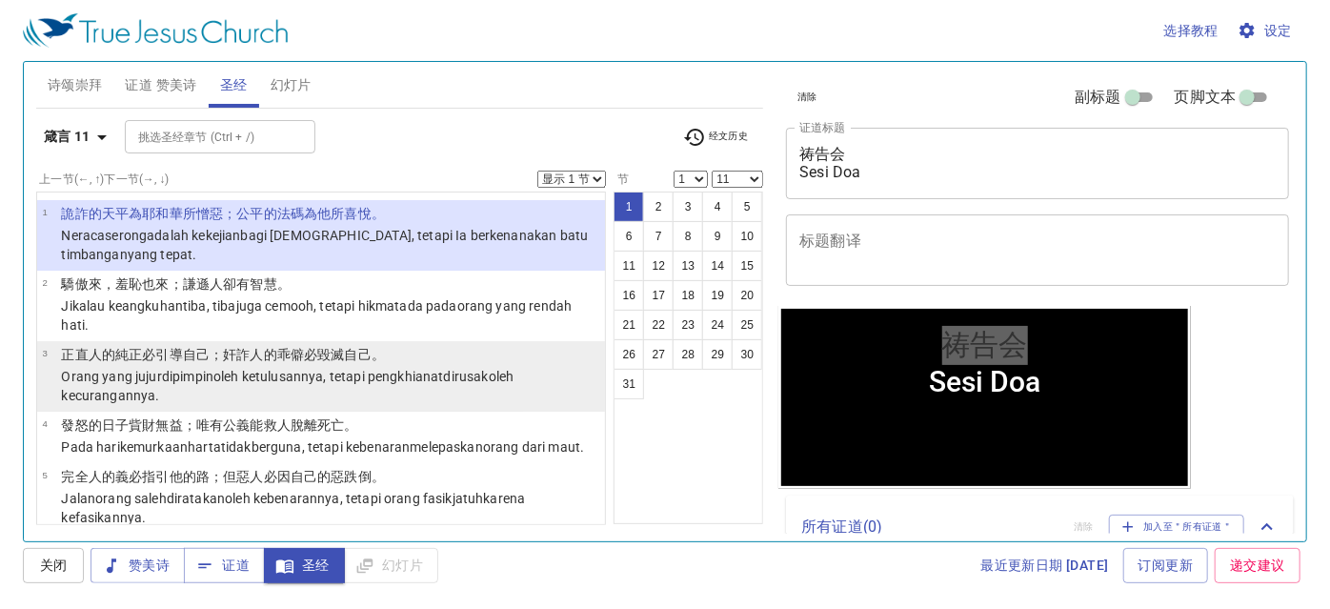
click at [542, 367] on p "Orang yang jujur dipimpin oleh ketulusannya , tetapi pengkhianat dirusak oleh k…" at bounding box center [330, 386] width 538 height 38
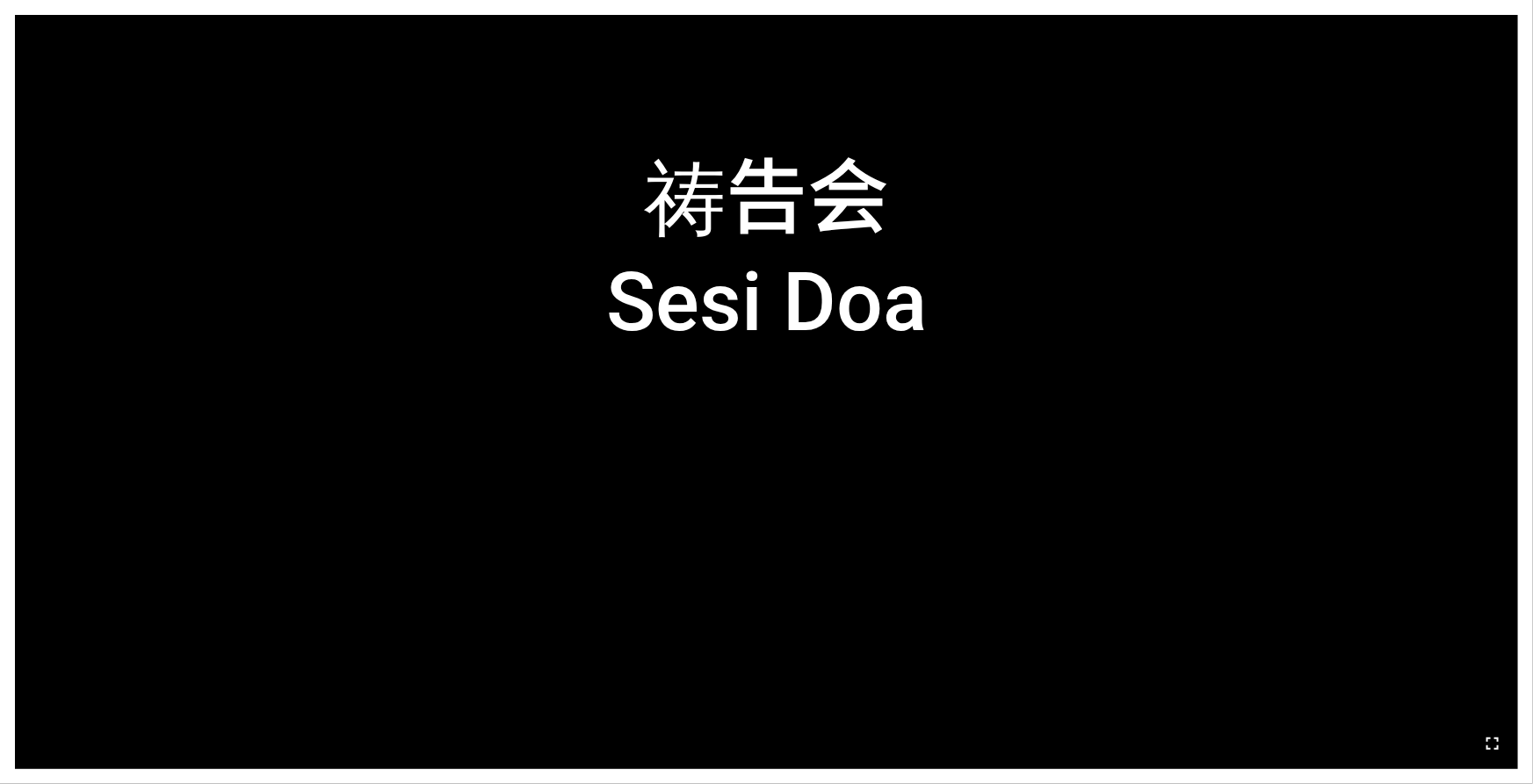
click at [1215, 600] on icon "button" at bounding box center [1492, 743] width 21 height 21
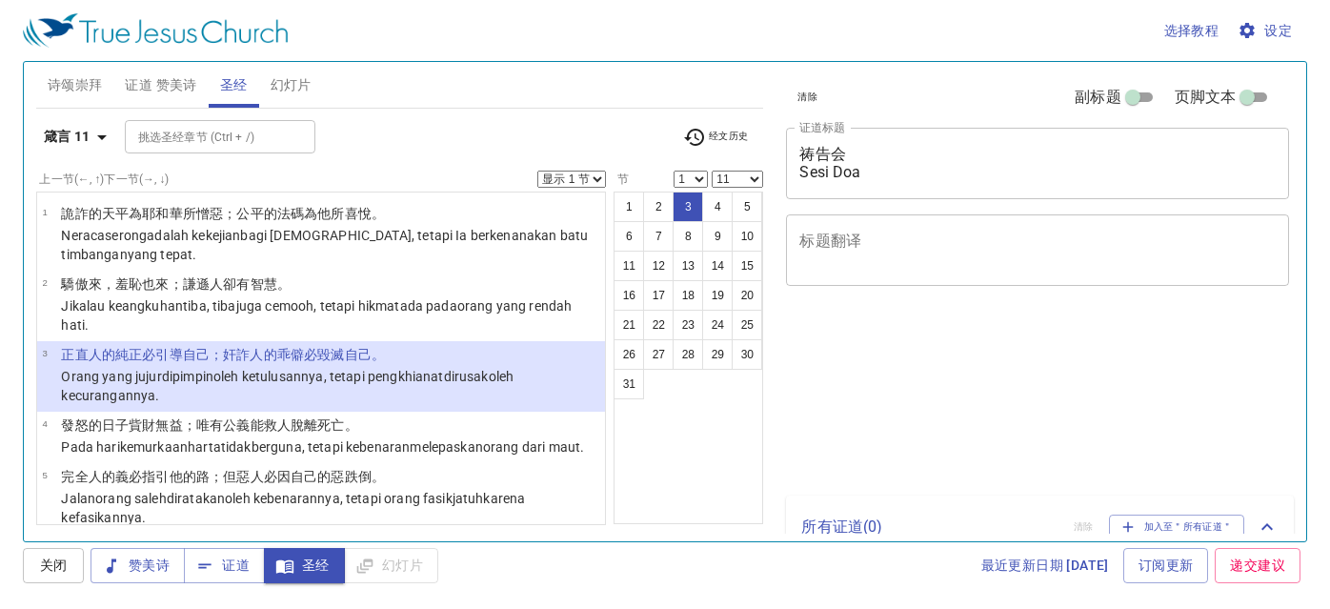
select select "11"
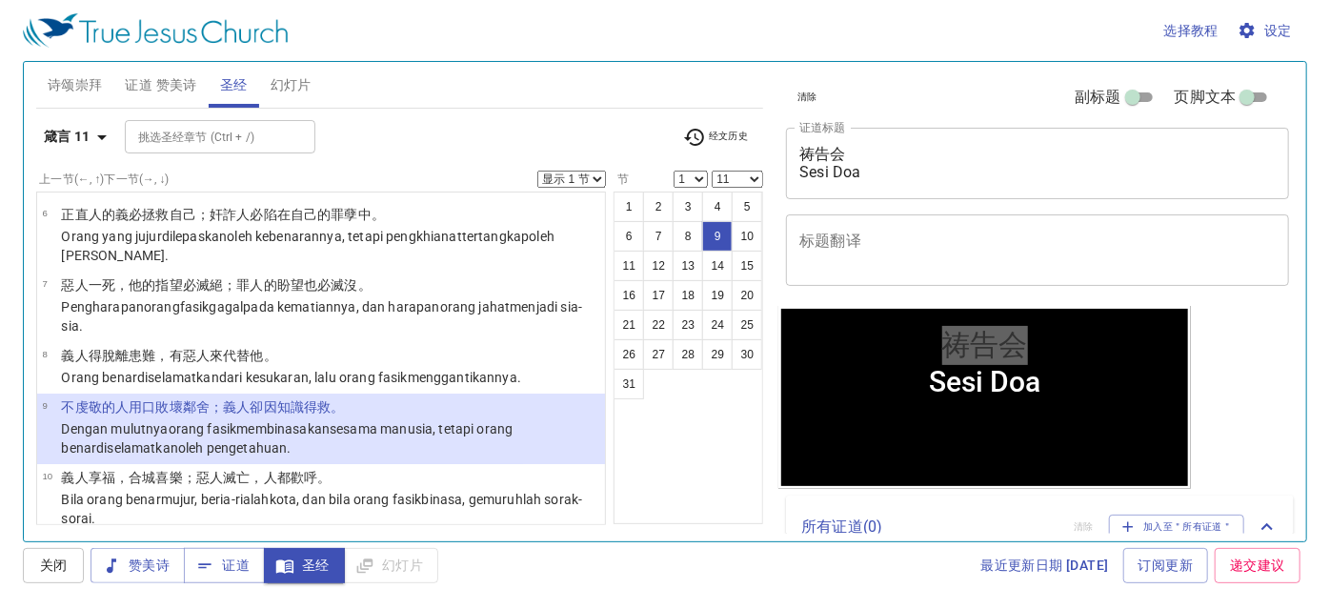
scroll to position [492, 0]
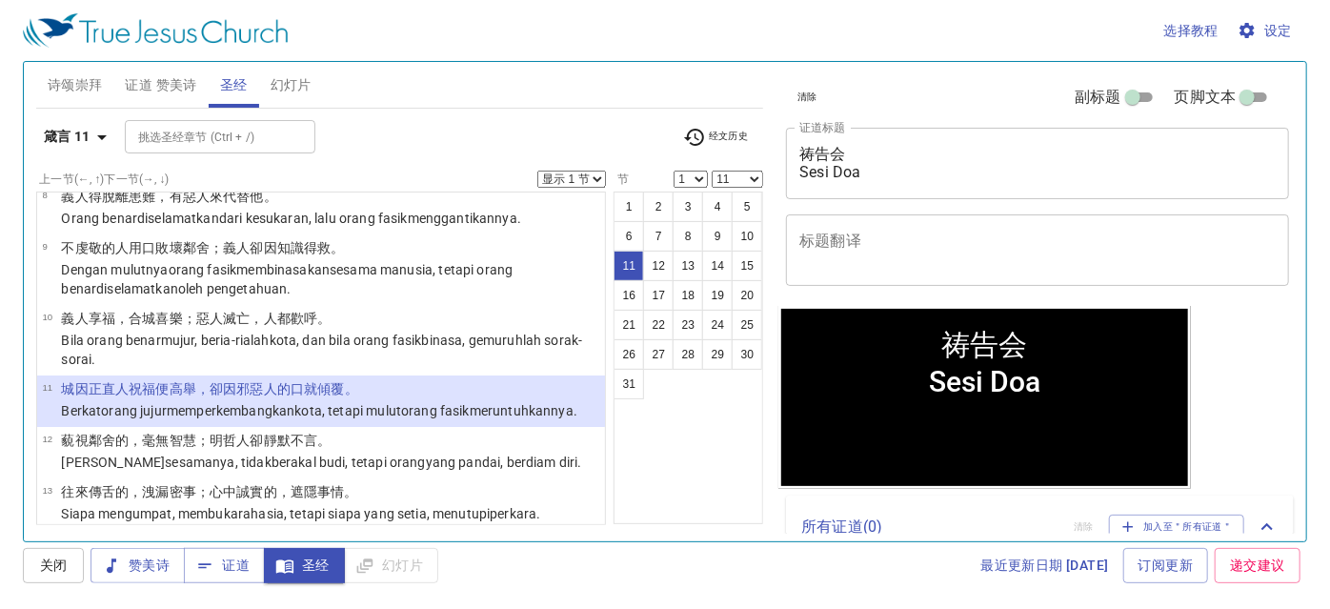
click at [811, 414] on div "祷告会 Sesi Doa 祷告会 Sesi Doa" at bounding box center [984, 396] width 407 height 177
click at [702, 469] on div "1 2 3 4 5 6 7 8 9 10 11 12 13 14 15 16 17 18 19 20 21 22 23 24 25 26 27 28 29 3…" at bounding box center [689, 358] width 150 height 333
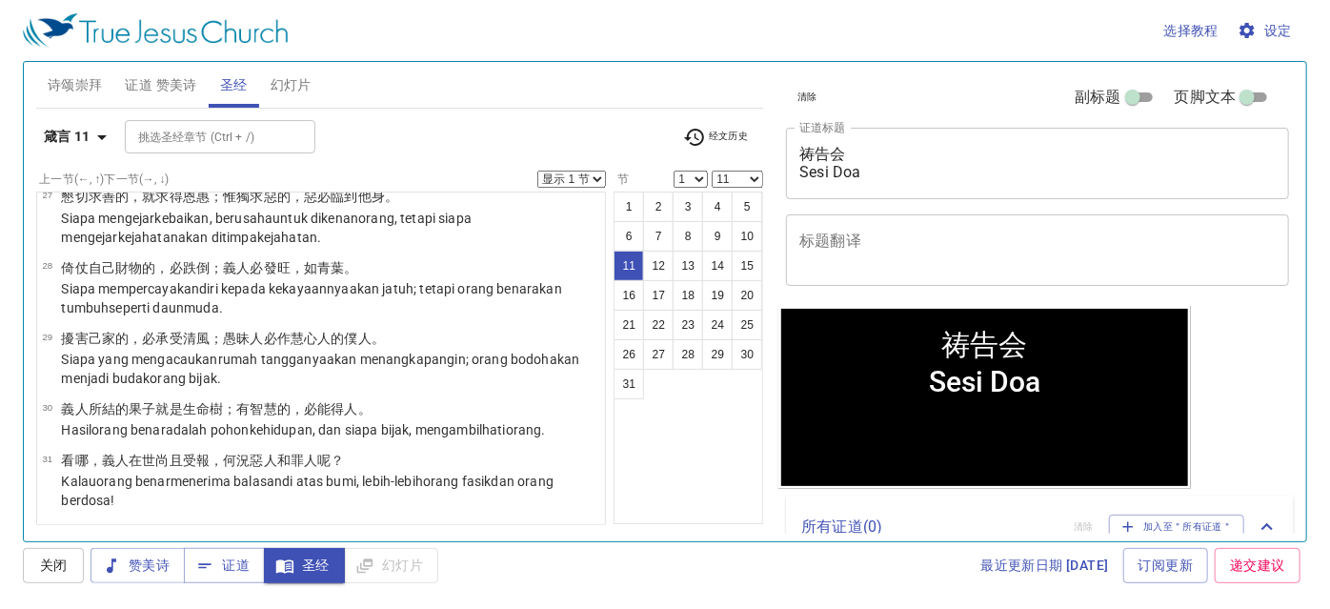
scroll to position [1791, 0]
drag, startPoint x: 596, startPoint y: 517, endPoint x: 630, endPoint y: 548, distance: 45.2
click at [629, 547] on div "选择教程 设定 诗颂崇拜 证道 赞美诗 圣经 幻灯片 诗歌搜寻 诗歌搜寻 清除 播放音频 诗颂崇拜还未选赞美诗 诗歌搜寻 诗歌搜寻 清除 播放音频 证道还未选…" at bounding box center [665, 304] width 1330 height 609
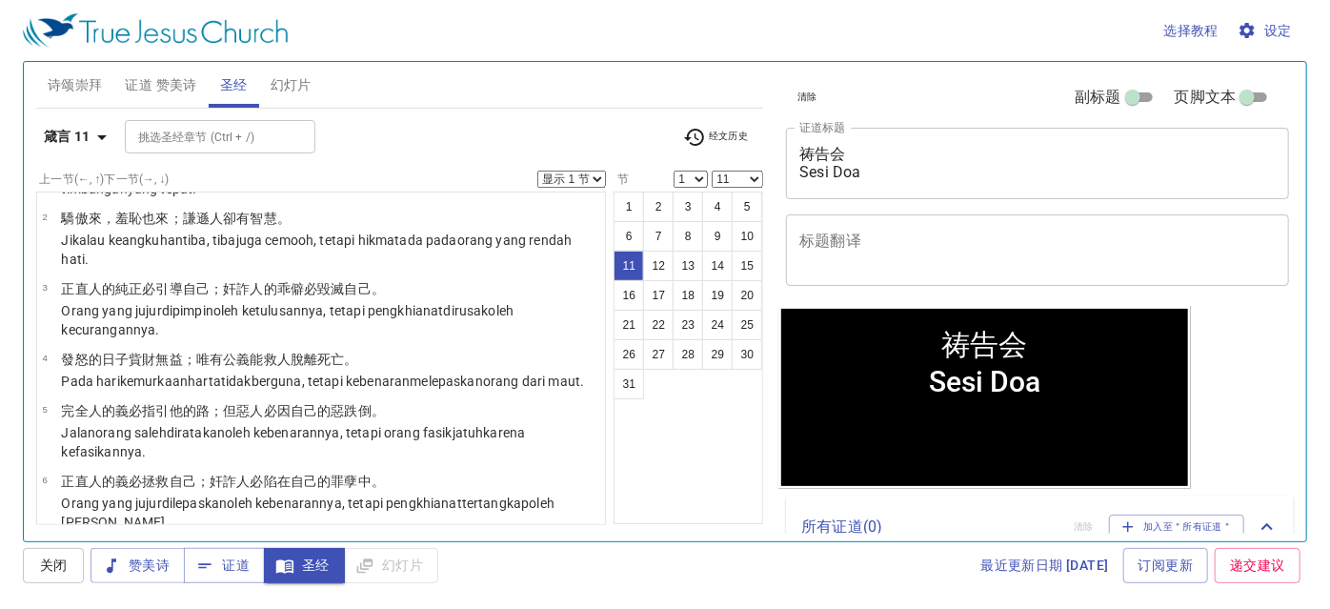
scroll to position [0, 0]
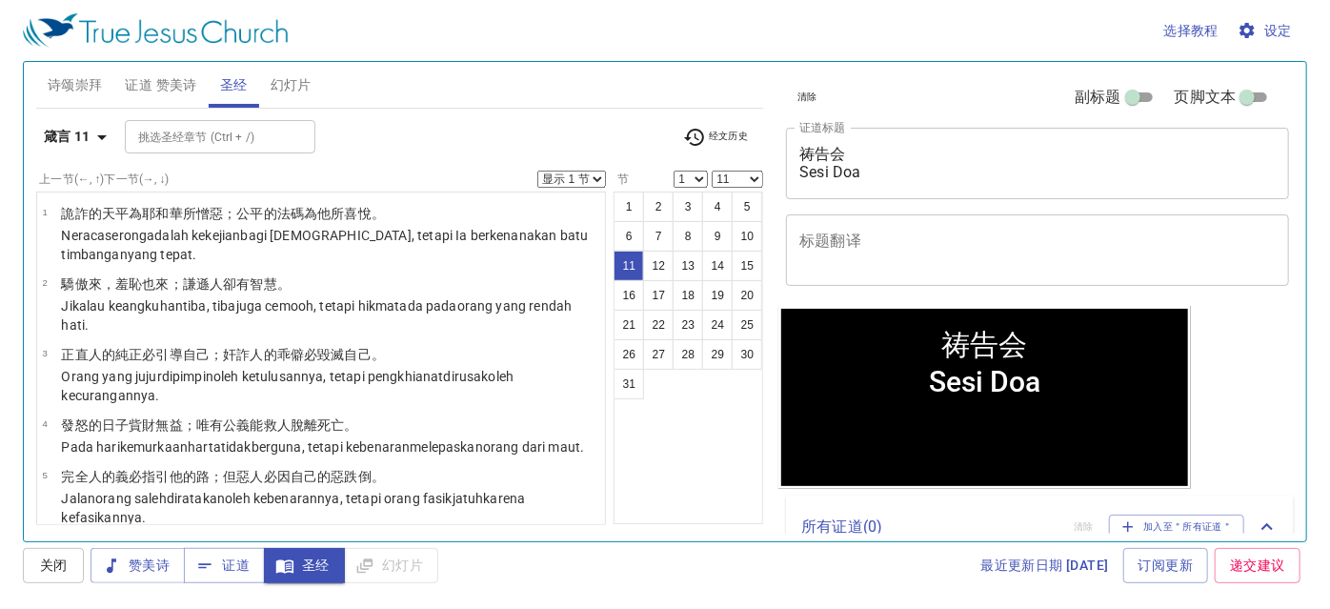
click at [589, 89] on div "诗颂崇拜 证道 赞美诗 圣经 幻灯片" at bounding box center [400, 85] width 728 height 46
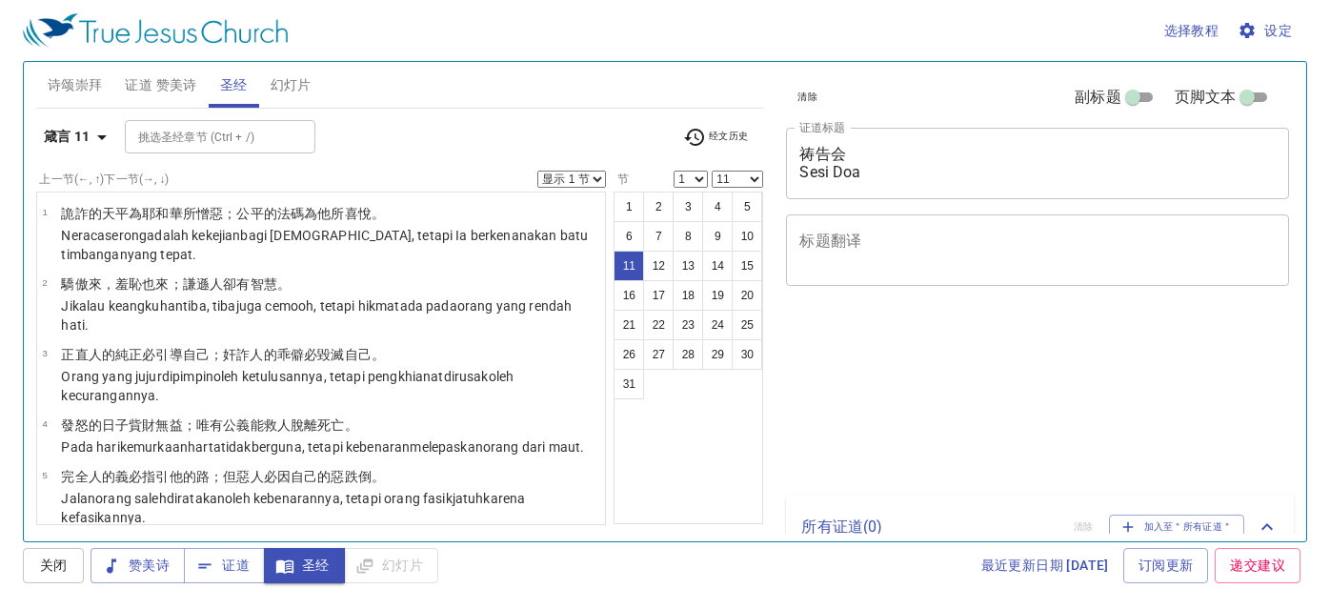
select select "11"
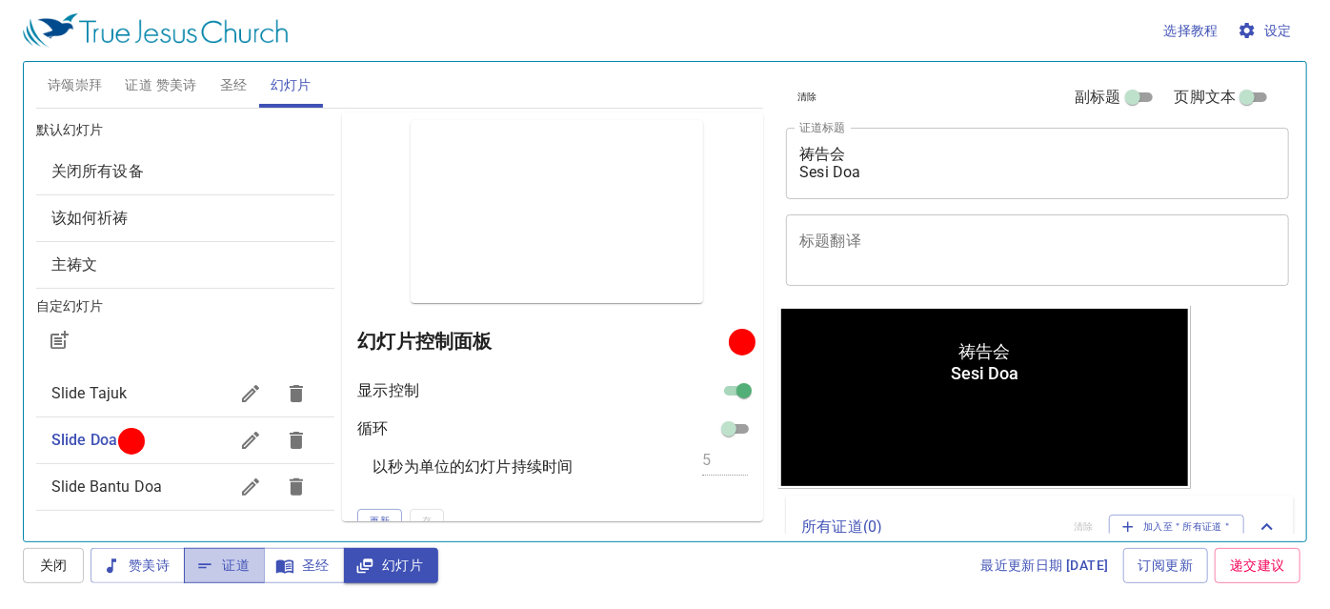
click at [249, 571] on span "证道" at bounding box center [224, 566] width 50 height 24
